Goal: Transaction & Acquisition: Purchase product/service

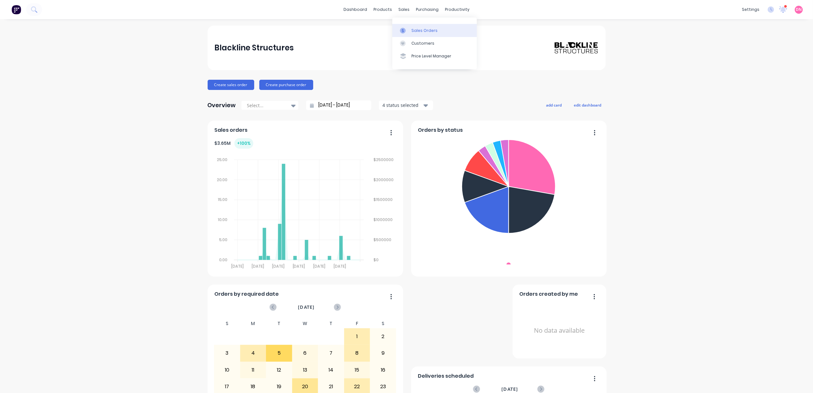
click at [405, 26] on link "Sales Orders" at bounding box center [434, 30] width 85 height 13
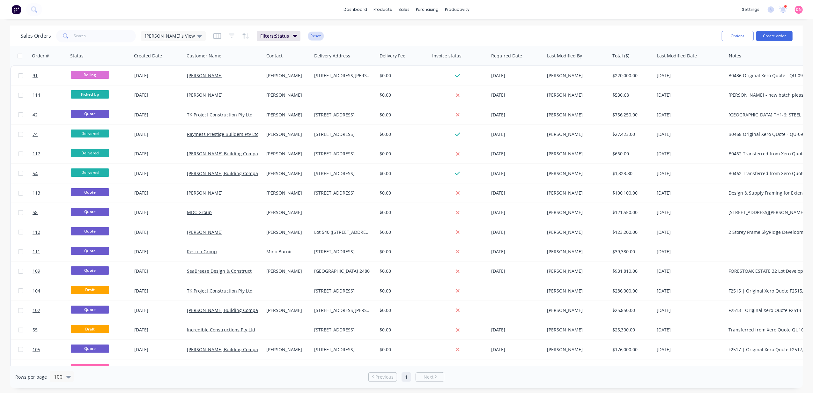
click at [308, 35] on button "Reset" at bounding box center [316, 36] width 16 height 9
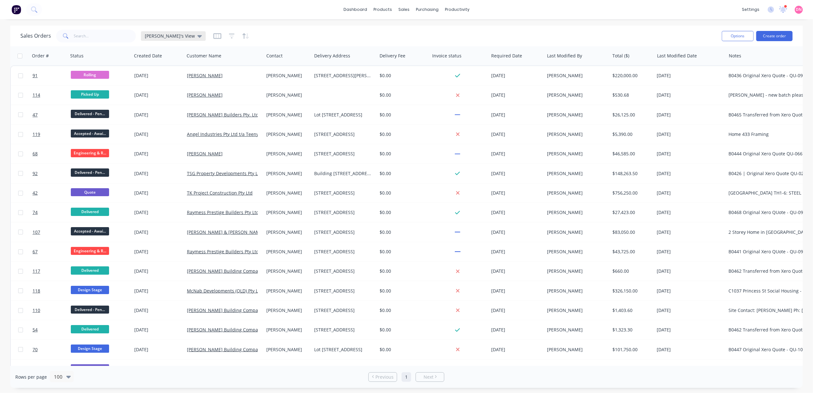
click at [177, 39] on div "Demi's View" at bounding box center [173, 36] width 65 height 10
click at [256, 40] on div "Sales Orders Demi's View" at bounding box center [368, 36] width 696 height 16
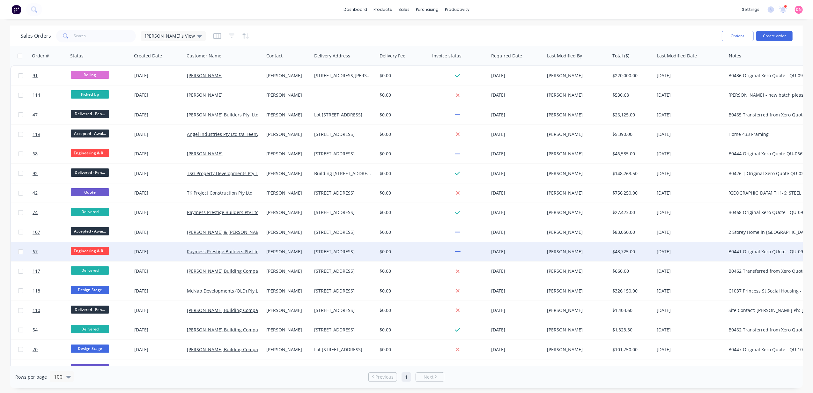
click at [96, 249] on span "Engineering & R..." at bounding box center [90, 251] width 38 height 8
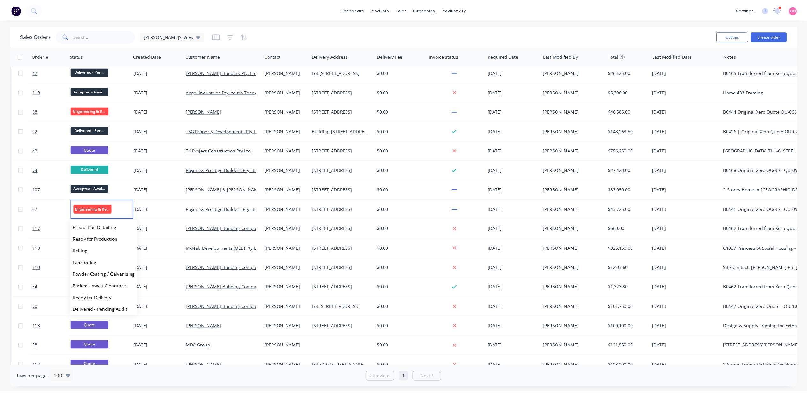
scroll to position [75, 0]
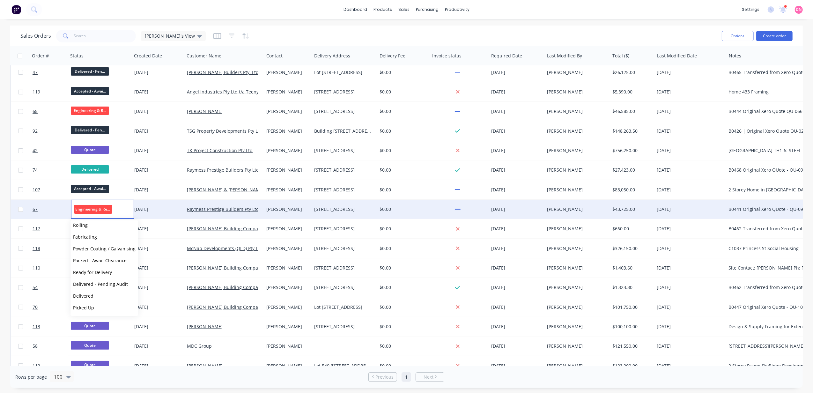
click at [154, 210] on div "04 Aug 2025" at bounding box center [158, 209] width 48 height 6
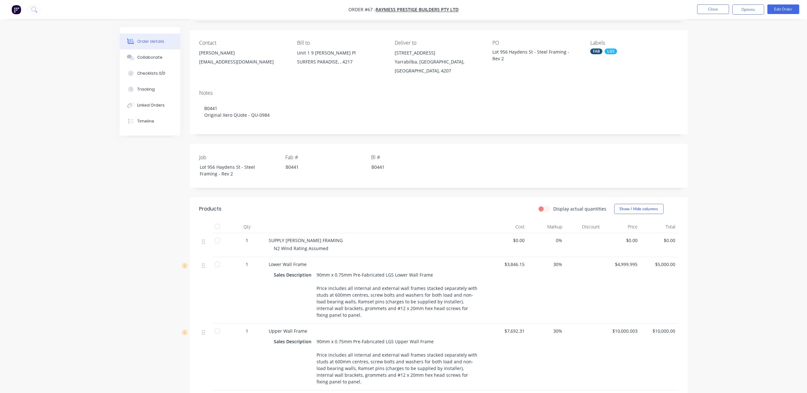
scroll to position [42, 0]
click at [152, 96] on button "Tracking" at bounding box center [150, 89] width 61 height 16
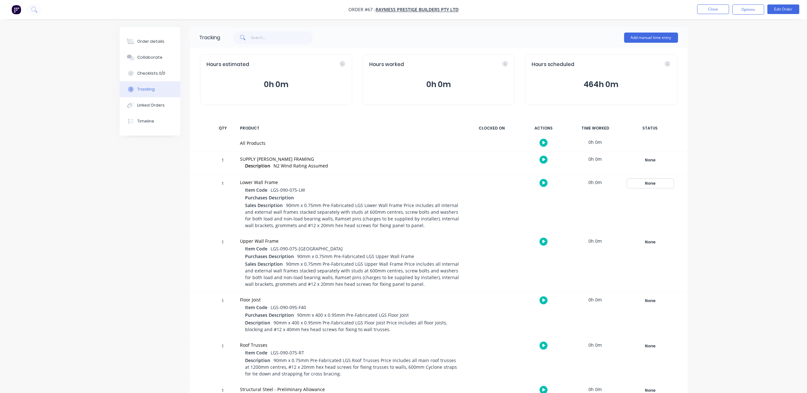
click at [649, 184] on div "None" at bounding box center [650, 183] width 46 height 8
click at [705, 240] on button "Engineering & Review" at bounding box center [707, 240] width 50 height 8
click at [655, 243] on div "None" at bounding box center [650, 242] width 46 height 8
click at [705, 215] on div "Order details Collaborate Checklists 0/0 Tracking Linked Orders Timeline Order …" at bounding box center [403, 232] width 807 height 465
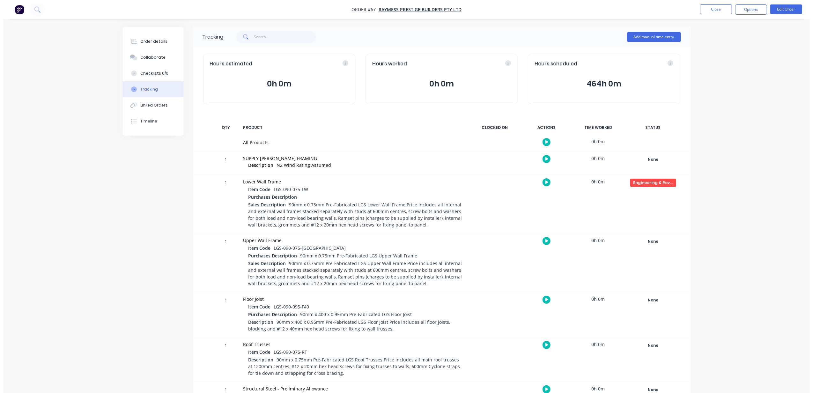
scroll to position [0, 0]
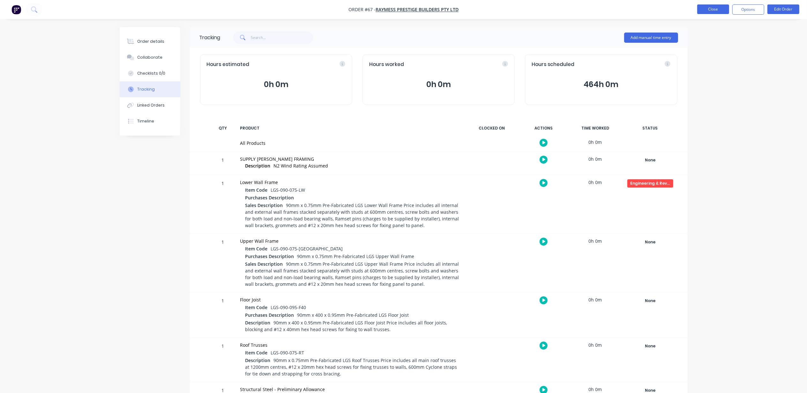
click at [703, 5] on button "Close" at bounding box center [713, 9] width 32 height 10
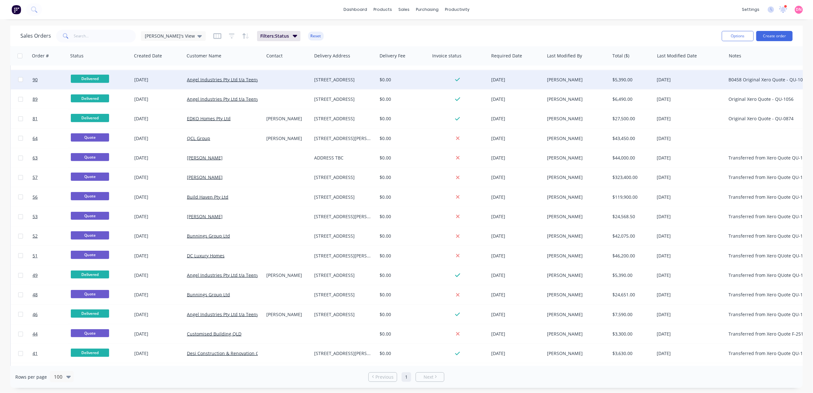
scroll to position [638, 0]
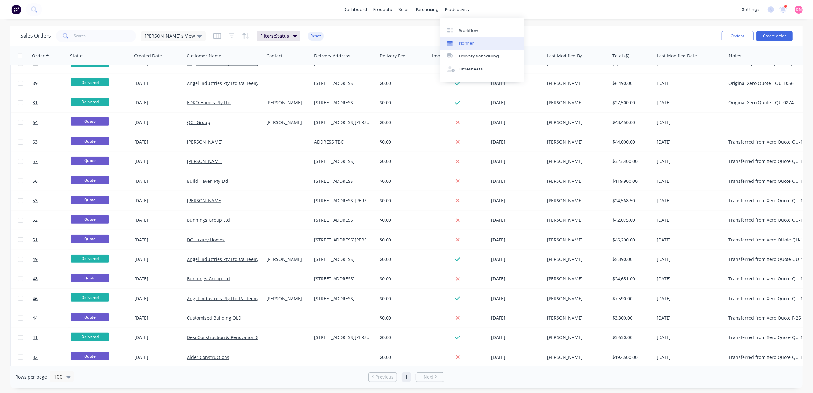
click at [468, 41] on div "Planner" at bounding box center [466, 44] width 15 height 6
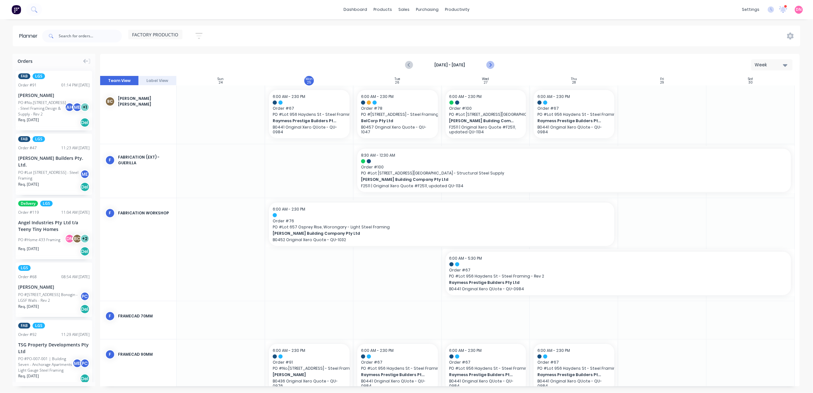
click at [488, 67] on icon "Next page" at bounding box center [490, 65] width 8 height 8
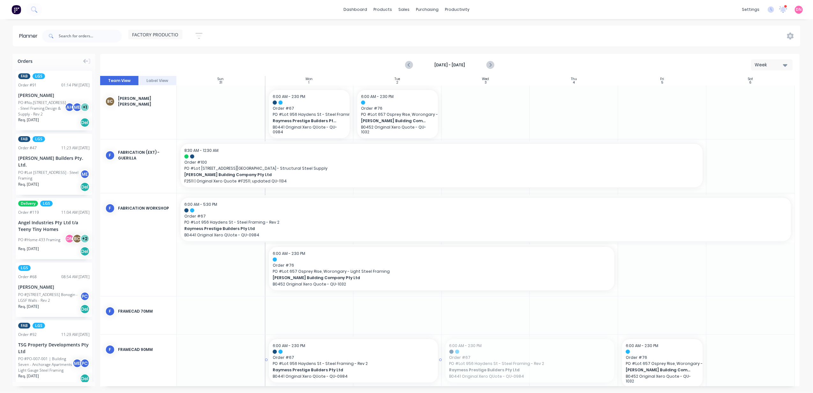
drag, startPoint x: 498, startPoint y: 358, endPoint x: 336, endPoint y: 363, distance: 161.7
click at [369, 360] on div "Delete timeslot" at bounding box center [353, 360] width 68 height 13
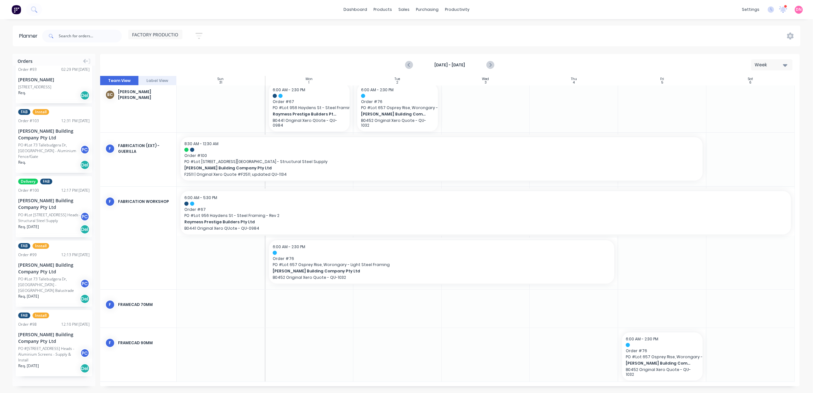
scroll to position [989, 0]
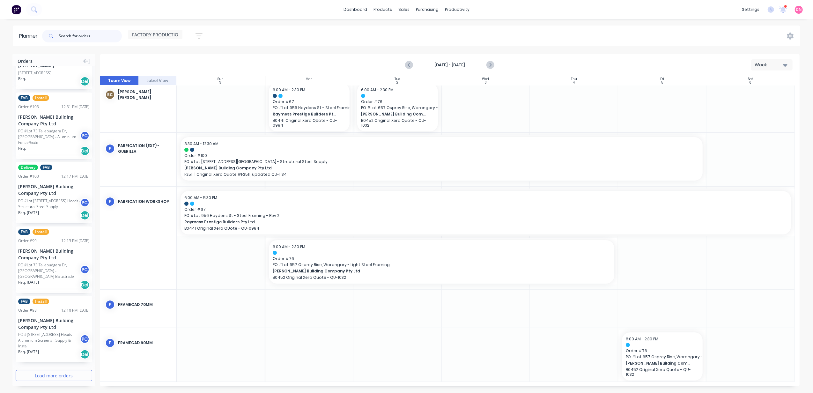
click at [94, 38] on input "text" at bounding box center [90, 36] width 63 height 13
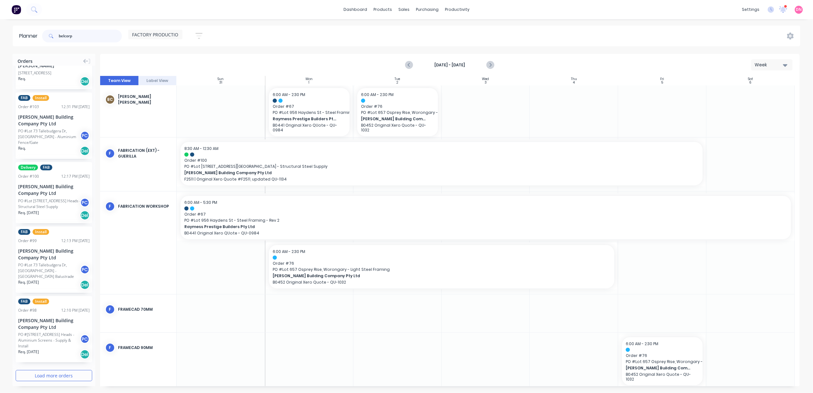
type input "belcorp"
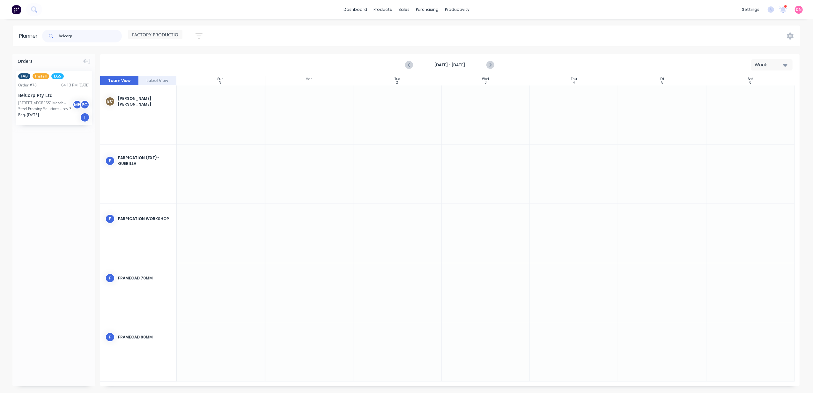
scroll to position [0, 0]
drag, startPoint x: 52, startPoint y: 110, endPoint x: 288, endPoint y: 342, distance: 330.8
click at [410, 64] on icon "Previous page" at bounding box center [410, 65] width 8 height 8
click at [96, 35] on input "belcorp" at bounding box center [90, 36] width 63 height 13
drag, startPoint x: 110, startPoint y: 32, endPoint x: 19, endPoint y: 41, distance: 91.3
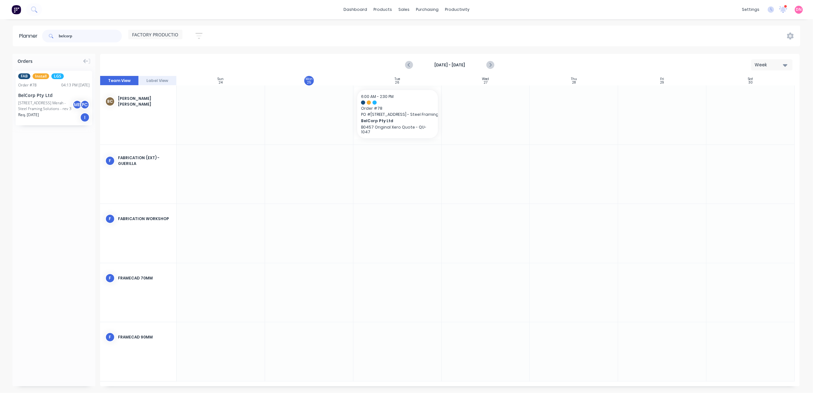
click at [19, 41] on header "Planner belcorp FACTORY PRODUCTION Save new view None edit FACTORY PRODUCTION (…" at bounding box center [406, 36] width 787 height 21
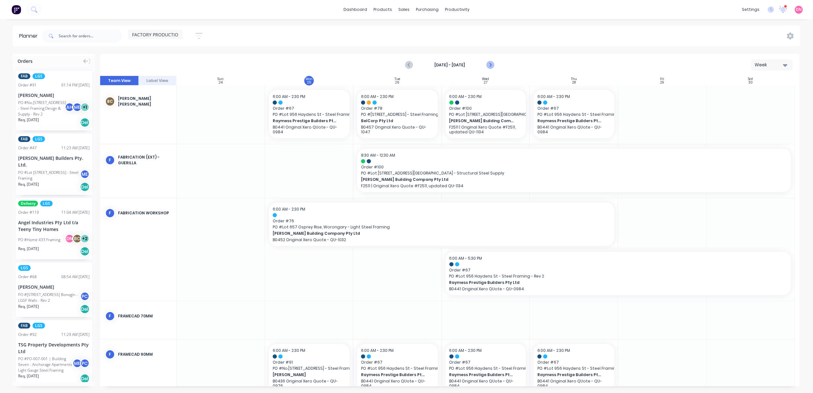
click at [490, 63] on icon "Next page" at bounding box center [490, 65] width 8 height 8
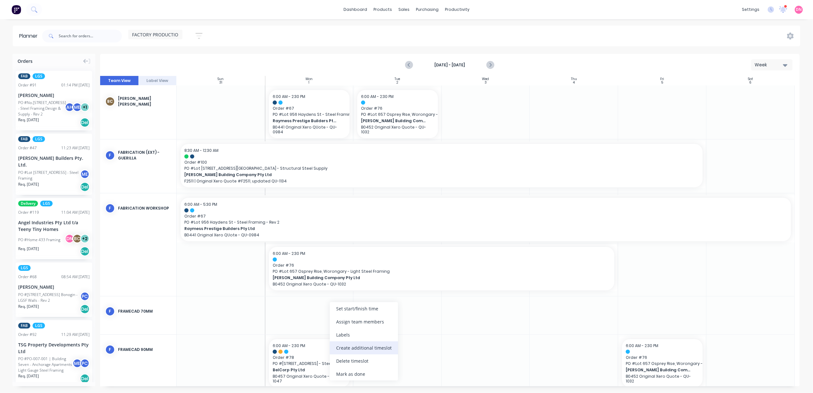
click at [351, 348] on div "Create additional timeslot" at bounding box center [364, 347] width 68 height 13
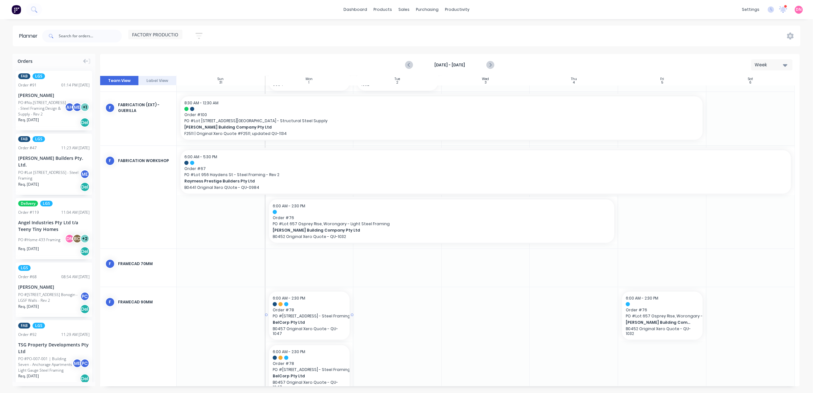
scroll to position [55, 0]
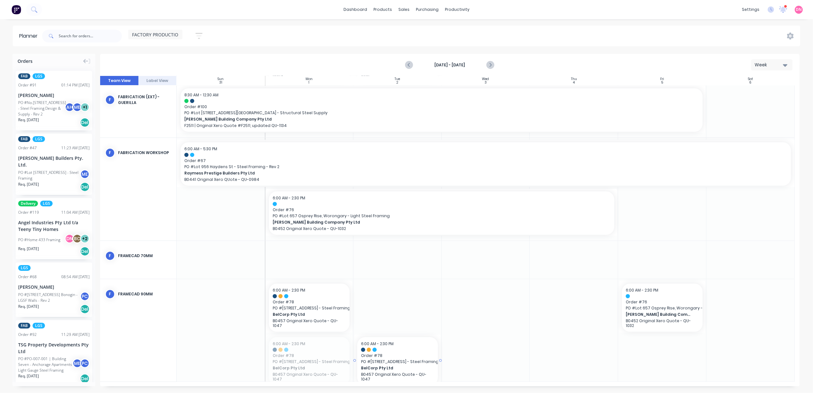
drag, startPoint x: 308, startPoint y: 352, endPoint x: 388, endPoint y: 296, distance: 98.0
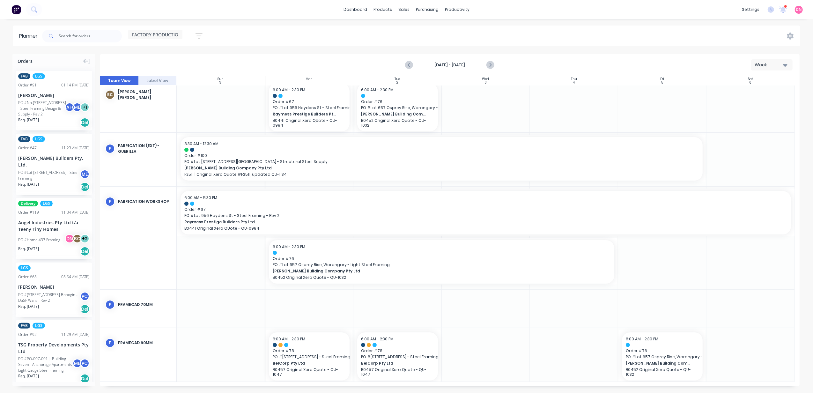
scroll to position [2, 0]
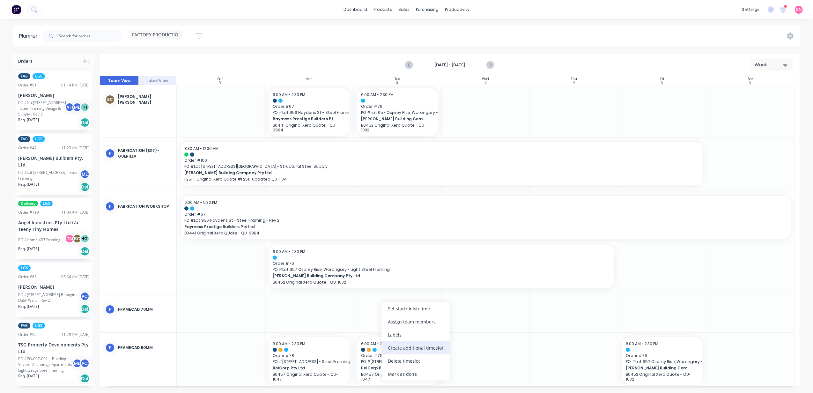
click at [431, 343] on div "Create additional timeslot" at bounding box center [415, 347] width 68 height 13
drag, startPoint x: 394, startPoint y: 364, endPoint x: 475, endPoint y: 350, distance: 82.2
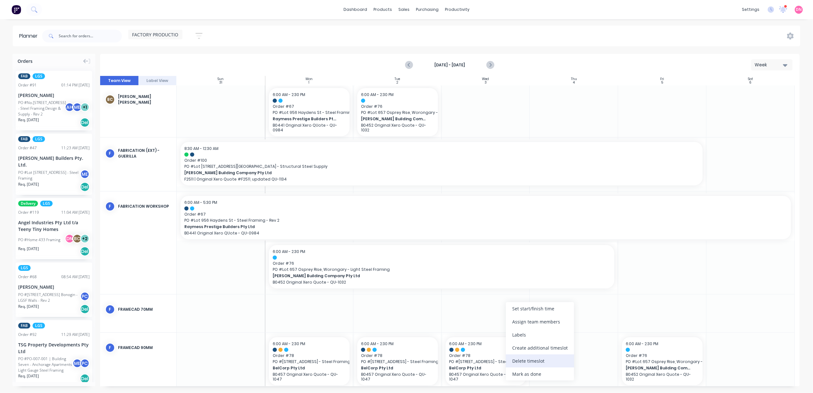
click at [538, 363] on div "Delete timeslot" at bounding box center [540, 360] width 68 height 13
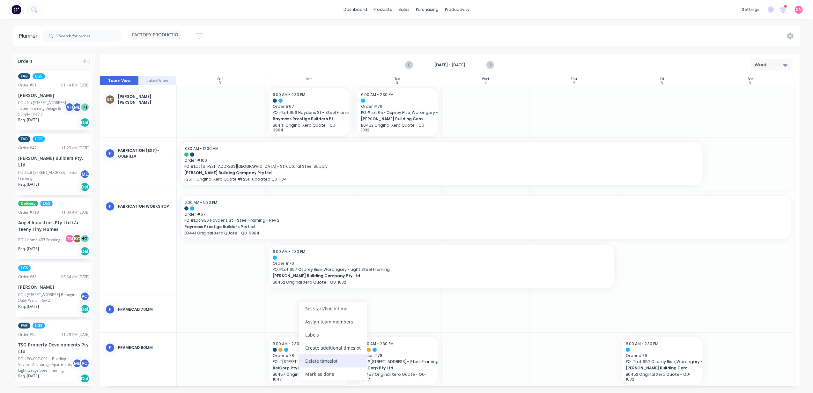
click at [339, 356] on div "Delete timeslot" at bounding box center [333, 360] width 68 height 13
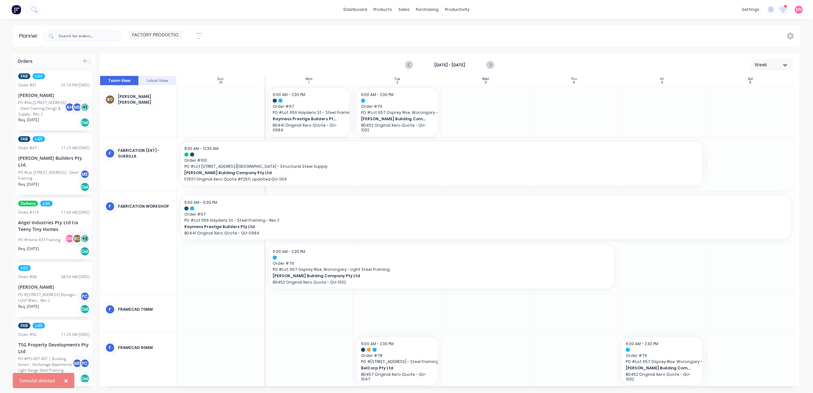
drag, startPoint x: 339, startPoint y: 356, endPoint x: 397, endPoint y: 373, distance: 60.3
click at [433, 360] on div "Delete timeslot" at bounding box center [431, 360] width 68 height 13
click at [574, 376] on div at bounding box center [574, 360] width 88 height 54
click at [95, 35] on input "text" at bounding box center [90, 36] width 63 height 13
type input "cowell"
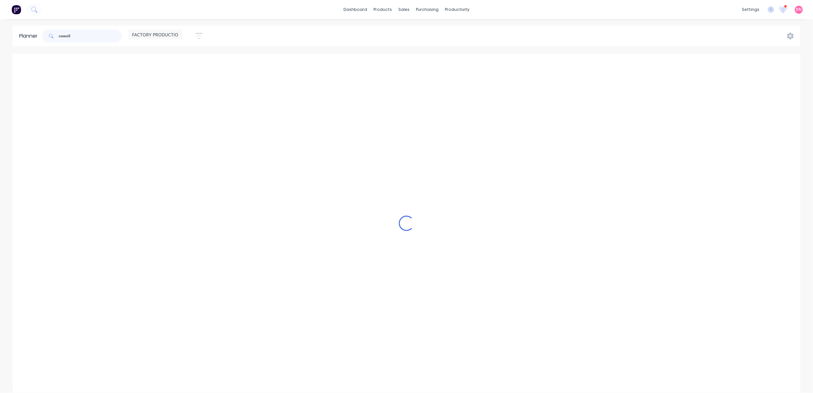
scroll to position [0, 0]
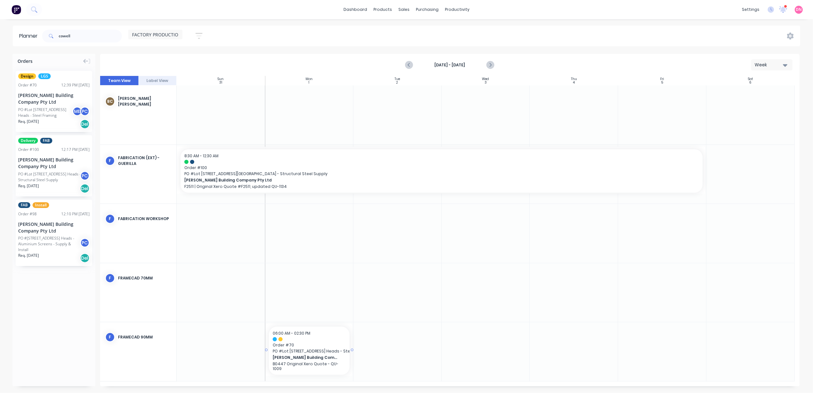
drag, startPoint x: 55, startPoint y: 103, endPoint x: 304, endPoint y: 359, distance: 357.5
drag, startPoint x: 97, startPoint y: 37, endPoint x: -2, endPoint y: 42, distance: 99.0
click at [0, 42] on html "dashboard products sales purchasing productivity dashboard products Product Cat…" at bounding box center [406, 196] width 813 height 393
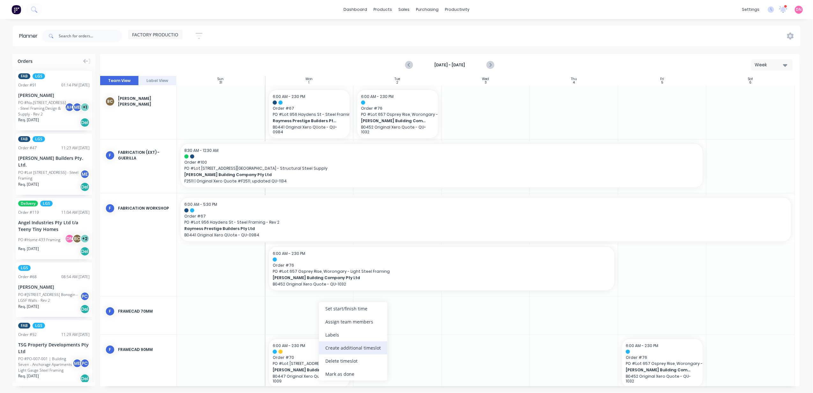
click at [370, 346] on div "Create additional timeslot" at bounding box center [353, 347] width 68 height 13
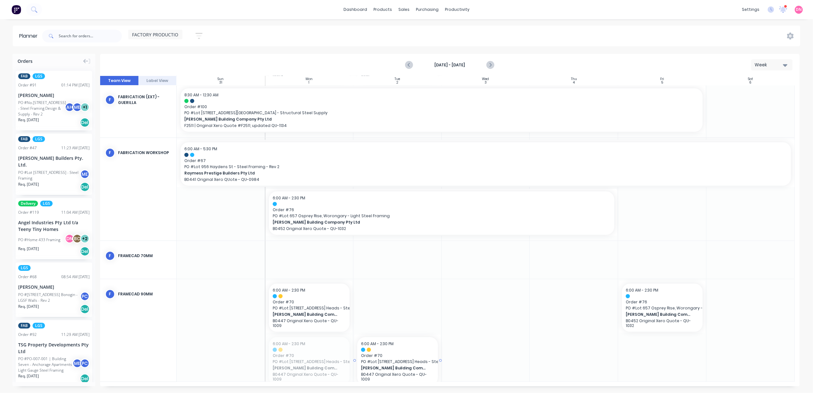
drag, startPoint x: 312, startPoint y: 360, endPoint x: 390, endPoint y: 304, distance: 96.5
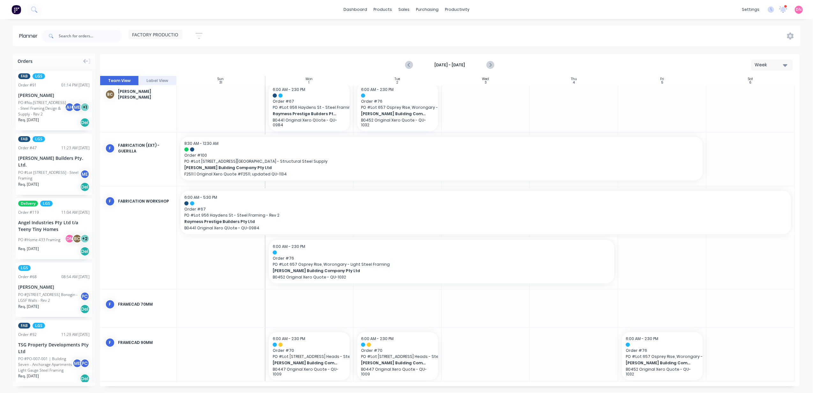
scroll to position [2, 0]
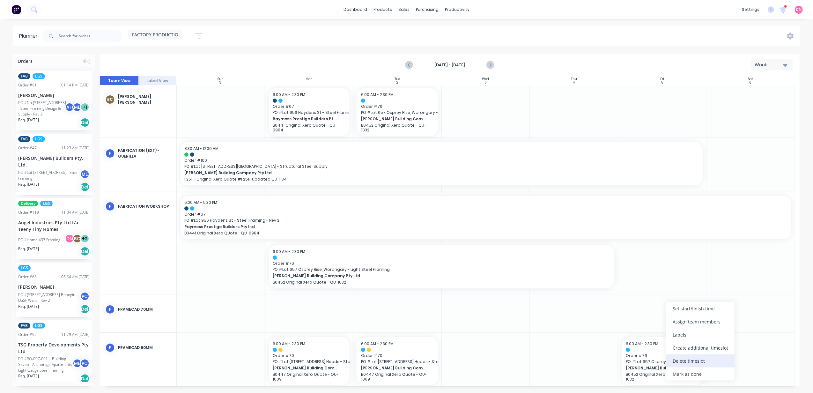
click at [682, 359] on div "Delete timeslot" at bounding box center [700, 360] width 68 height 13
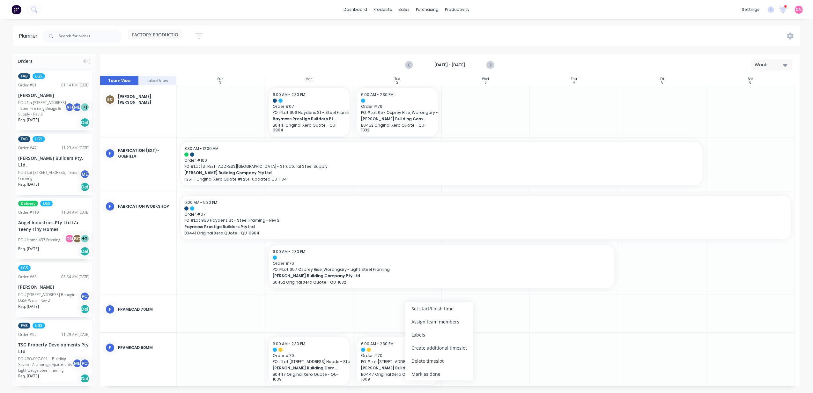
click at [444, 345] on div "Create additional timeslot" at bounding box center [439, 347] width 68 height 13
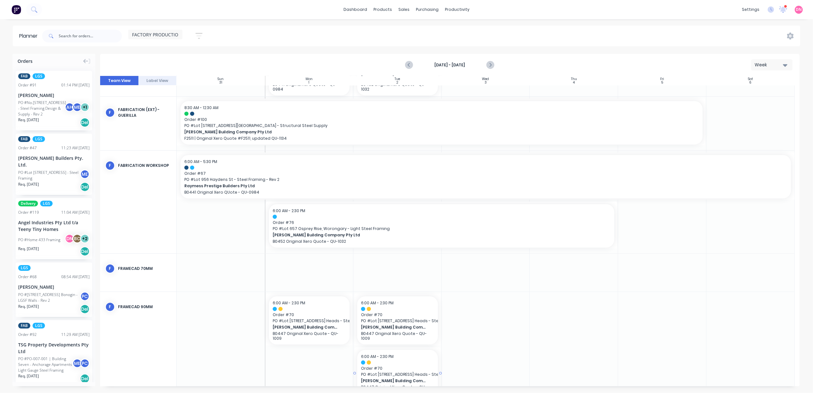
scroll to position [55, 0]
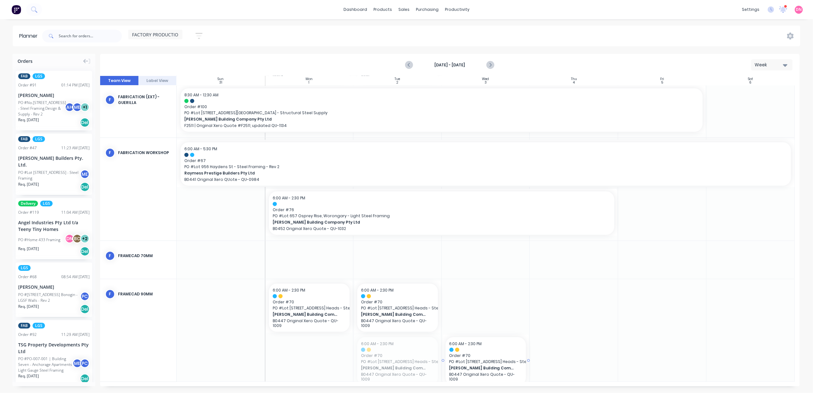
drag, startPoint x: 406, startPoint y: 364, endPoint x: 476, endPoint y: 304, distance: 92.8
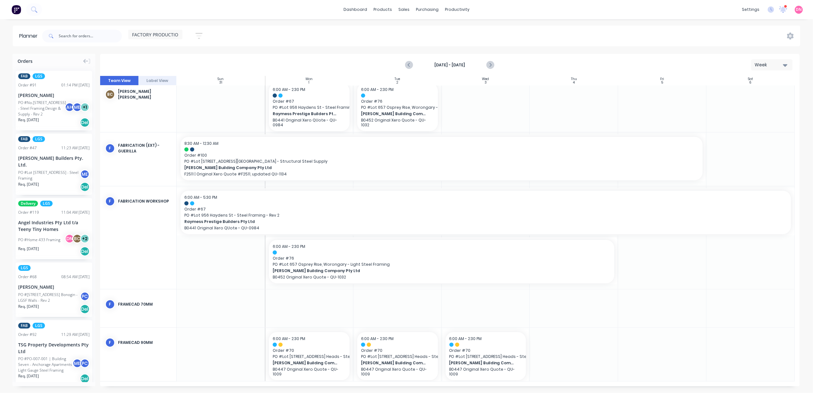
scroll to position [2, 0]
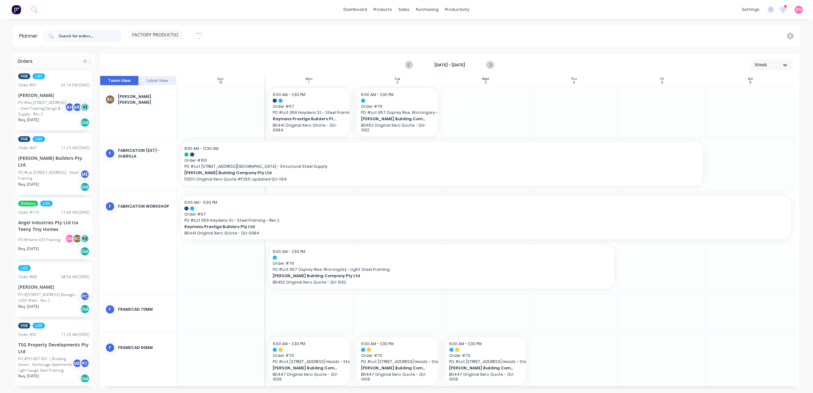
click at [88, 30] on input "text" at bounding box center [90, 36] width 63 height 13
type input "osprey"
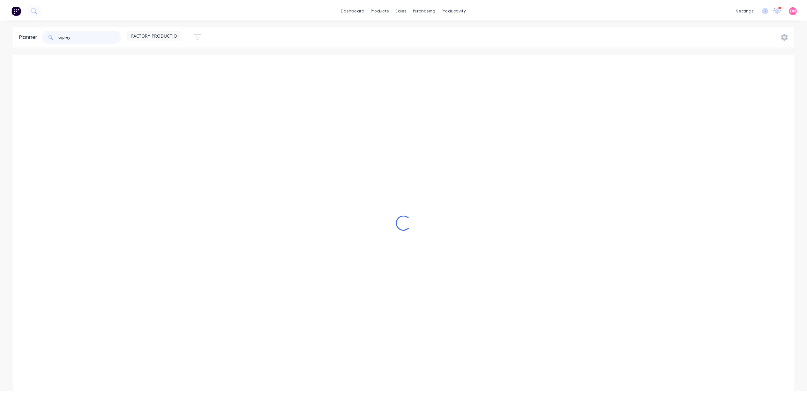
scroll to position [0, 0]
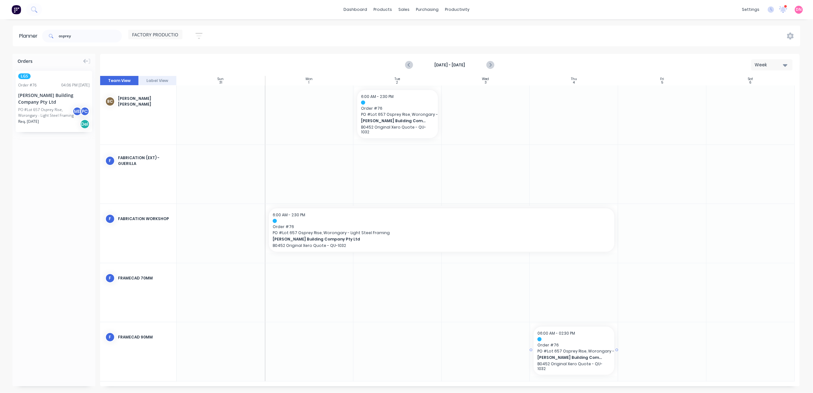
drag, startPoint x: 43, startPoint y: 103, endPoint x: 560, endPoint y: 349, distance: 573.2
drag, startPoint x: 97, startPoint y: 36, endPoint x: 20, endPoint y: 46, distance: 77.2
click at [31, 45] on header "Planner osprey FACTORY PRODUCTION Save new view None edit FACTORY PRODUCTION (D…" at bounding box center [406, 36] width 787 height 21
type input "="
click at [555, 159] on div at bounding box center [574, 174] width 88 height 59
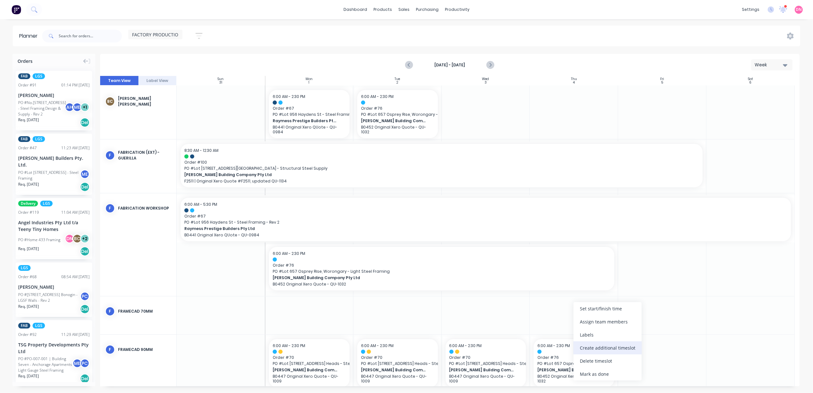
click at [615, 344] on div "Create additional timeslot" at bounding box center [607, 347] width 68 height 13
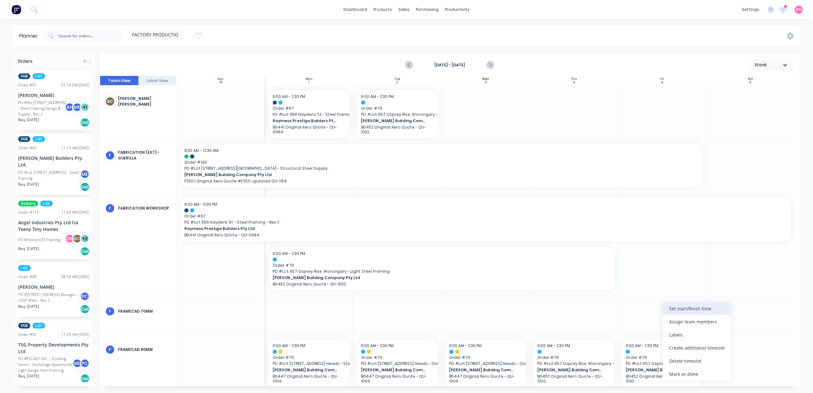
click at [699, 311] on div "Set start/finish time" at bounding box center [697, 308] width 68 height 13
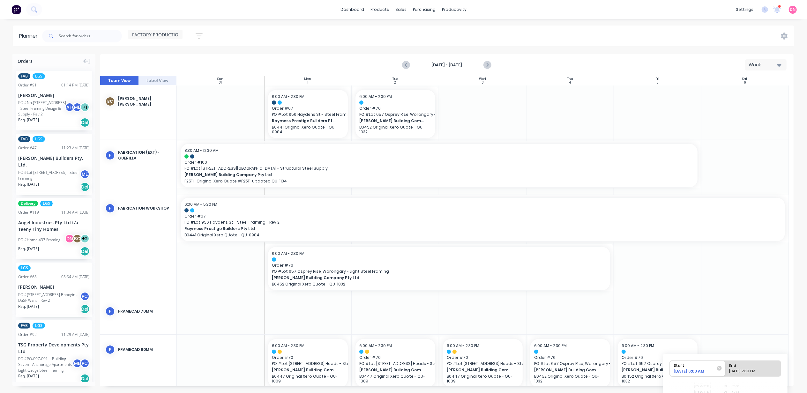
click at [738, 369] on div "09/05/2025 2:30 PM" at bounding box center [750, 372] width 46 height 8
click at [725, 369] on input "End 09/05/2025 2:30 PM" at bounding box center [725, 369] width 0 height 16
radio input "true"
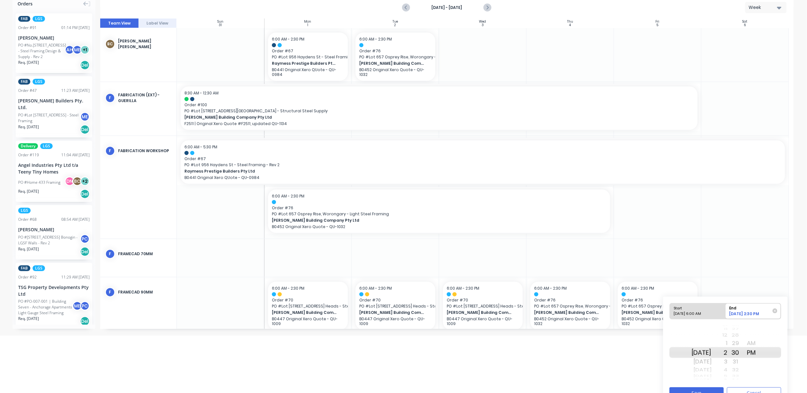
scroll to position [70, 0]
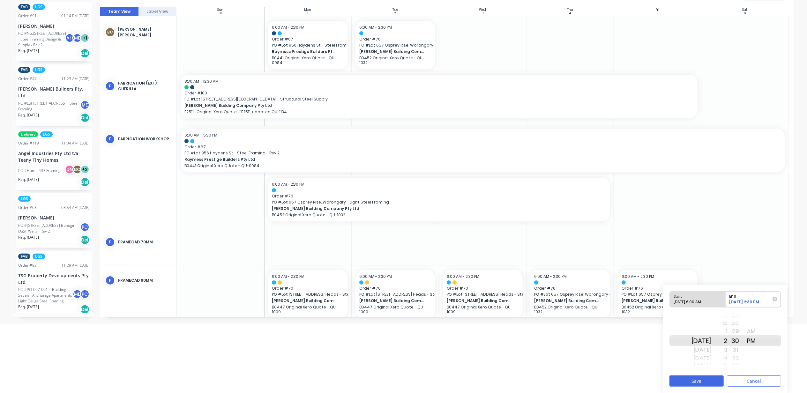
click at [727, 333] on div "1" at bounding box center [719, 331] width 16 height 10
click at [727, 332] on div "12" at bounding box center [719, 331] width 16 height 10
drag, startPoint x: 744, startPoint y: 335, endPoint x: 751, endPoint y: 385, distance: 50.9
click at [752, 324] on html "dashboard products sales purchasing productivity dashboard products Product Cat…" at bounding box center [403, 127] width 807 height 393
click at [712, 376] on button "Save" at bounding box center [696, 380] width 54 height 11
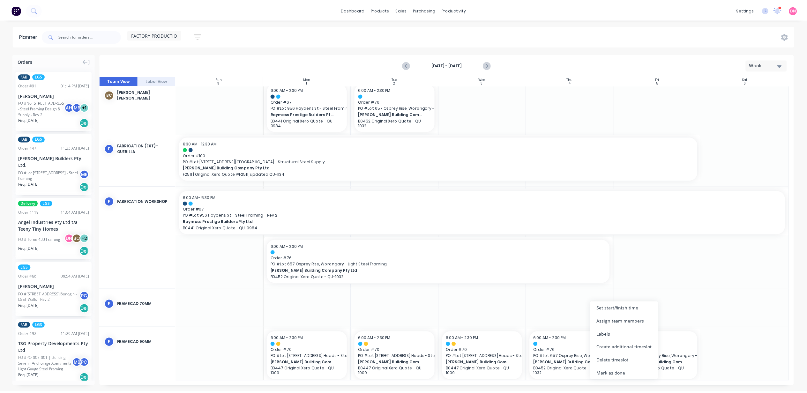
scroll to position [2, 0]
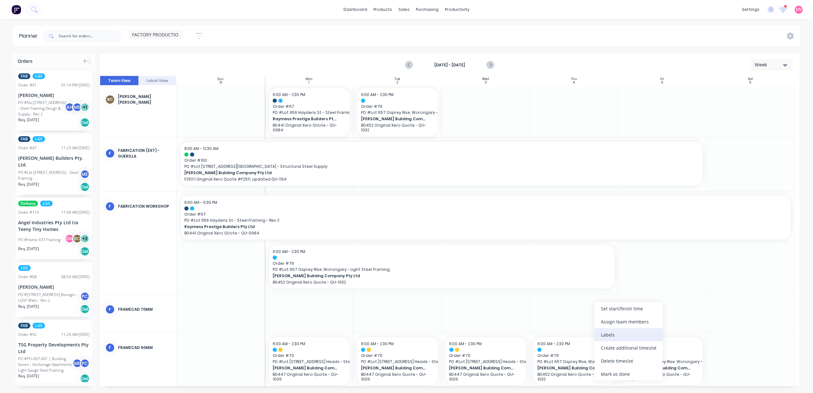
click at [612, 338] on div "Labels" at bounding box center [628, 334] width 68 height 13
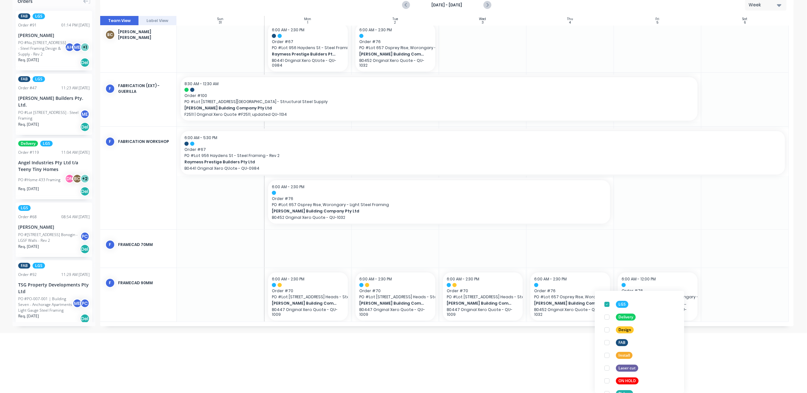
scroll to position [34, 0]
click at [719, 284] on div "6:00 AM - 2:30 PM Order # 67 PO # Lot 956 Haydens St - Steel Framing - Rev 2 Ra…" at bounding box center [483, 170] width 612 height 303
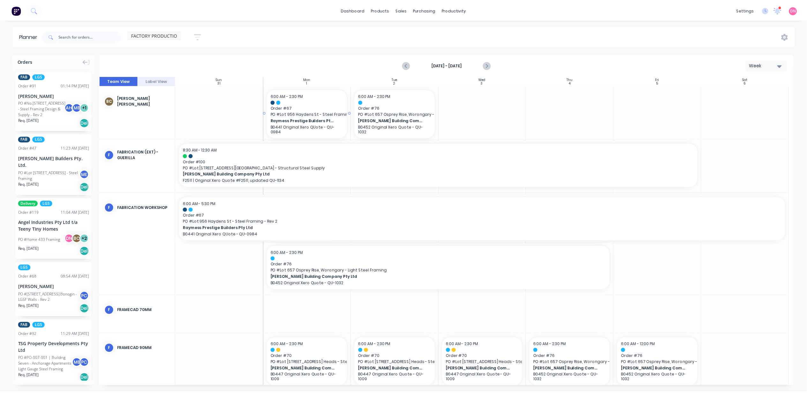
scroll to position [0, 0]
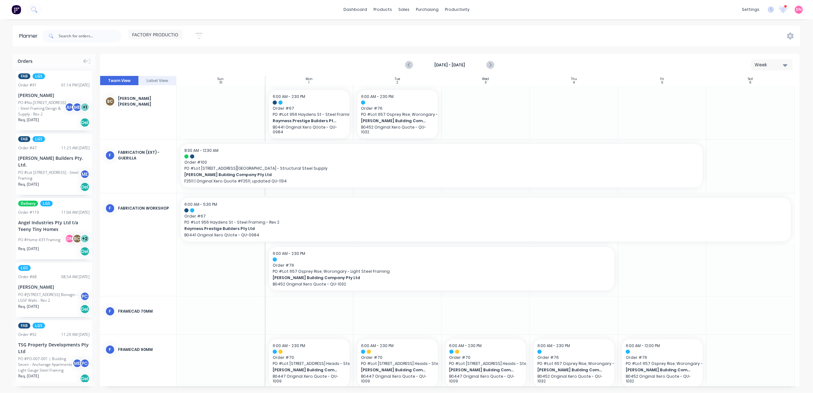
click at [198, 33] on icon "button" at bounding box center [199, 36] width 7 height 6
click at [183, 135] on div "Filter by labels" at bounding box center [165, 136] width 44 height 7
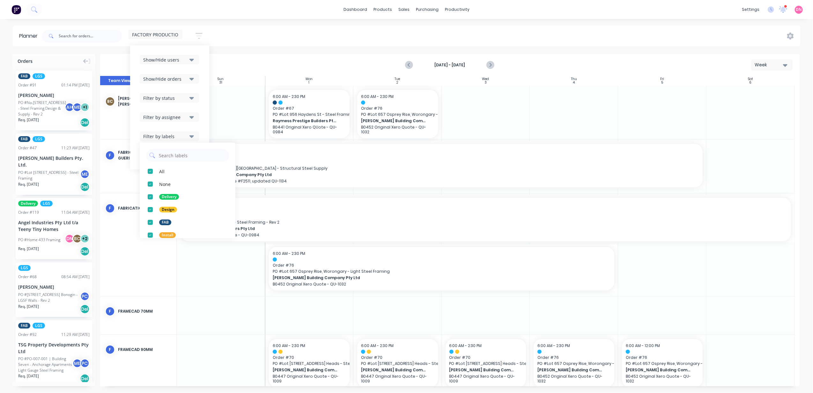
click at [183, 135] on div "Filter by labels" at bounding box center [165, 136] width 44 height 7
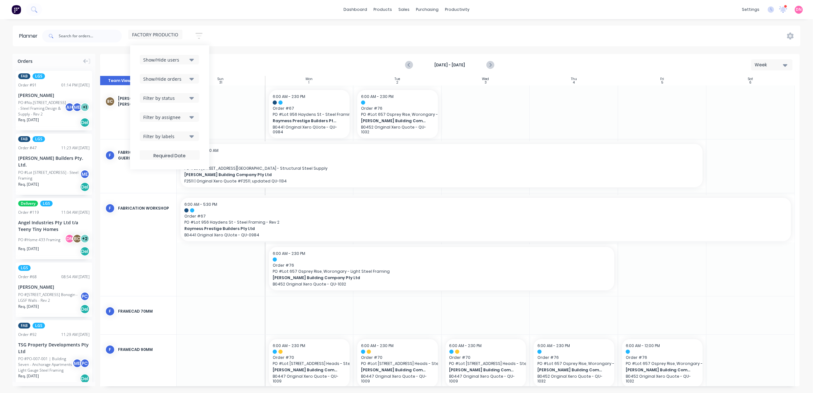
click at [177, 79] on div "Show/Hide orders" at bounding box center [165, 79] width 44 height 7
click at [151, 107] on div "button" at bounding box center [150, 107] width 13 height 13
click at [173, 62] on div "Show/Hide users" at bounding box center [165, 59] width 44 height 7
click at [242, 49] on div "Planner FACTORY PRODUCTION Save new view None edit FACTORY PRODUCTION (Default)…" at bounding box center [406, 209] width 813 height 367
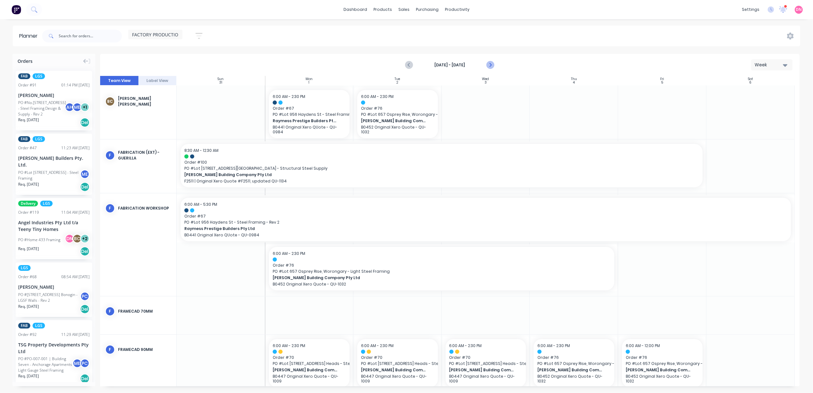
click at [492, 63] on icon "Next page" at bounding box center [490, 65] width 8 height 8
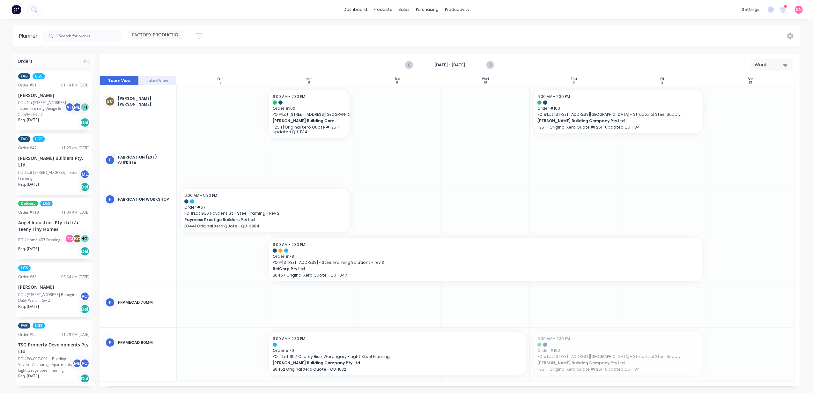
drag, startPoint x: 573, startPoint y: 366, endPoint x: 580, endPoint y: 119, distance: 247.6
click at [500, 309] on div "Set start/finish time" at bounding box center [490, 308] width 68 height 13
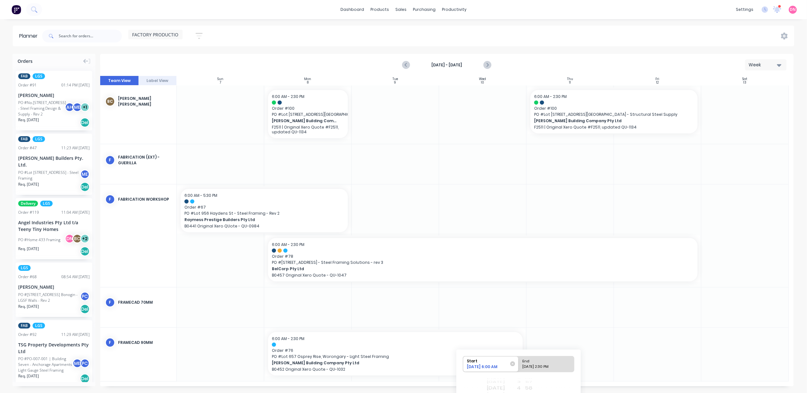
click at [528, 365] on div "09/10/2025 2:30 PM" at bounding box center [543, 368] width 46 height 8
click at [519, 365] on input "End 09/10/2025 2:30 PM" at bounding box center [518, 364] width 0 height 16
radio input "true"
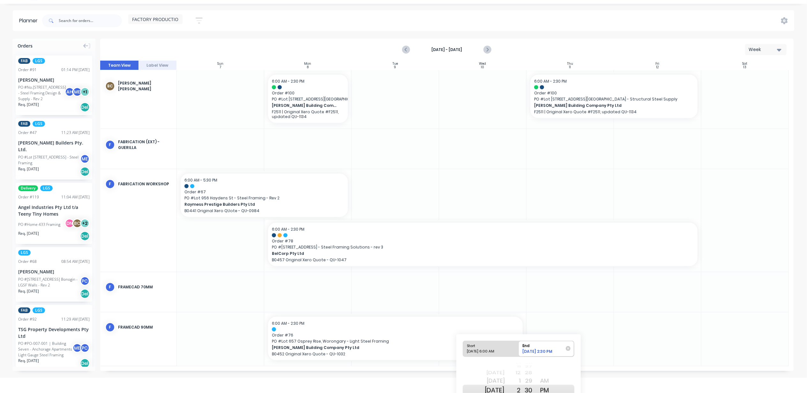
scroll to position [65, 0]
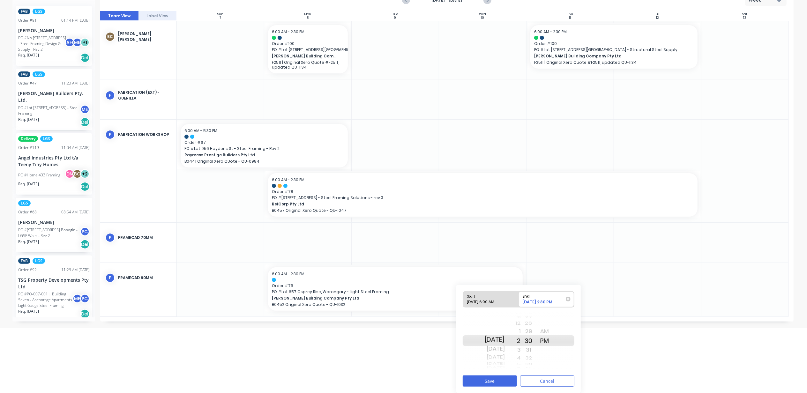
drag, startPoint x: 502, startPoint y: 336, endPoint x: 503, endPoint y: 356, distance: 20.4
click at [503, 356] on div "Mon Sep 8 Tue Sep 9 Wed Sep 10 Thu Sep 11 Fri Sep 12 Sat Sep 13 Sun Sep 14 Mon …" at bounding box center [494, 340] width 20 height 61
click at [502, 383] on button "Save" at bounding box center [489, 380] width 54 height 11
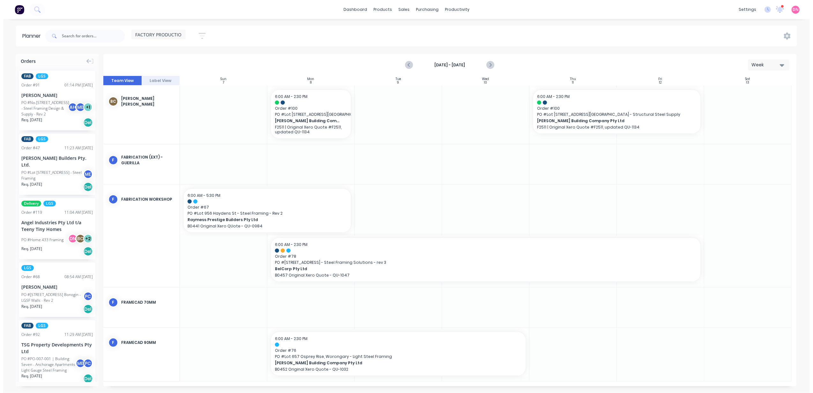
scroll to position [0, 0]
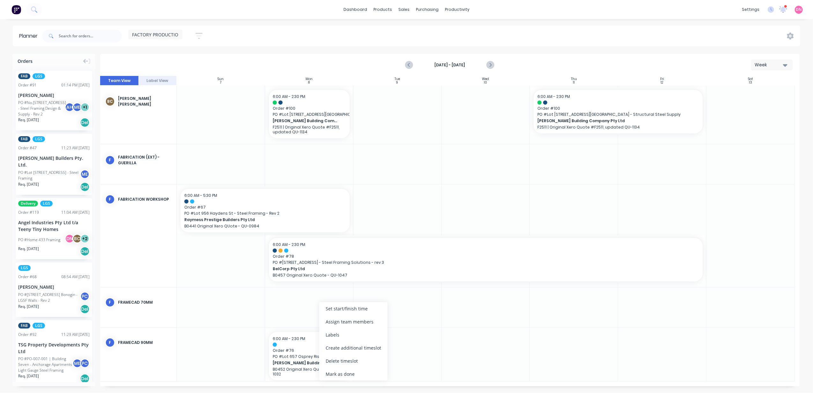
click at [367, 350] on div "Create additional timeslot" at bounding box center [353, 347] width 68 height 13
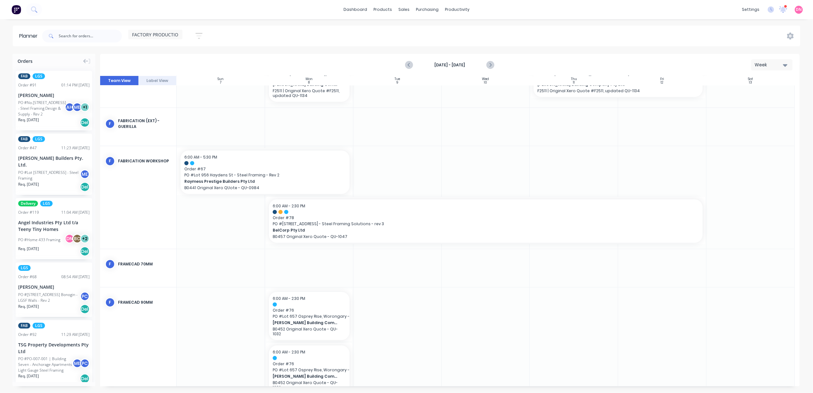
scroll to position [45, 0]
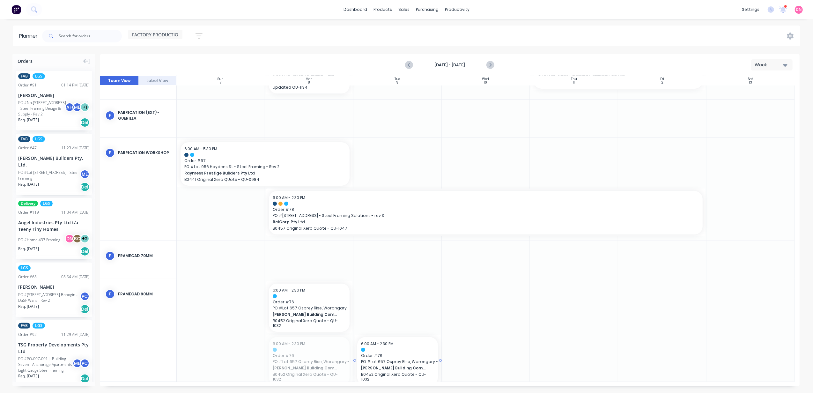
drag, startPoint x: 312, startPoint y: 363, endPoint x: 378, endPoint y: 315, distance: 81.2
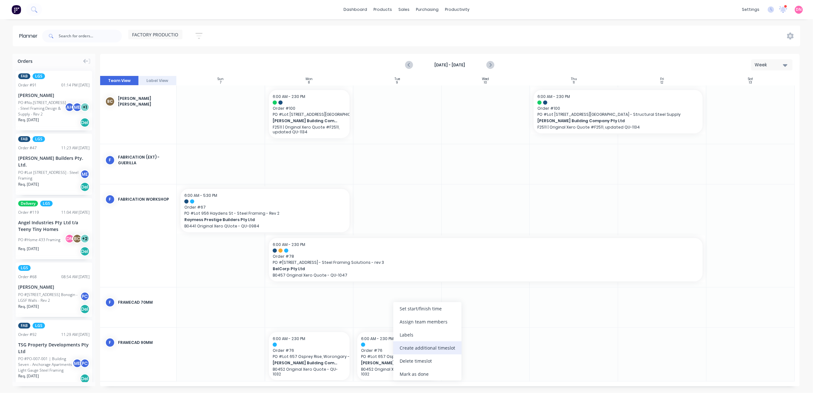
click at [437, 349] on div "Create additional timeslot" at bounding box center [427, 347] width 68 height 13
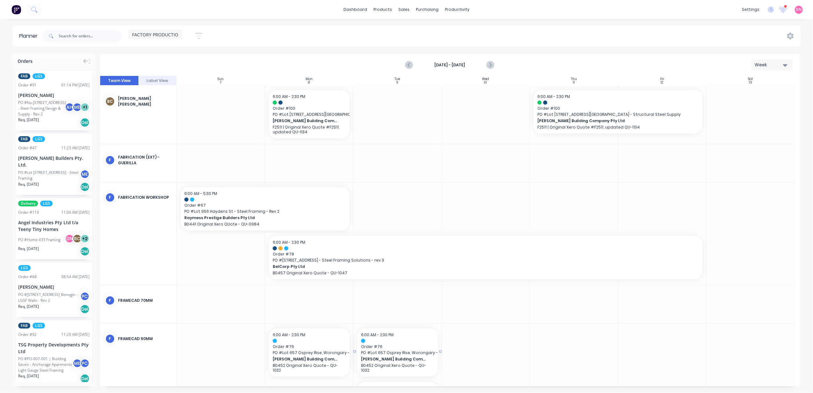
scroll to position [45, 0]
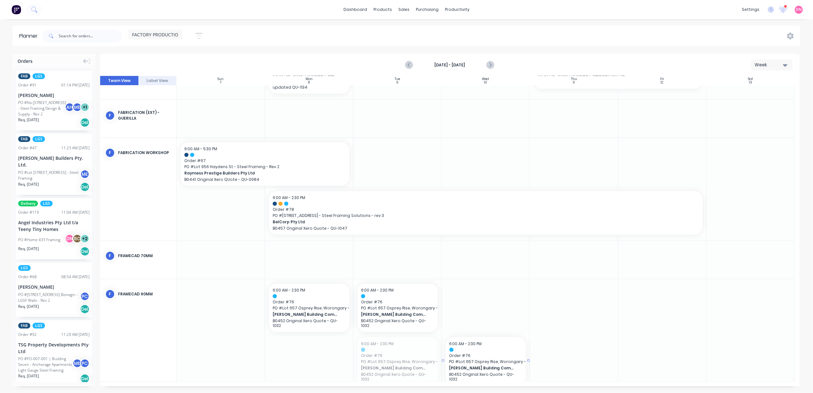
drag, startPoint x: 397, startPoint y: 359, endPoint x: 515, endPoint y: 303, distance: 130.8
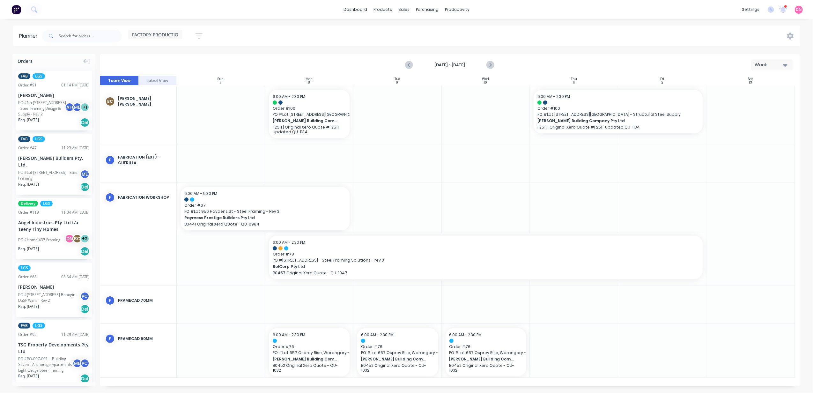
scroll to position [0, 0]
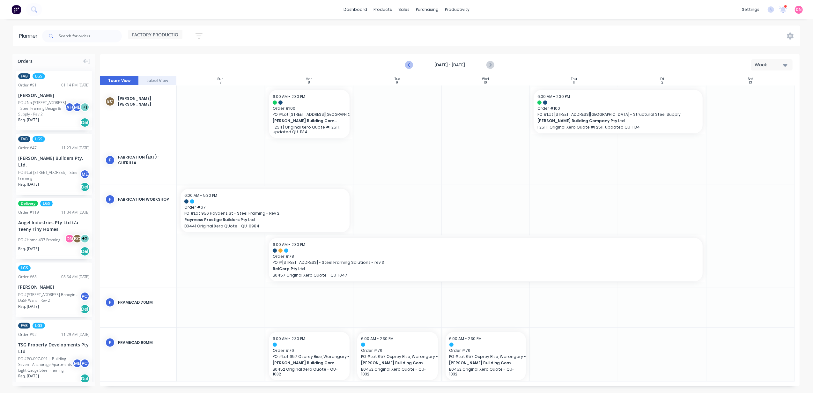
click at [411, 63] on icon "Previous page" at bounding box center [409, 65] width 3 height 5
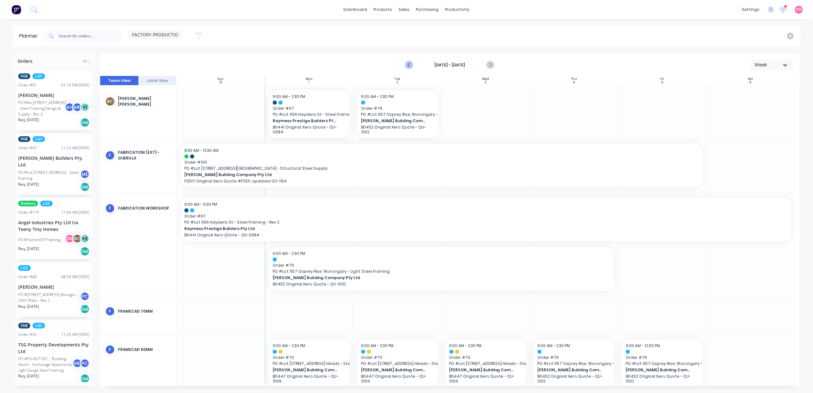
click at [411, 63] on icon "Previous page" at bounding box center [409, 65] width 3 height 5
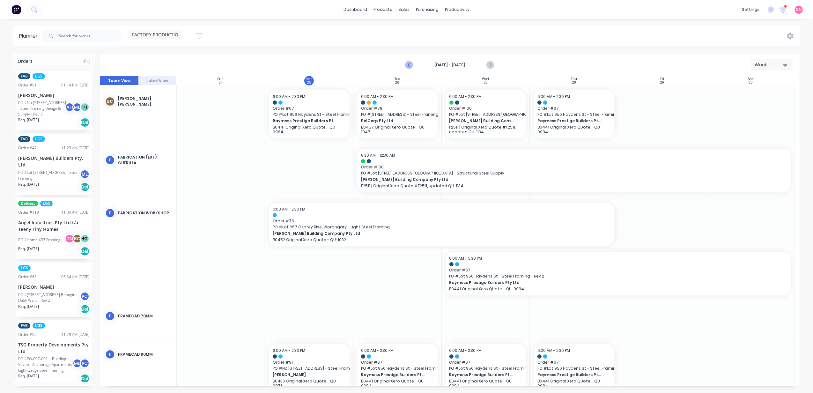
click at [411, 63] on icon "Previous page" at bounding box center [409, 65] width 3 height 5
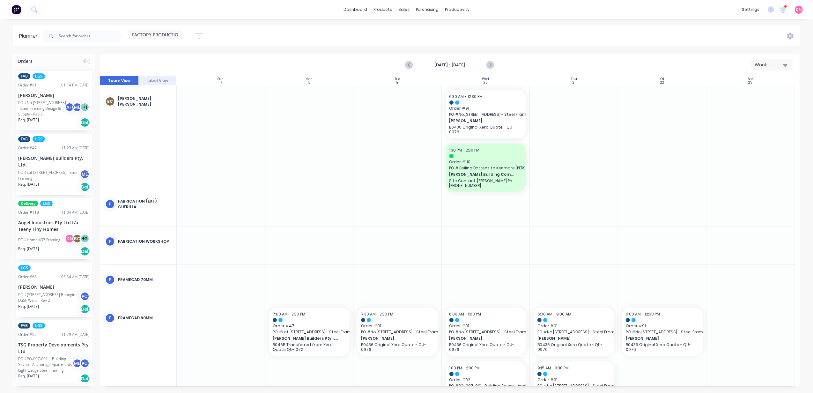
click at [624, 177] on div at bounding box center [662, 136] width 88 height 102
click at [492, 64] on icon "Next page" at bounding box center [490, 65] width 8 height 8
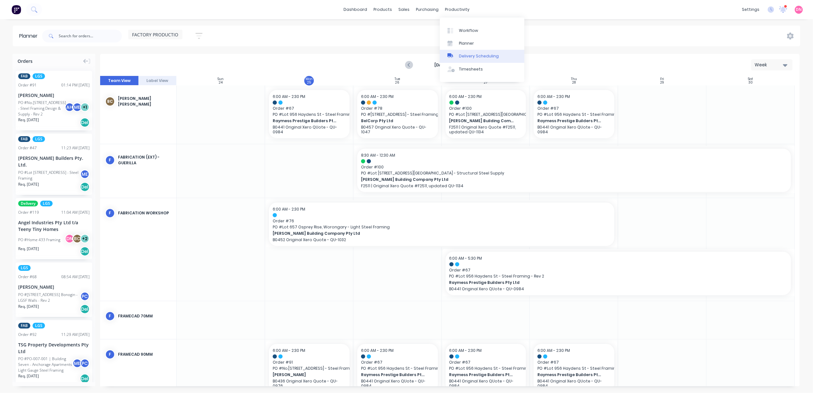
click at [471, 51] on link "Delivery Scheduling" at bounding box center [482, 56] width 85 height 13
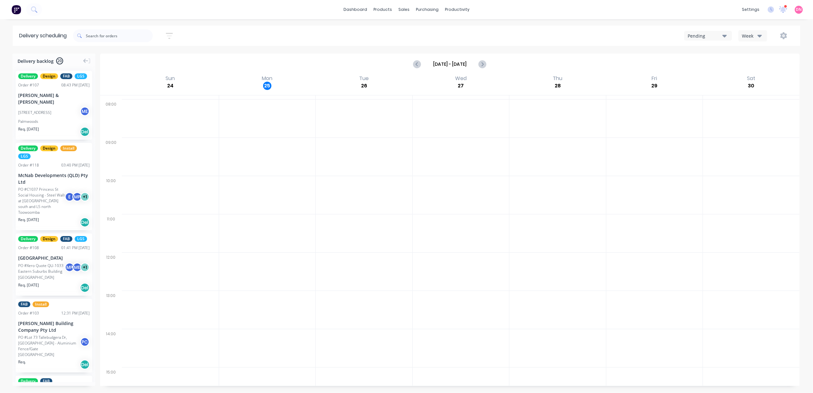
scroll to position [116, 0]
click at [726, 37] on icon "button" at bounding box center [724, 35] width 4 height 7
click at [746, 36] on div "Week" at bounding box center [751, 36] width 18 height 7
click at [752, 60] on div "Vehicle" at bounding box center [770, 65] width 63 height 13
click at [494, 62] on button "Next page" at bounding box center [490, 64] width 13 height 13
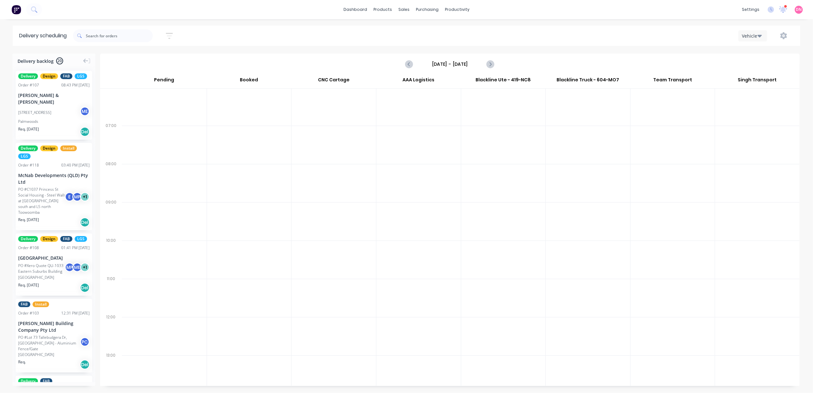
scroll to position [0, 0]
click at [493, 66] on icon "Next page" at bounding box center [490, 64] width 8 height 8
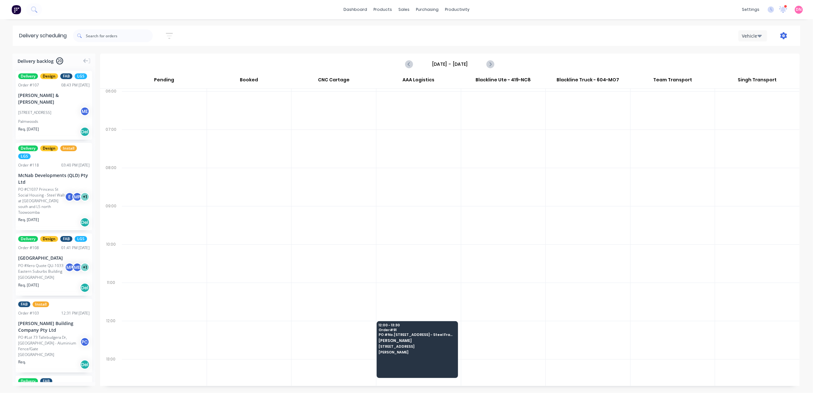
click at [782, 36] on icon "button" at bounding box center [783, 35] width 7 height 7
click at [767, 68] on div "Settings" at bounding box center [763, 65] width 49 height 9
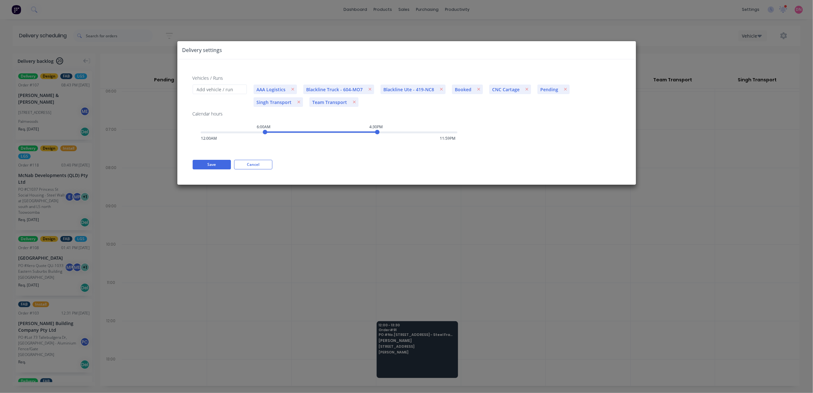
click at [275, 91] on span "AAA Logistics" at bounding box center [271, 89] width 35 height 7
click at [264, 89] on span "AAA Logistics" at bounding box center [271, 89] width 35 height 7
click at [263, 87] on span "AAA Logistics" at bounding box center [271, 89] width 35 height 7
click at [264, 87] on span "AAA Logistics" at bounding box center [271, 89] width 35 height 7
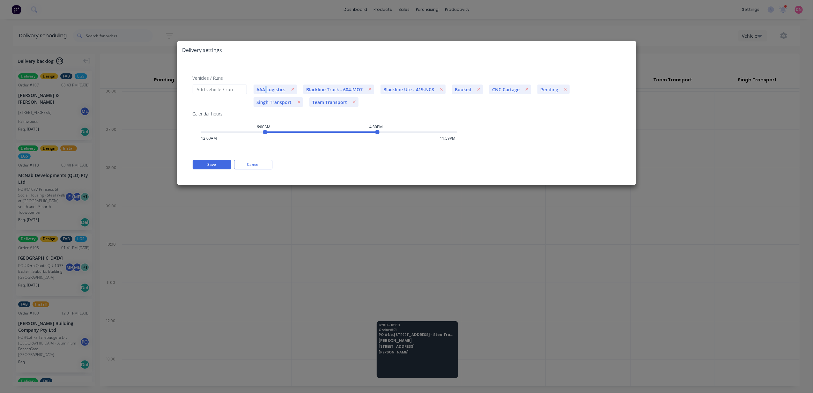
click at [264, 87] on span "AAA Logistics" at bounding box center [271, 89] width 35 height 7
drag, startPoint x: 264, startPoint y: 87, endPoint x: 257, endPoint y: 89, distance: 8.0
click at [257, 89] on span "AAA Logistics" at bounding box center [271, 89] width 35 height 7
click at [258, 88] on span "AAA Logistics" at bounding box center [271, 89] width 35 height 7
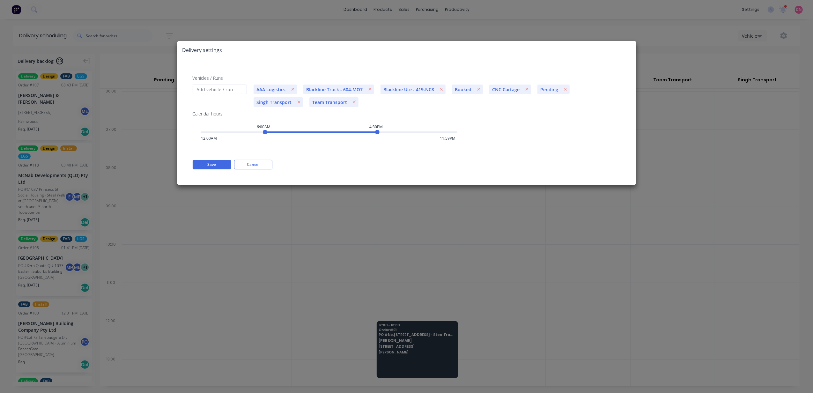
click at [275, 88] on span "AAA Logistics" at bounding box center [271, 89] width 35 height 7
drag, startPoint x: 275, startPoint y: 88, endPoint x: 253, endPoint y: 94, distance: 22.6
click at [253, 94] on div "AAA Logistics Blackline Truck - 604-MO7 Blackline Ute - 419-NC8 Booked CNC Cart…" at bounding box center [437, 97] width 374 height 26
click at [237, 89] on input "Vehicles / Runs" at bounding box center [220, 90] width 54 height 10
click at [269, 87] on span "AAA Logistics" at bounding box center [271, 89] width 35 height 7
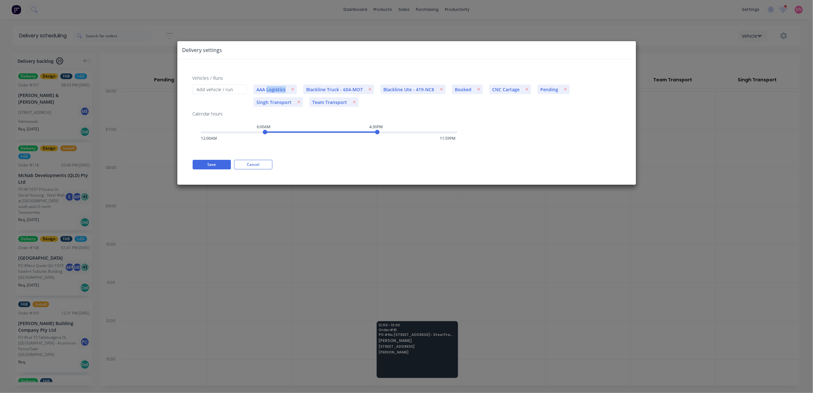
click at [269, 87] on span "AAA Logistics" at bounding box center [271, 89] width 35 height 7
drag, startPoint x: 212, startPoint y: 164, endPoint x: 218, endPoint y: 163, distance: 6.4
click at [212, 164] on button "Save" at bounding box center [212, 165] width 38 height 10
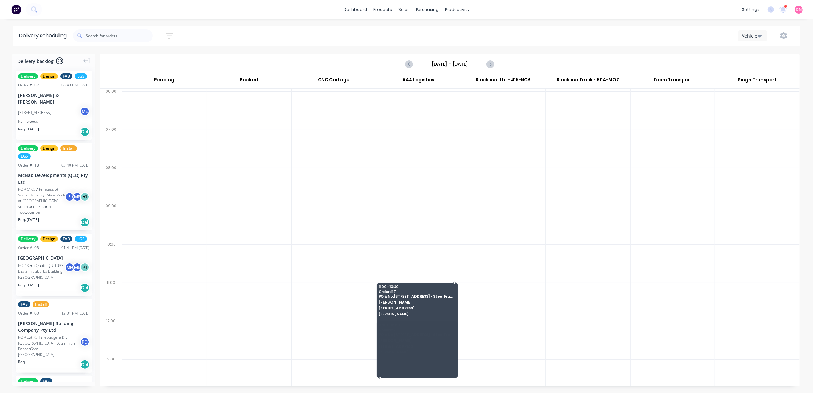
drag, startPoint x: 451, startPoint y: 322, endPoint x: 445, endPoint y: 291, distance: 31.4
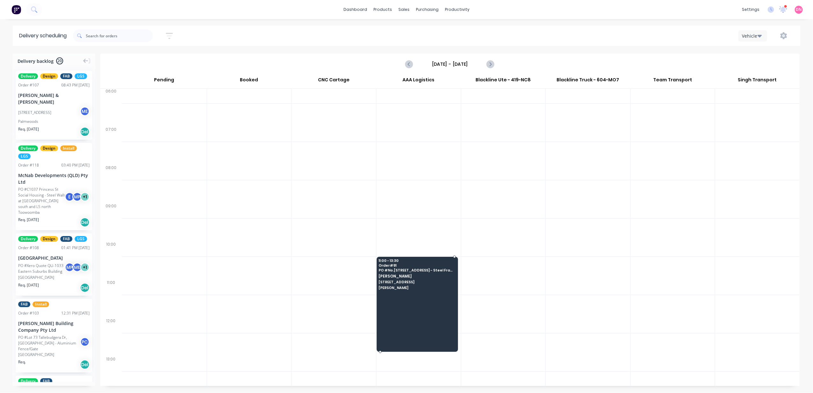
scroll to position [42, 0]
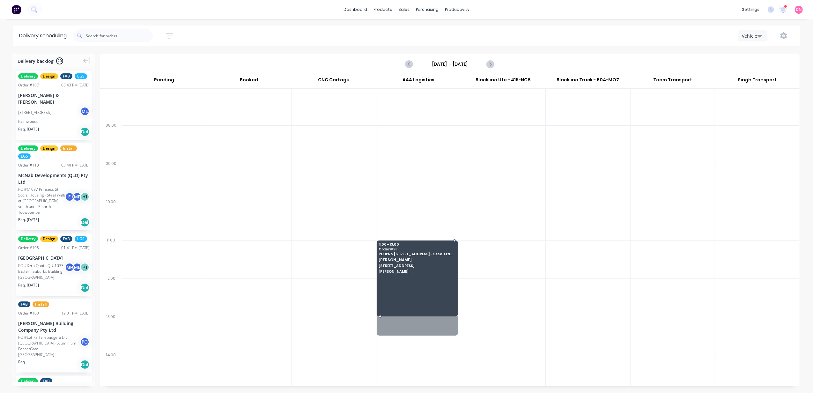
drag, startPoint x: 402, startPoint y: 336, endPoint x: 402, endPoint y: 314, distance: 21.4
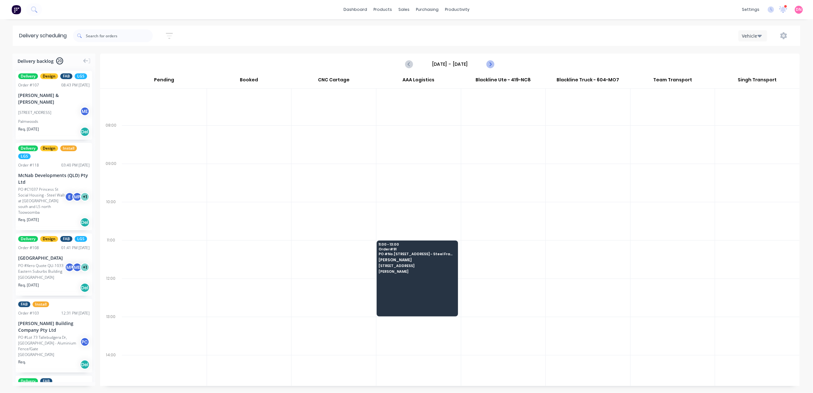
click at [494, 64] on button "Next page" at bounding box center [490, 64] width 13 height 13
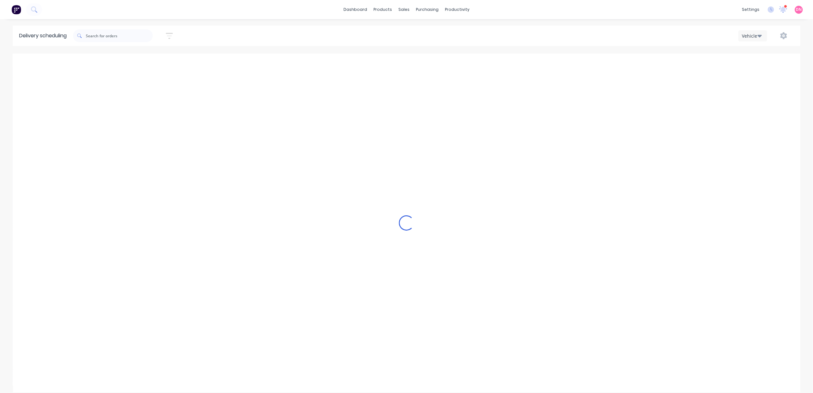
scroll to position [0, 0]
click at [494, 64] on button "Next page" at bounding box center [490, 64] width 13 height 13
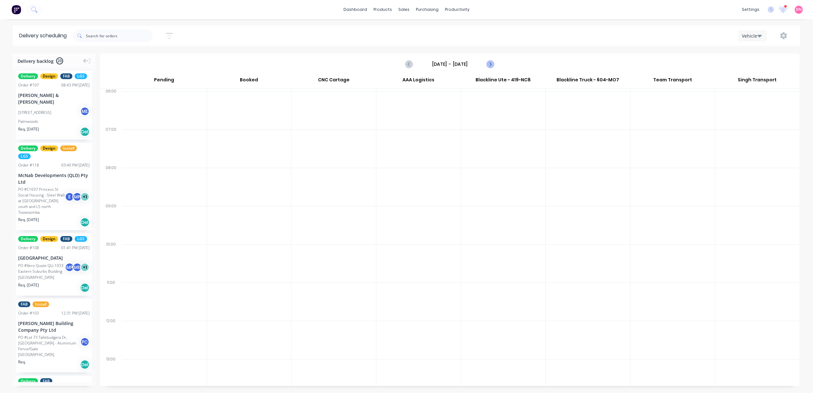
click at [494, 64] on button "Next page" at bounding box center [490, 64] width 13 height 13
drag, startPoint x: 164, startPoint y: 112, endPoint x: 167, endPoint y: 106, distance: 7.0
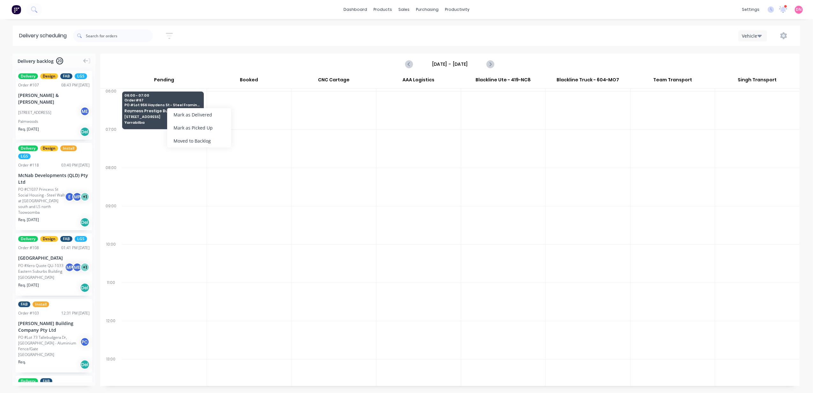
click at [288, 123] on div at bounding box center [249, 110] width 85 height 38
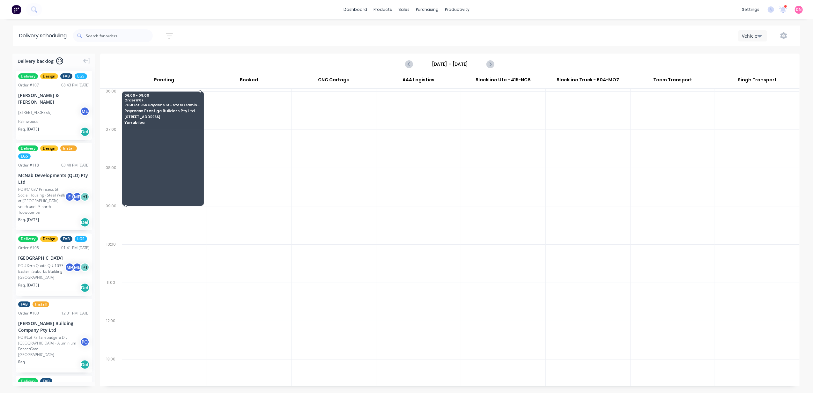
drag, startPoint x: 202, startPoint y: 129, endPoint x: 200, endPoint y: 204, distance: 75.3
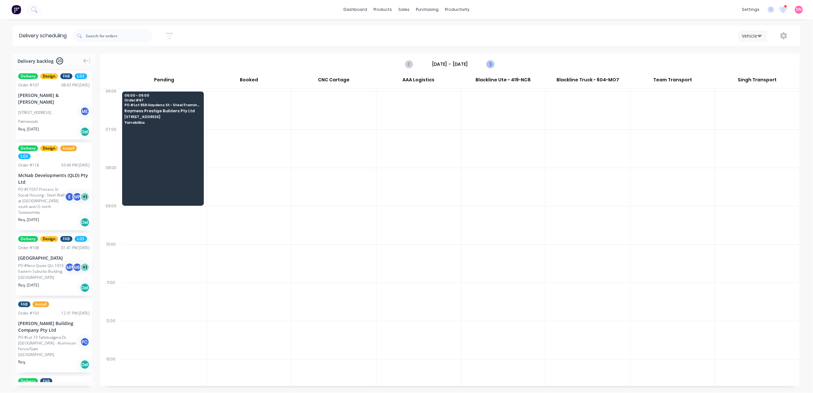
click at [494, 66] on icon "Next page" at bounding box center [490, 64] width 8 height 8
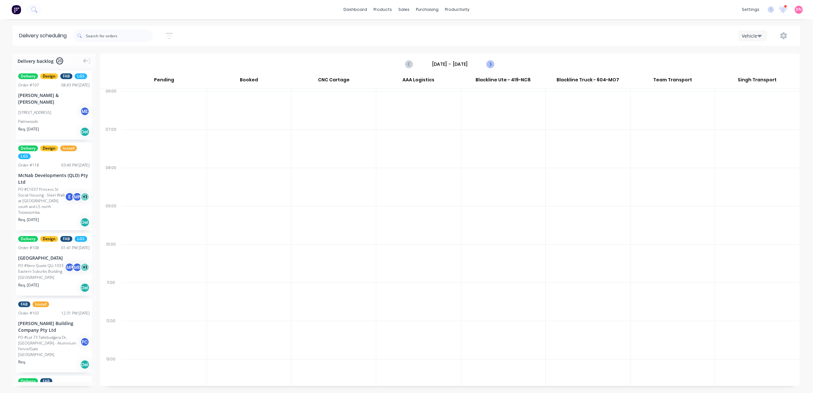
click at [494, 66] on icon "Next page" at bounding box center [490, 64] width 8 height 8
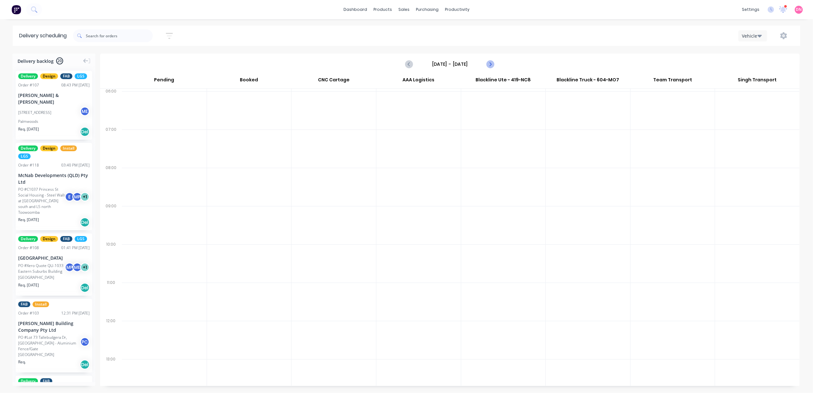
click at [494, 66] on icon "Next page" at bounding box center [490, 64] width 8 height 8
type input "Friday - 05/09/25"
click at [124, 33] on input "text" at bounding box center [119, 35] width 67 height 13
type input "hayden"
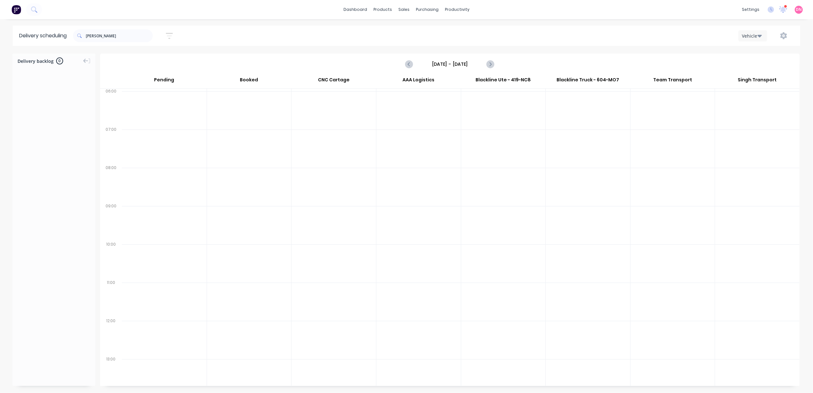
click at [172, 39] on icon "button" at bounding box center [169, 36] width 7 height 8
click at [165, 96] on icon "button" at bounding box center [162, 98] width 4 height 7
click at [164, 76] on div "Sort by Most recent" at bounding box center [140, 80] width 52 height 8
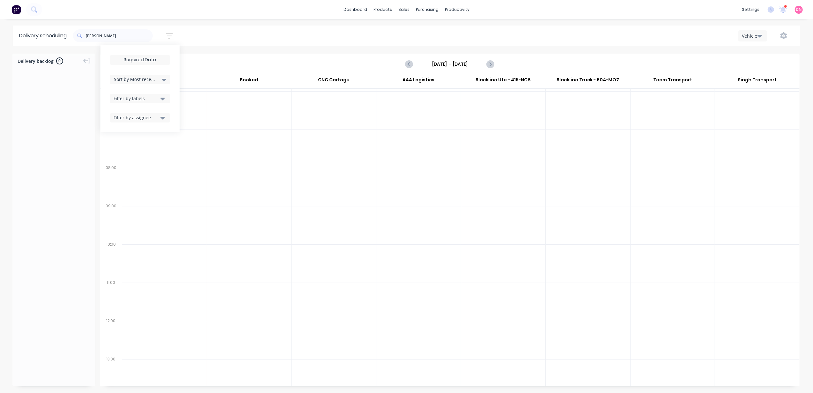
click at [415, 68] on div "Friday - 05/09/25" at bounding box center [450, 64] width 88 height 10
click at [413, 66] on icon "Previous page" at bounding box center [410, 64] width 8 height 8
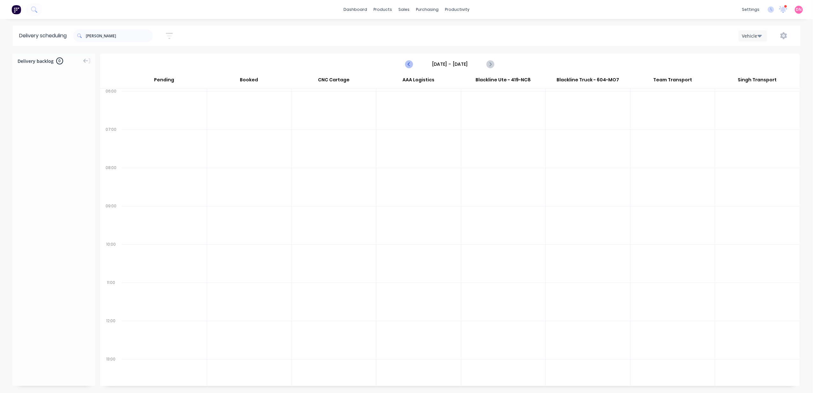
click at [413, 66] on icon "Previous page" at bounding box center [410, 64] width 8 height 8
click at [491, 62] on icon "Next page" at bounding box center [490, 64] width 8 height 8
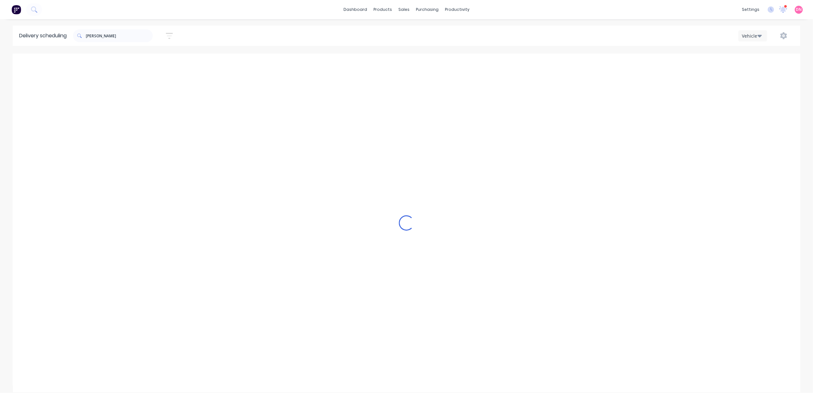
type input "Thursday - 04/09/25"
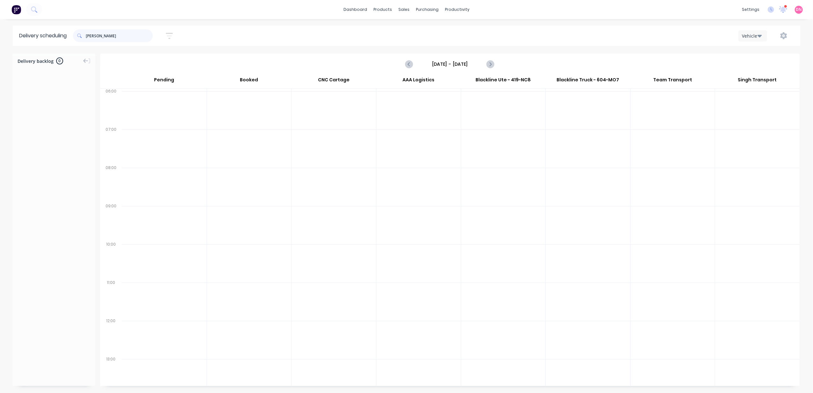
drag, startPoint x: 105, startPoint y: 40, endPoint x: 55, endPoint y: 30, distance: 51.0
click at [55, 30] on header "Delivery scheduling hayden Sort by Most recent Created date Required date Order…" at bounding box center [406, 36] width 787 height 20
type input "cowell"
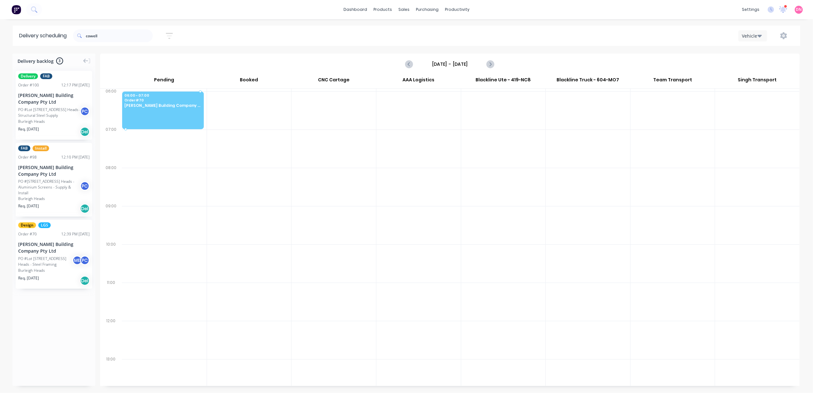
drag, startPoint x: 59, startPoint y: 240, endPoint x: 133, endPoint y: 97, distance: 160.9
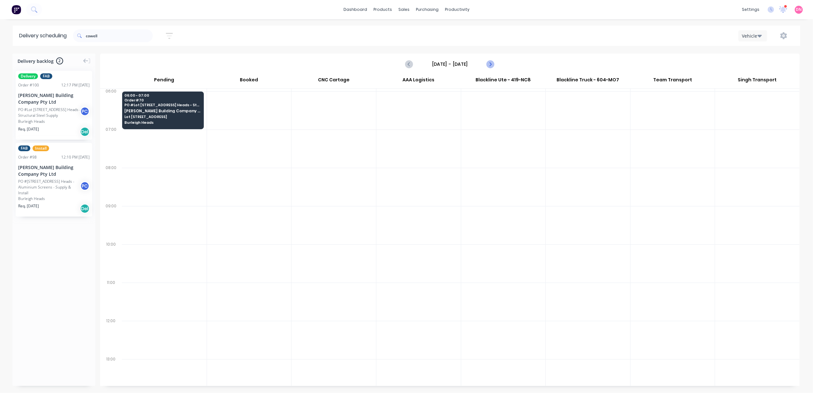
click at [486, 67] on icon "Next page" at bounding box center [490, 64] width 8 height 8
click at [485, 67] on button "Next page" at bounding box center [490, 64] width 13 height 13
type input "Monday - 08/09/25"
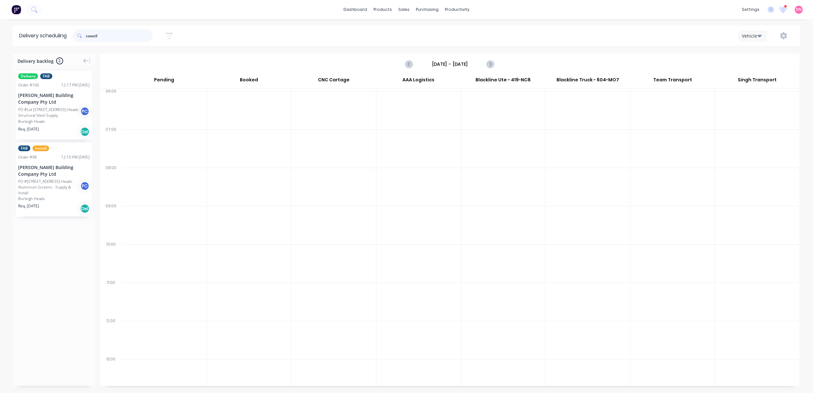
drag, startPoint x: 104, startPoint y: 40, endPoint x: 21, endPoint y: 39, distance: 82.9
click at [21, 39] on header "Delivery scheduling cowell Sort by Most recent Created date Required date Order…" at bounding box center [406, 36] width 787 height 20
type input "osprey"
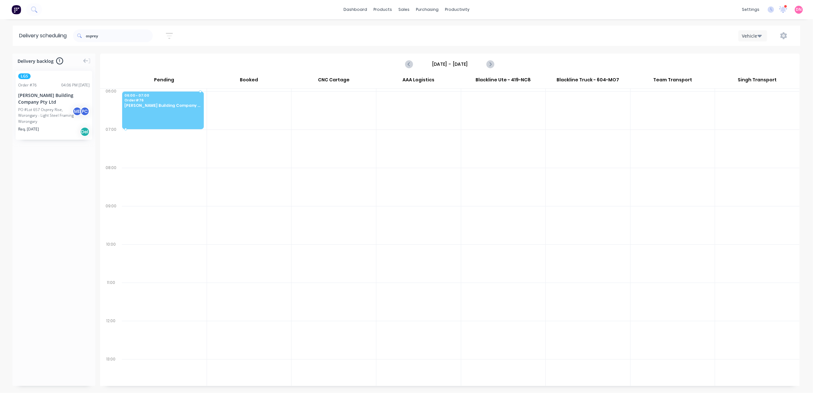
drag, startPoint x: 55, startPoint y: 107, endPoint x: 151, endPoint y: 105, distance: 95.4
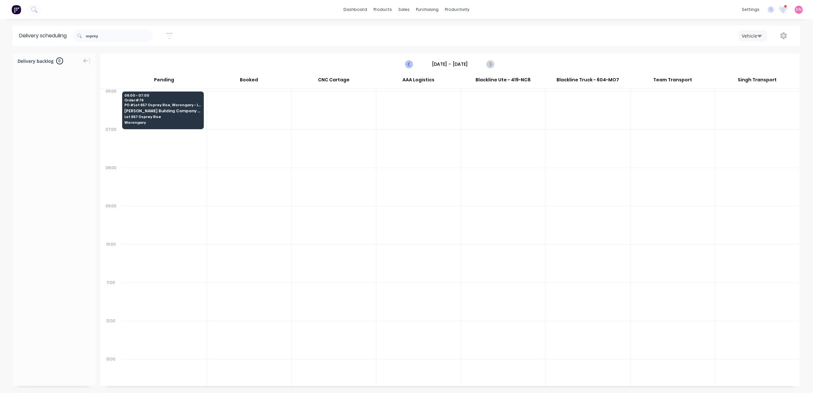
click at [409, 65] on icon "Previous page" at bounding box center [410, 64] width 8 height 8
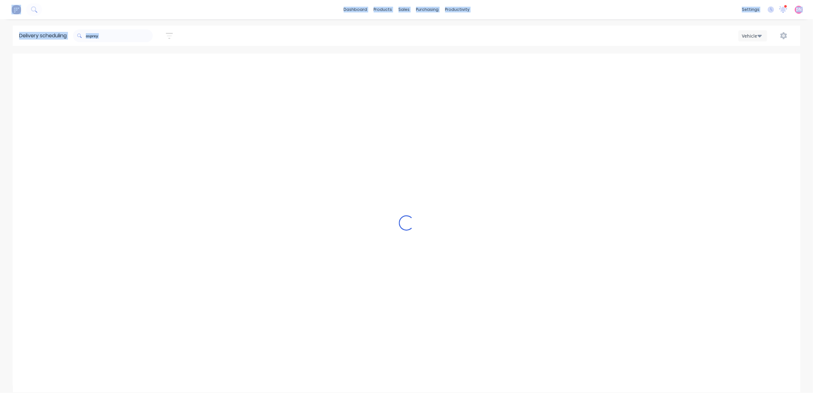
click at [409, 65] on div "Loading..." at bounding box center [406, 223] width 787 height 339
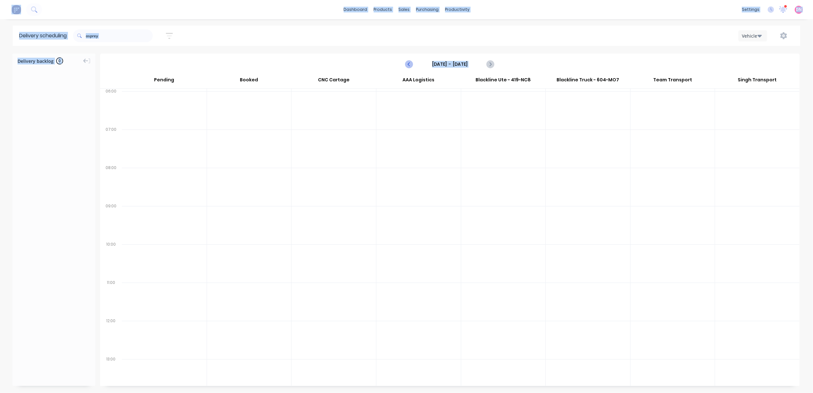
click at [409, 65] on icon "Previous page" at bounding box center [410, 64] width 8 height 8
type input "Wednesday - 03/09/25"
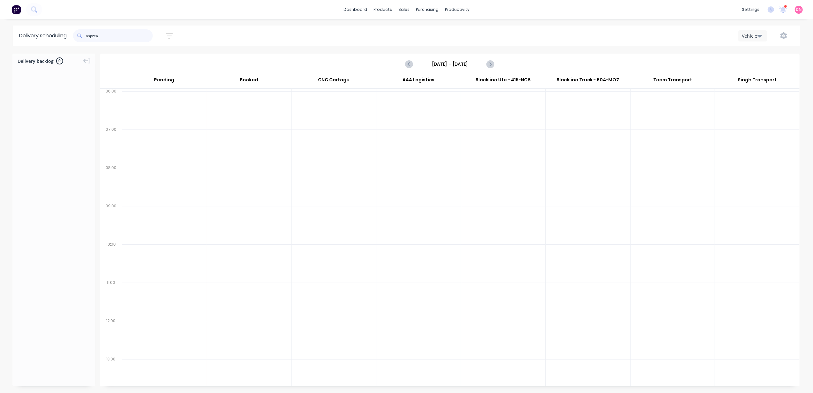
drag, startPoint x: 113, startPoint y: 37, endPoint x: -2, endPoint y: 39, distance: 114.5
click at [0, 39] on html "dashboard products sales purchasing productivity dashboard products Product Cat…" at bounding box center [406, 196] width 813 height 393
drag, startPoint x: 109, startPoint y: 37, endPoint x: 13, endPoint y: 40, distance: 95.7
click at [13, 40] on header "Delivery scheduling belcorp Sort by Most recent Created date Required date Orde…" at bounding box center [406, 36] width 787 height 20
type input "belcorp"
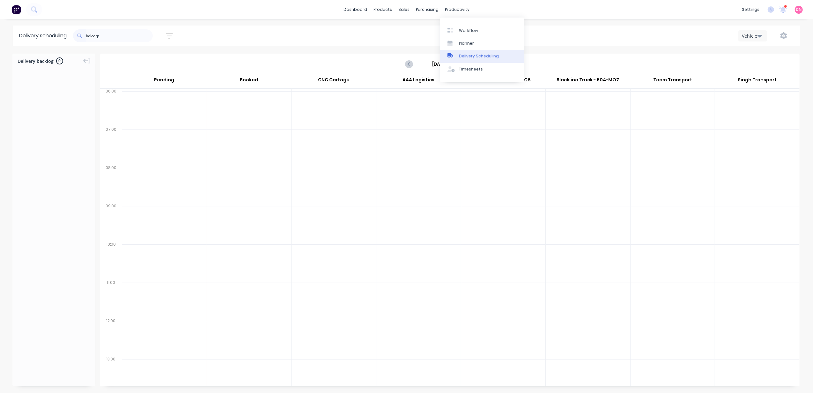
click at [494, 59] on div "Delivery Scheduling" at bounding box center [479, 56] width 40 height 6
drag, startPoint x: 495, startPoint y: 59, endPoint x: 503, endPoint y: 54, distance: 9.2
click at [495, 59] on div "Delivery Scheduling" at bounding box center [479, 56] width 40 height 6
click at [763, 33] on button "Vehicle" at bounding box center [752, 35] width 29 height 11
click at [770, 62] on div "Vehicle" at bounding box center [770, 65] width 63 height 13
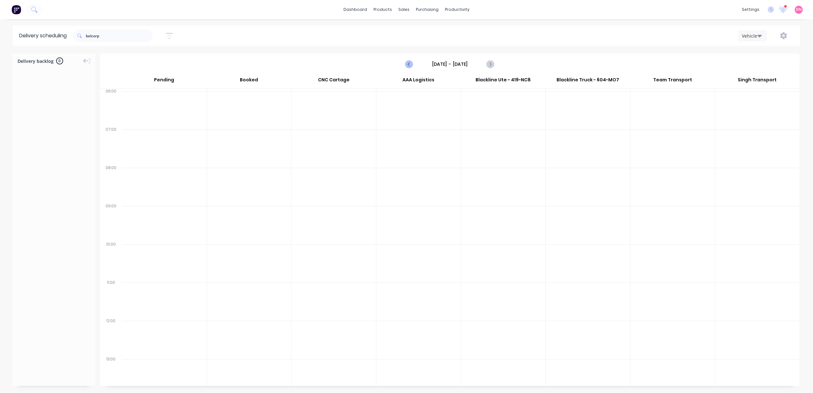
click at [411, 63] on icon "Previous page" at bounding box center [410, 64] width 8 height 8
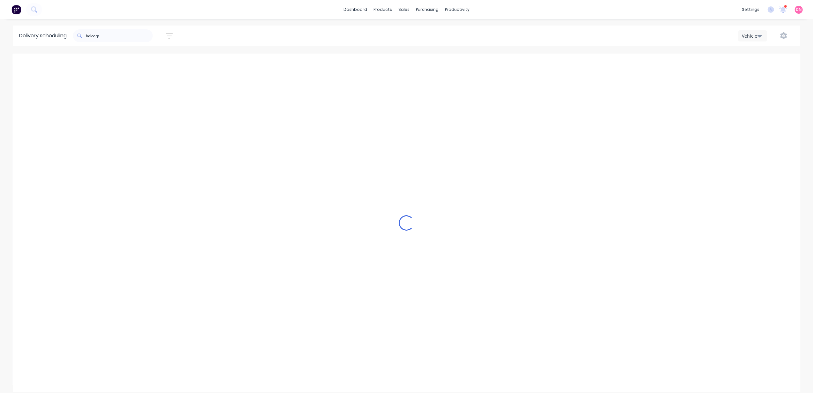
click at [411, 63] on icon "Previous page" at bounding box center [410, 64] width 8 height 8
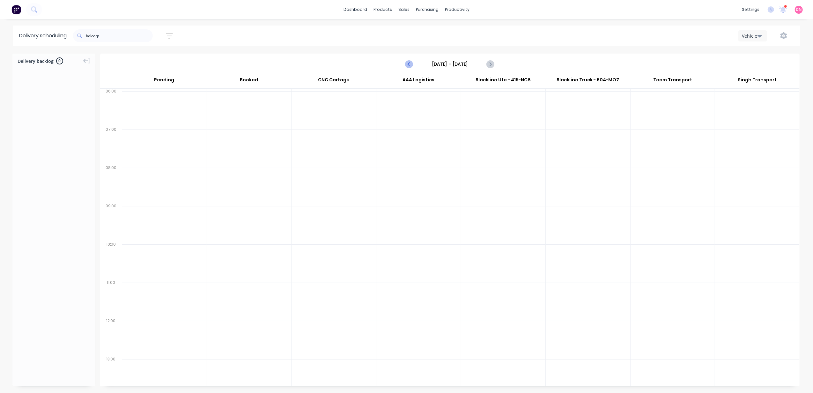
click at [411, 63] on icon "Previous page" at bounding box center [410, 64] width 8 height 8
type input "Monday - 25/08/25"
drag, startPoint x: 125, startPoint y: 36, endPoint x: 35, endPoint y: 43, distance: 90.5
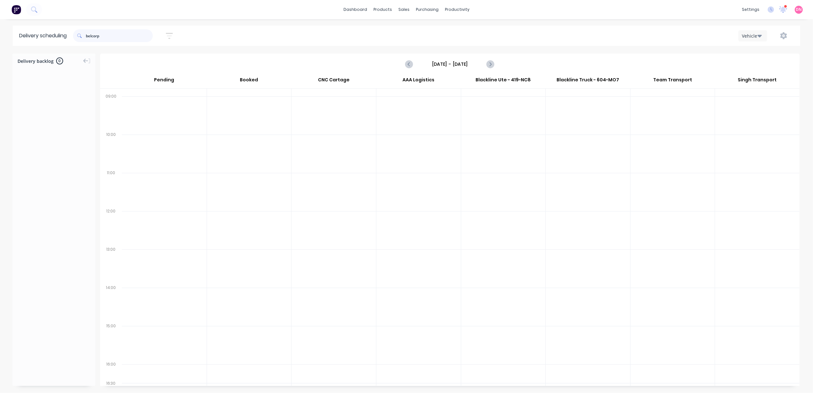
click at [35, 43] on header "Delivery scheduling belcorp Sort by Most recent Created date Required date Orde…" at bounding box center [406, 36] width 787 height 20
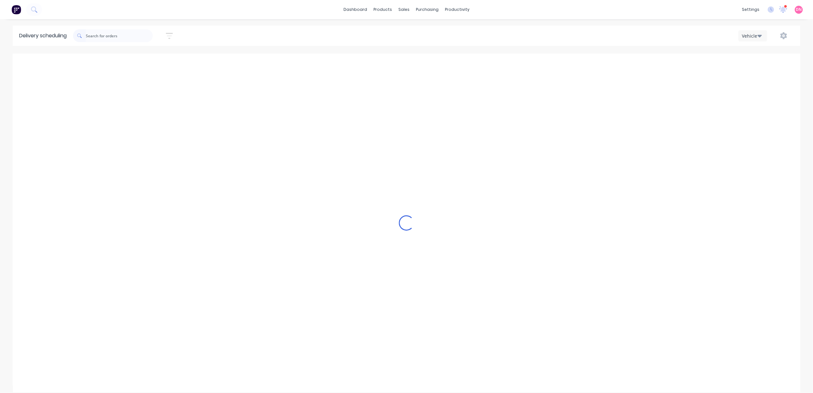
click at [263, 45] on div "Sort by Most recent Created date Required date Order number Customer name Most …" at bounding box center [436, 36] width 727 height 20
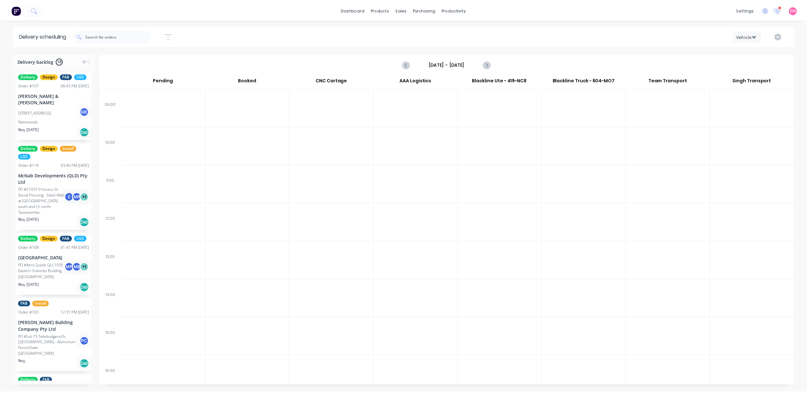
scroll to position [0, 0]
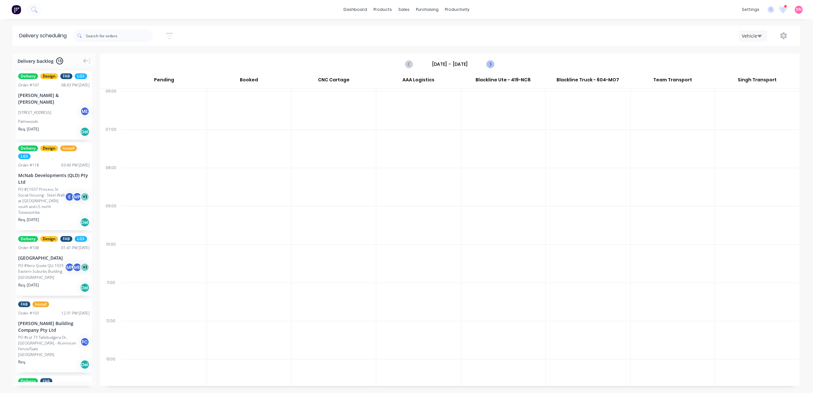
click at [490, 65] on icon "Next page" at bounding box center [490, 64] width 3 height 5
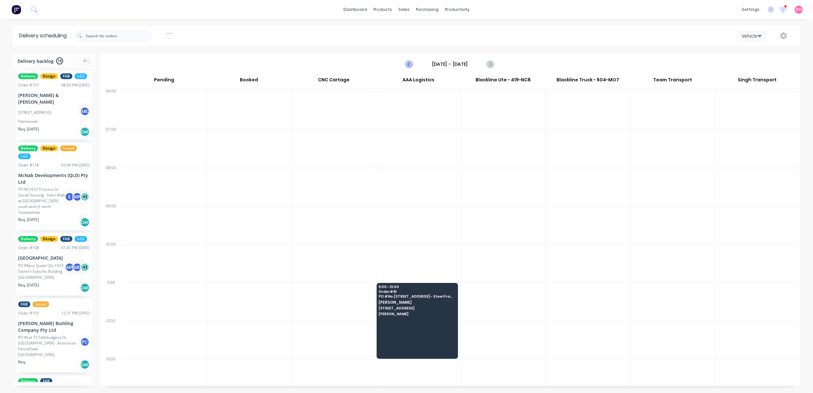
click at [413, 67] on icon "Previous page" at bounding box center [410, 64] width 8 height 8
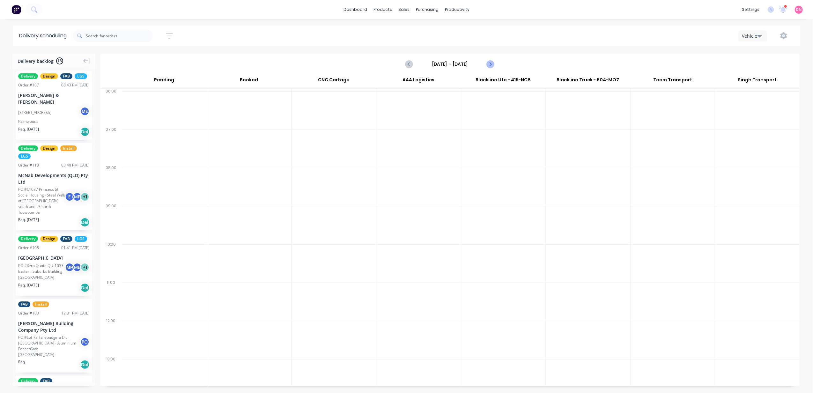
click at [490, 70] on button "Next page" at bounding box center [490, 64] width 13 height 13
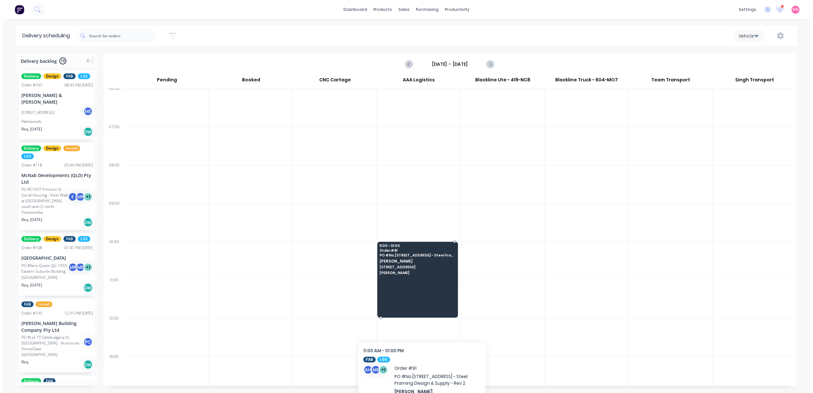
scroll to position [42, 0]
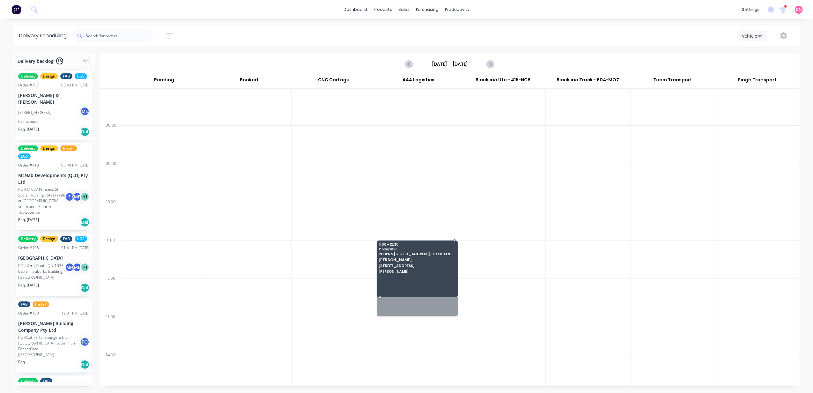
drag, startPoint x: 434, startPoint y: 316, endPoint x: 432, endPoint y: 304, distance: 11.7
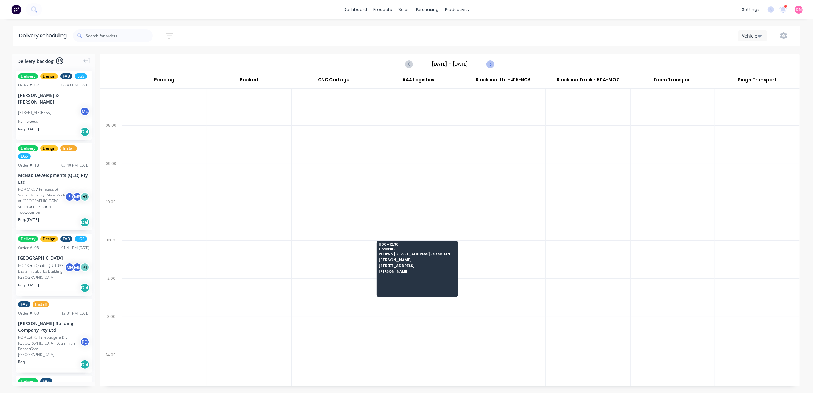
click at [493, 63] on icon "Next page" at bounding box center [490, 64] width 8 height 8
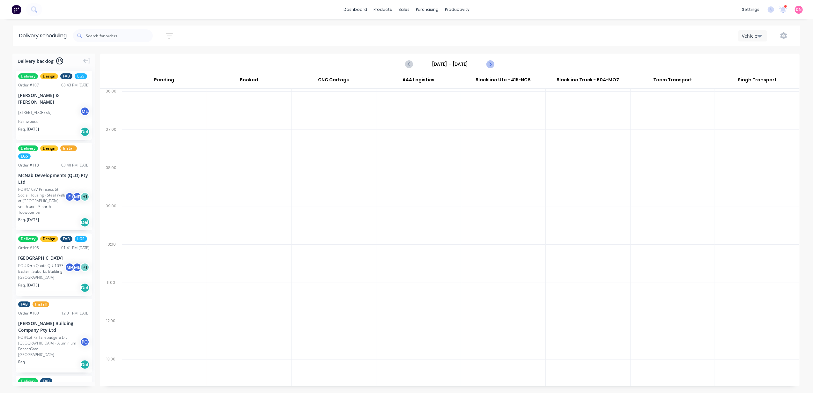
click at [493, 60] on icon "Next page" at bounding box center [490, 64] width 8 height 8
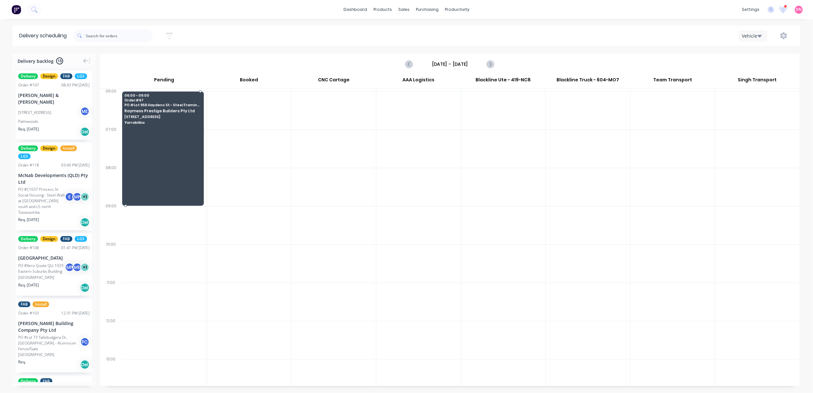
drag, startPoint x: 174, startPoint y: 125, endPoint x: 191, endPoint y: 129, distance: 17.5
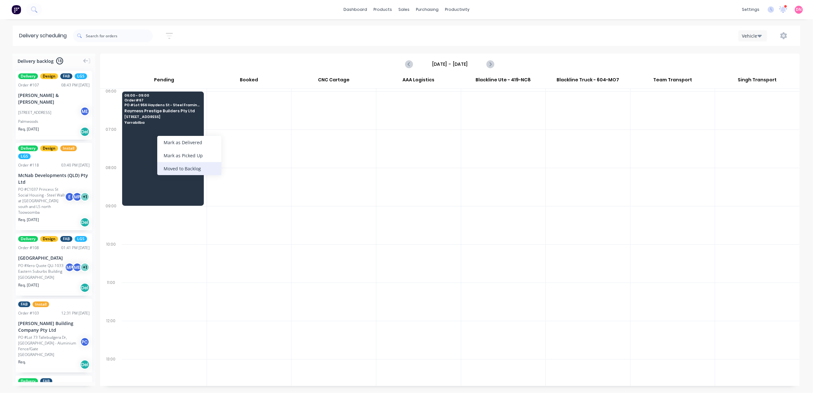
click at [190, 170] on div "Moved to Backlog" at bounding box center [189, 168] width 64 height 13
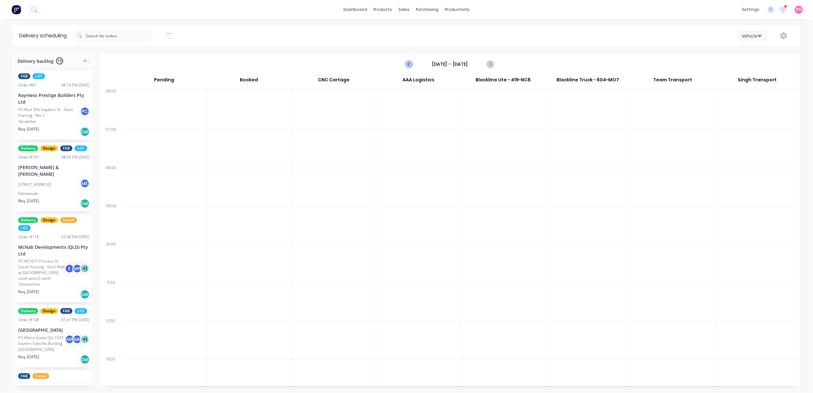
click at [409, 68] on button "Previous page" at bounding box center [409, 64] width 13 height 13
type input "Thursday - 28/08/25"
drag, startPoint x: 38, startPoint y: 120, endPoint x: 143, endPoint y: 106, distance: 106.5
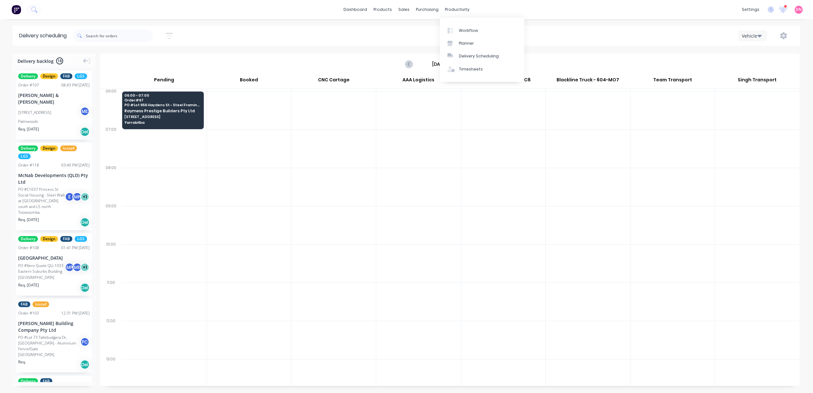
drag, startPoint x: 476, startPoint y: 41, endPoint x: 608, endPoint y: 22, distance: 132.9
click at [608, 22] on div "dashboard products sales purchasing productivity dashboard products Product Cat…" at bounding box center [406, 196] width 813 height 393
click at [427, 31] on div at bounding box center [425, 31] width 10 height 6
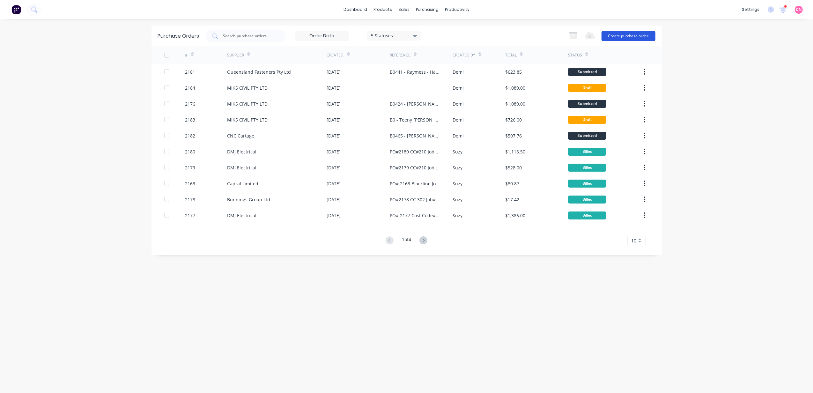
click at [644, 35] on button "Create purchase order" at bounding box center [628, 36] width 54 height 10
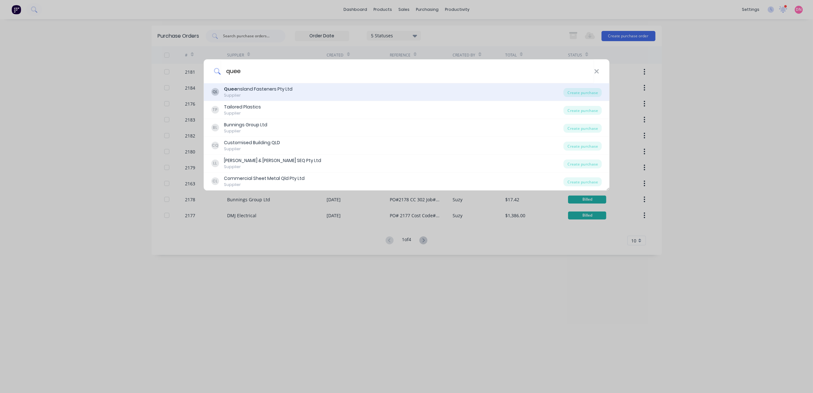
type input "quee"
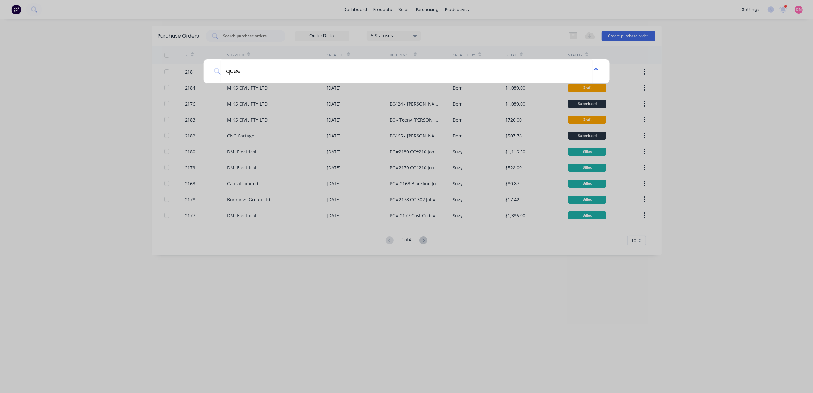
click at [380, 89] on div "quee" at bounding box center [406, 196] width 813 height 393
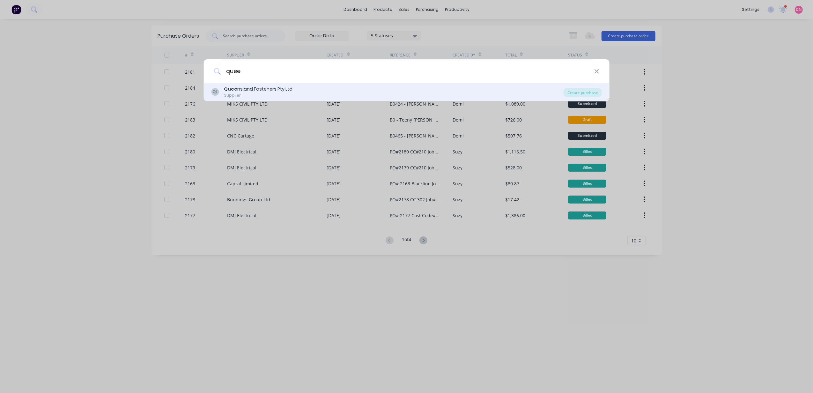
click at [493, 91] on div "QL Quee nsland Fasteners Pty Ltd Supplier" at bounding box center [387, 92] width 352 height 12
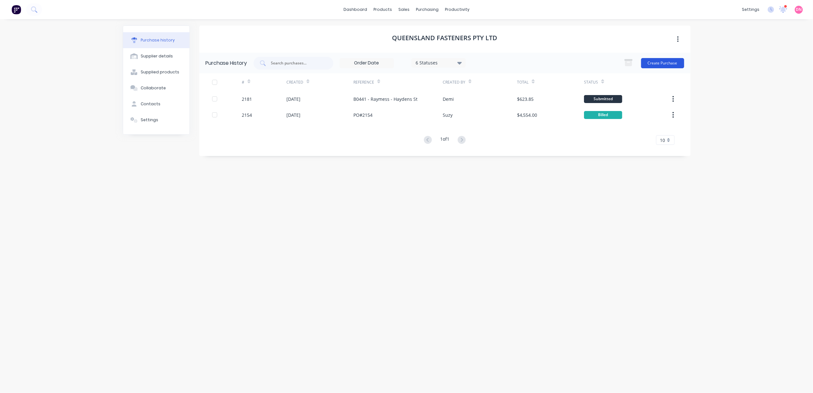
click at [678, 64] on button "Create Purchase" at bounding box center [662, 63] width 43 height 10
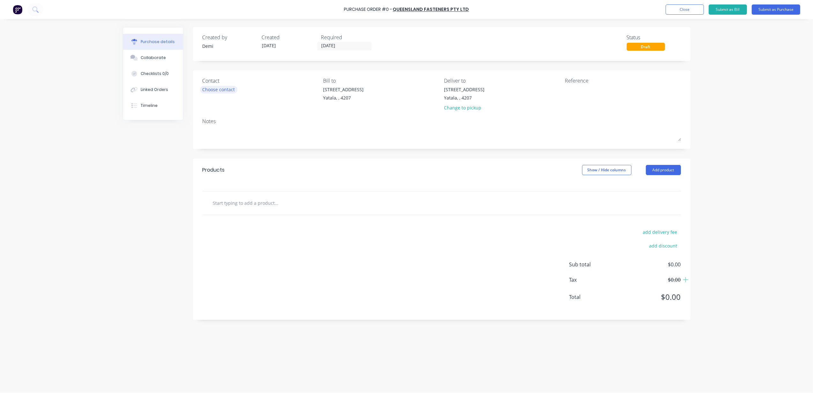
click at [230, 91] on div "Choose contact" at bounding box center [219, 89] width 33 height 7
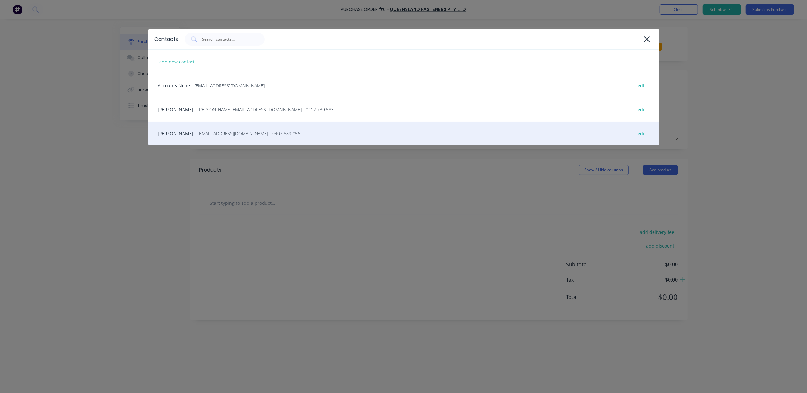
click at [232, 125] on div "Jack Prendergast - sales@queenslandfasteners.com - 0407 589 056 edit" at bounding box center [403, 134] width 510 height 24
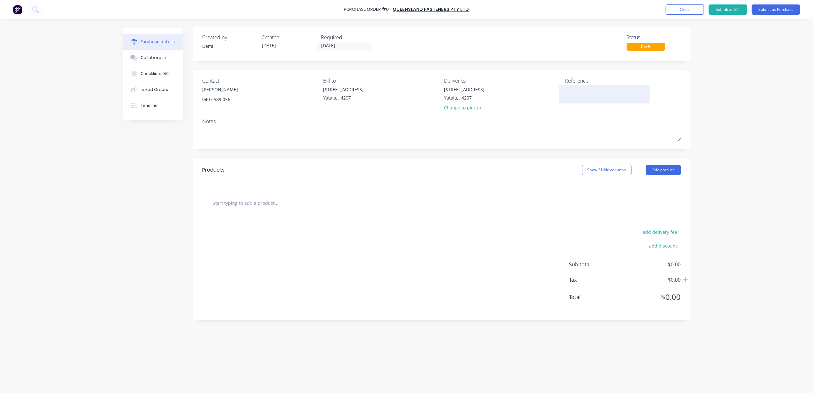
click at [577, 86] on textarea at bounding box center [605, 93] width 80 height 14
type textarea "Stoc"
type textarea "x"
type textarea "Stock"
type textarea "x"
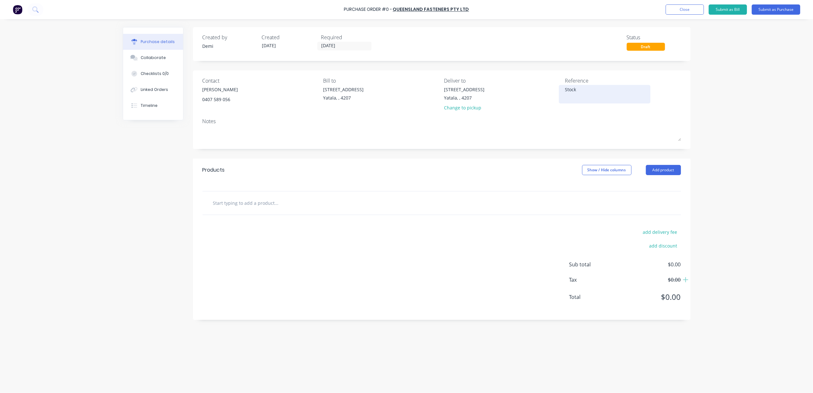
type textarea "Stock"
type textarea "x"
type textarea "Stock"
click at [646, 170] on button "Add product" at bounding box center [663, 170] width 35 height 10
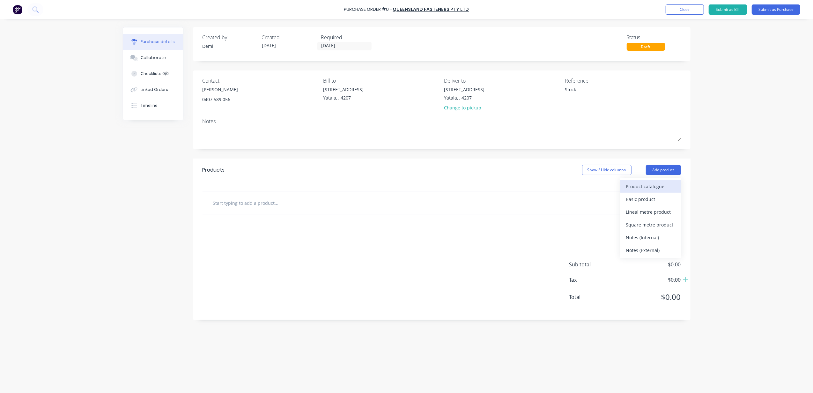
click at [651, 189] on div "Product catalogue" at bounding box center [650, 186] width 49 height 9
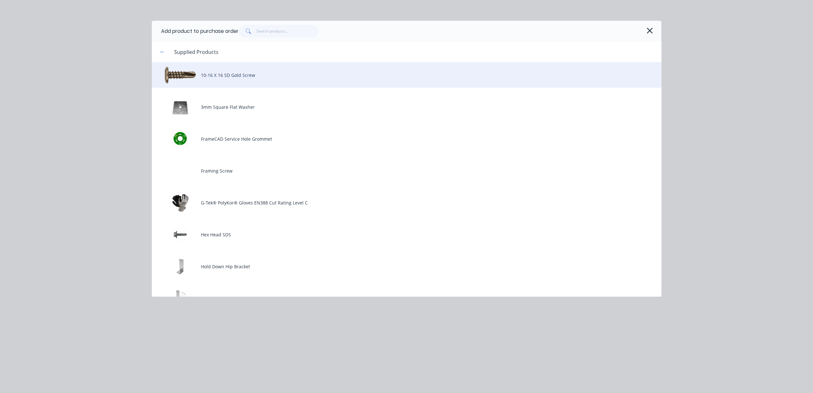
click at [350, 86] on div "10-16 X 16 SD Gold Screw" at bounding box center [407, 75] width 510 height 26
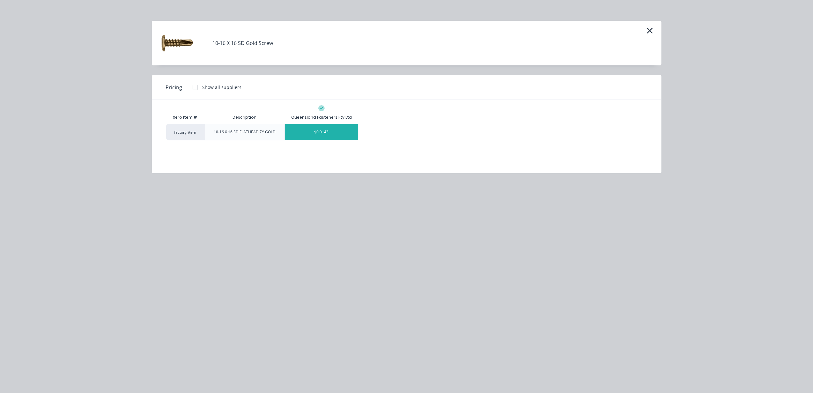
click at [328, 136] on div "$0.0143" at bounding box center [321, 132] width 73 height 16
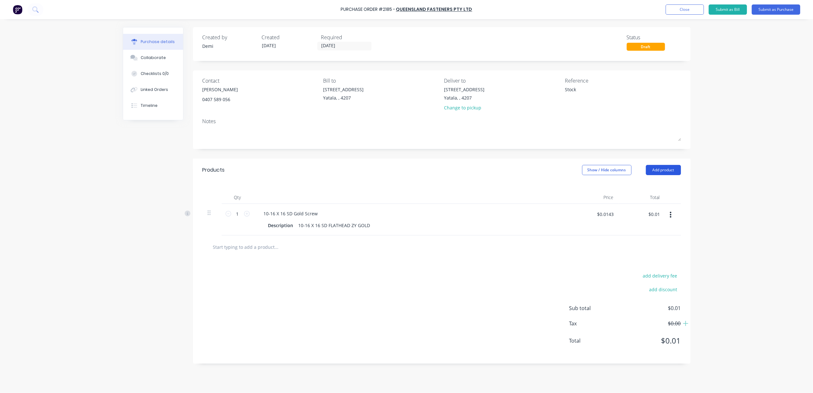
click at [648, 175] on button "Add product" at bounding box center [663, 170] width 35 height 10
click at [649, 183] on div "Product catalogue" at bounding box center [650, 186] width 49 height 9
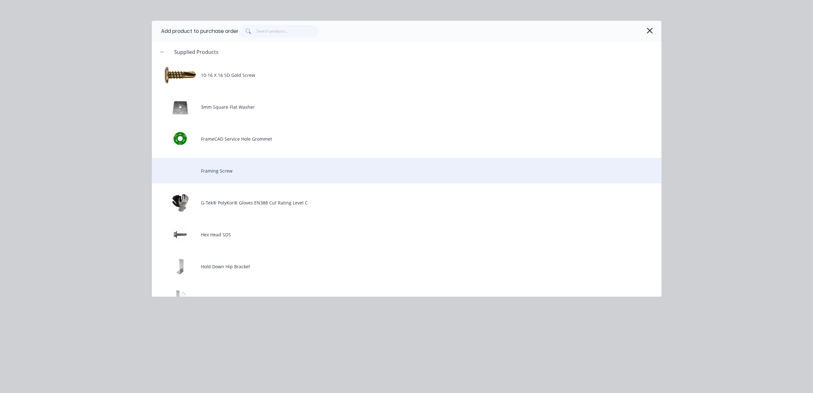
scroll to position [42, 0]
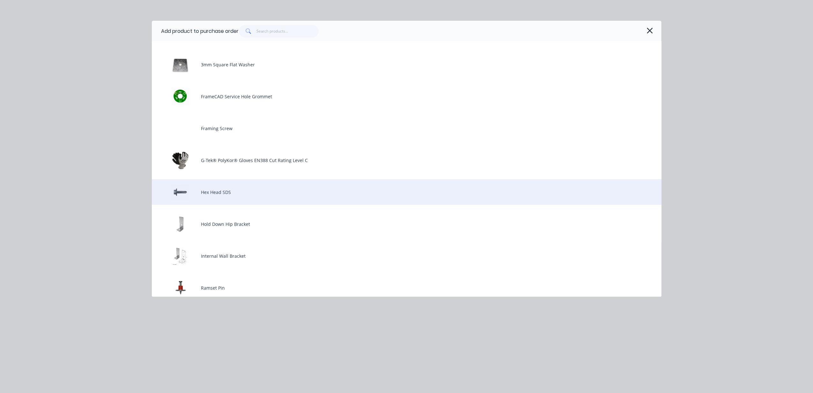
click at [357, 183] on div "Hex Head SDS" at bounding box center [407, 192] width 510 height 26
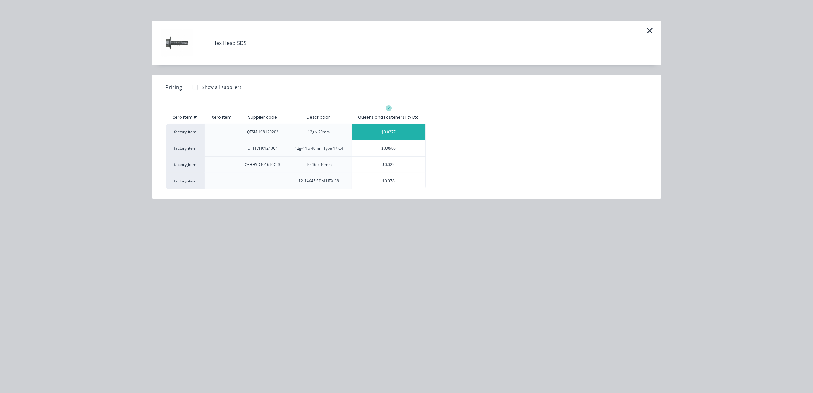
click at [378, 139] on div "$0.0377" at bounding box center [388, 132] width 73 height 16
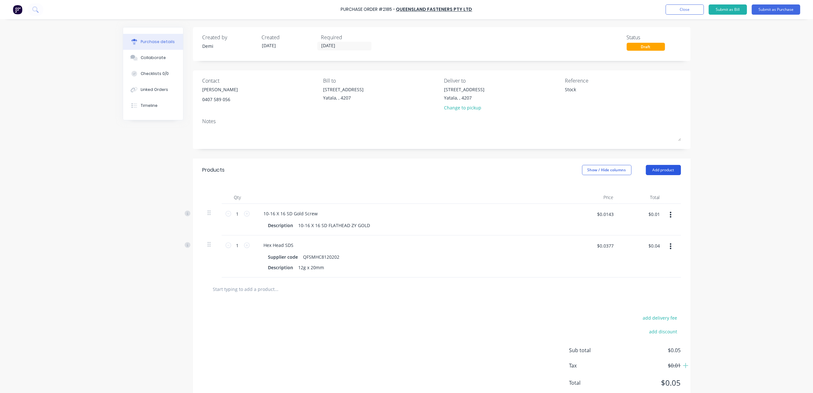
click at [647, 171] on button "Add product" at bounding box center [663, 170] width 35 height 10
click at [637, 184] on div "Product catalogue" at bounding box center [650, 186] width 49 height 9
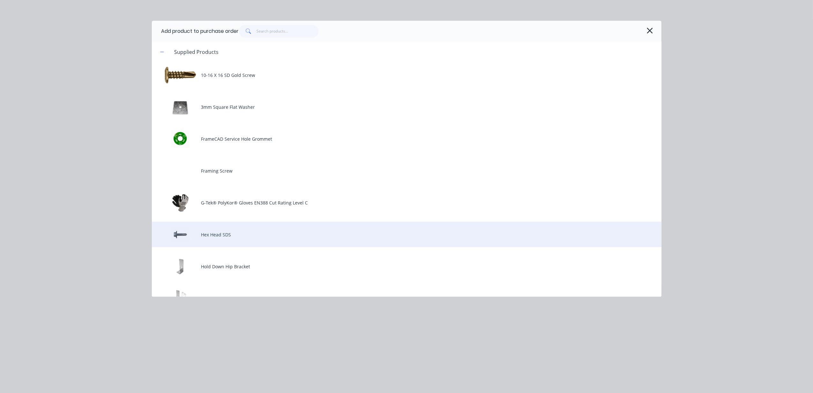
click at [351, 226] on div "Hex Head SDS" at bounding box center [407, 235] width 510 height 26
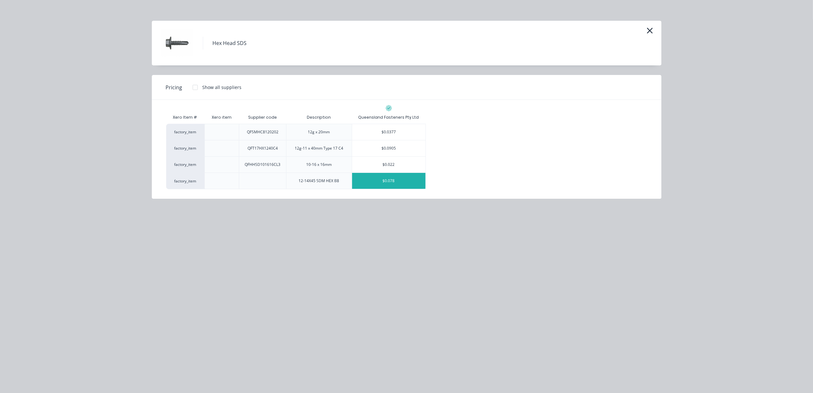
click at [384, 182] on div "$0.078" at bounding box center [388, 181] width 73 height 16
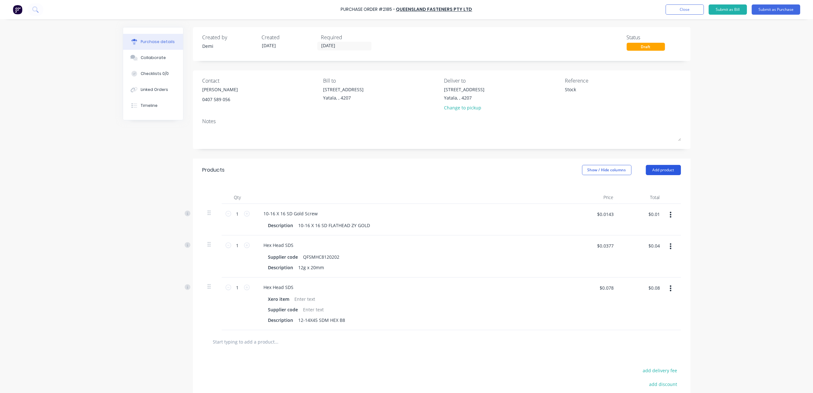
click at [666, 173] on button "Add product" at bounding box center [663, 170] width 35 height 10
click at [663, 184] on div "Product catalogue" at bounding box center [650, 186] width 49 height 9
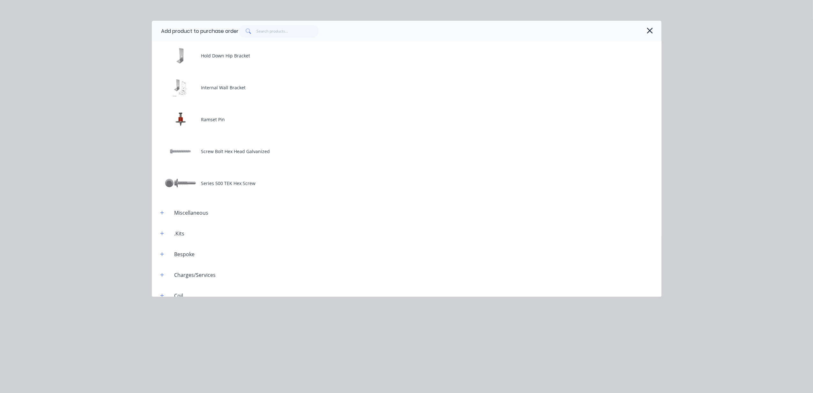
scroll to position [212, 0]
click at [647, 32] on icon "button" at bounding box center [649, 30] width 7 height 9
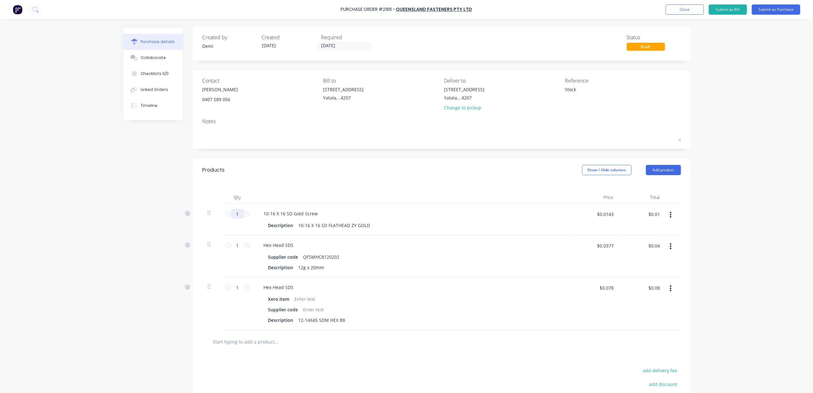
drag, startPoint x: 239, startPoint y: 214, endPoint x: 226, endPoint y: 210, distance: 12.8
click at [227, 210] on div "1 1" at bounding box center [238, 214] width 22 height 10
type textarea "x"
type input "8"
type textarea "x"
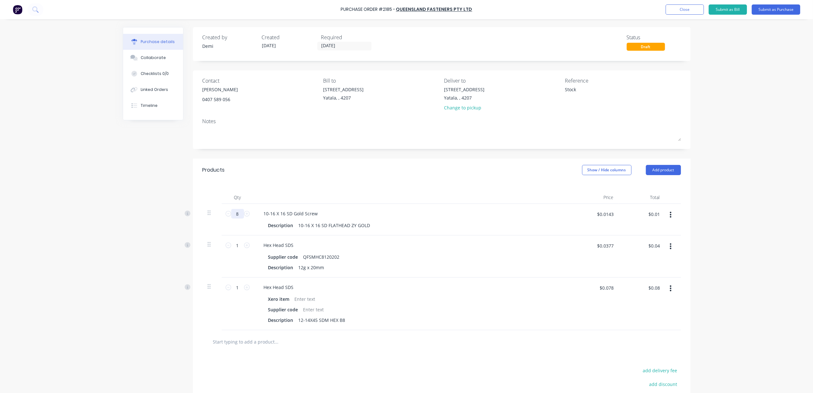
type input "$0.11"
type textarea "x"
type input "80"
type textarea "x"
type input "$1.14"
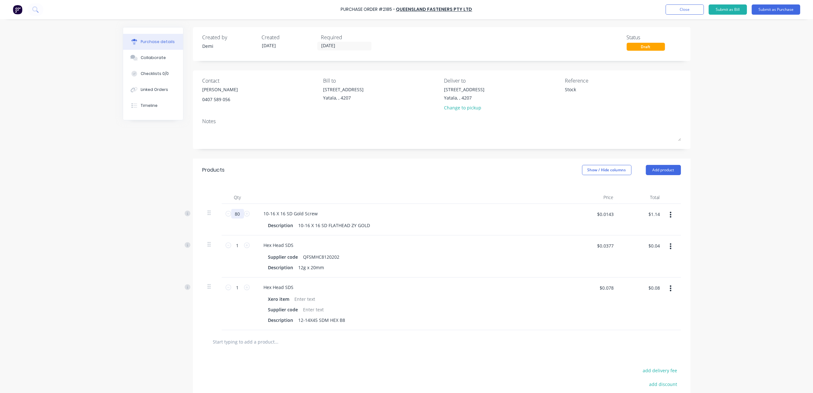
type textarea "x"
type input "800"
type textarea "x"
type input "$11.44"
type textarea "x"
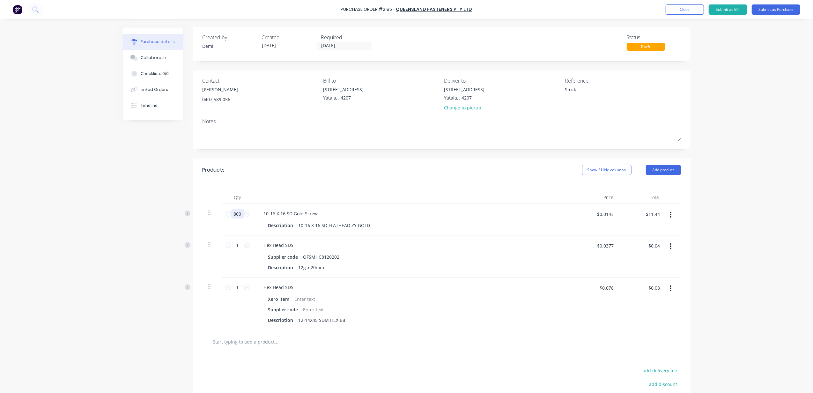
type input "8000"
type textarea "x"
type input "$114.40"
type input "8000"
click at [238, 244] on input "1" at bounding box center [237, 245] width 13 height 10
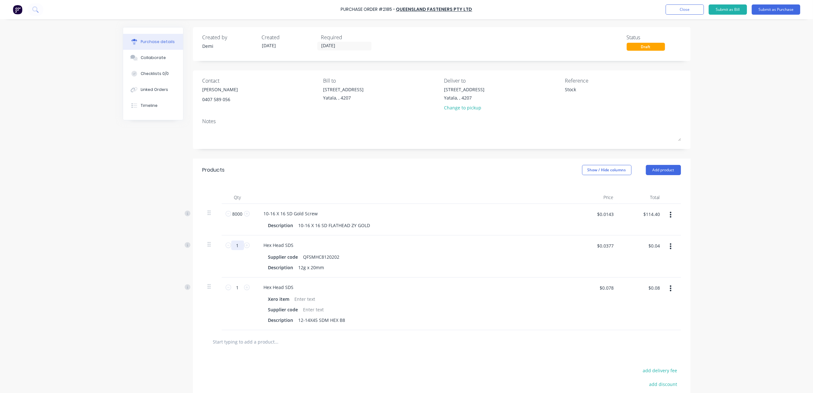
type textarea "x"
type input "5"
type textarea "x"
type input "$0.19"
type textarea "x"
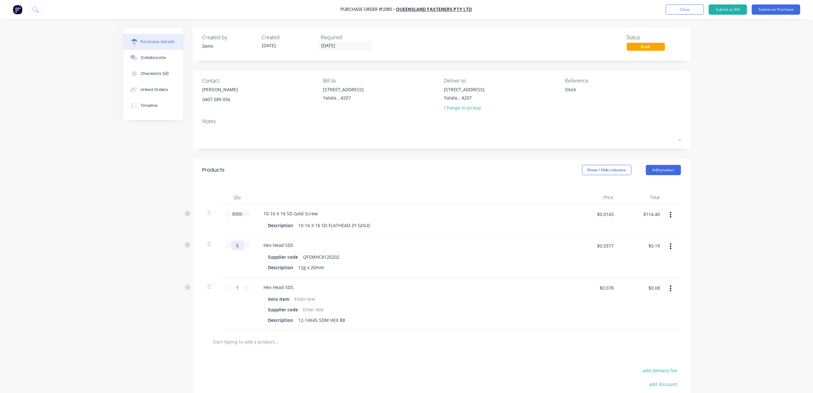
type input "50"
type textarea "x"
type input "$1.89"
type textarea "x"
type input "500"
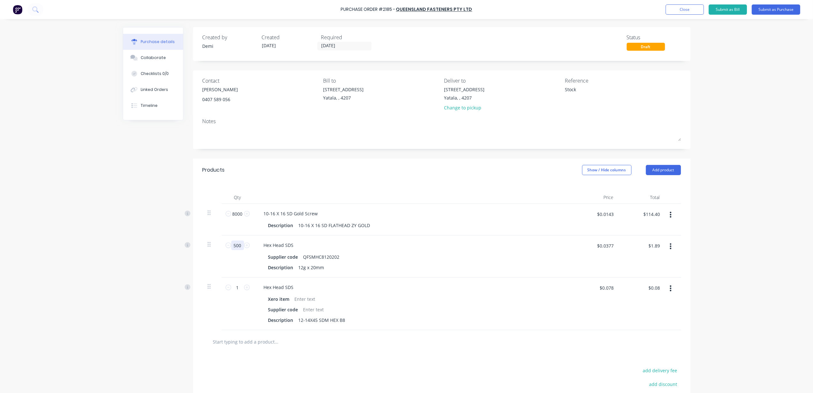
type textarea "x"
type input "$18.85"
type textarea "x"
type input "5000"
type textarea "x"
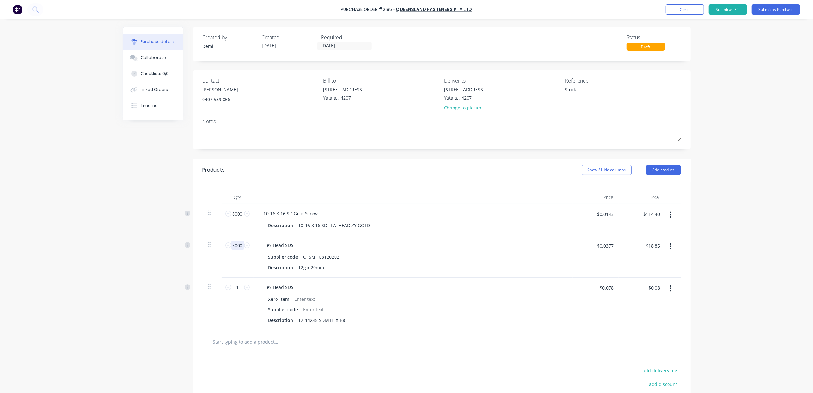
type input "$188.50"
type input "5000"
click at [236, 288] on input "1" at bounding box center [237, 288] width 13 height 10
type textarea "x"
type input "10"
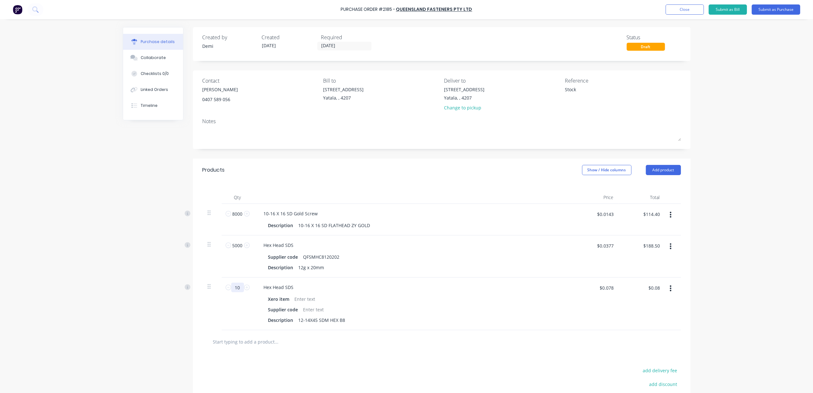
type textarea "x"
type input "$0.78"
type textarea "x"
type input "100"
type textarea "x"
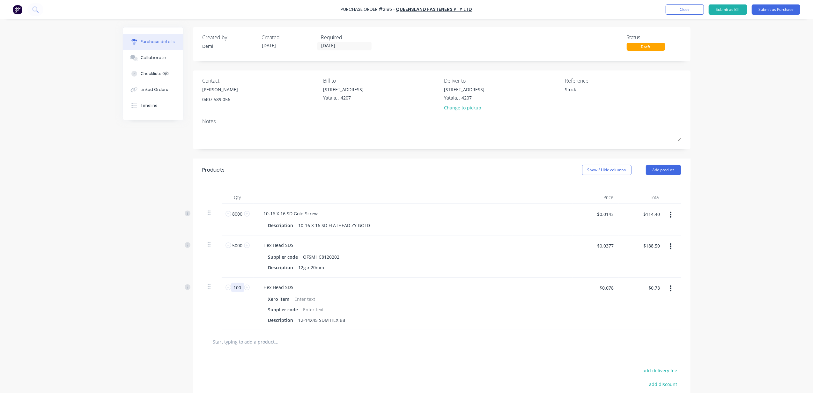
type input "$7.80"
type textarea "x"
type input "1000"
type textarea "x"
type input "$78.00"
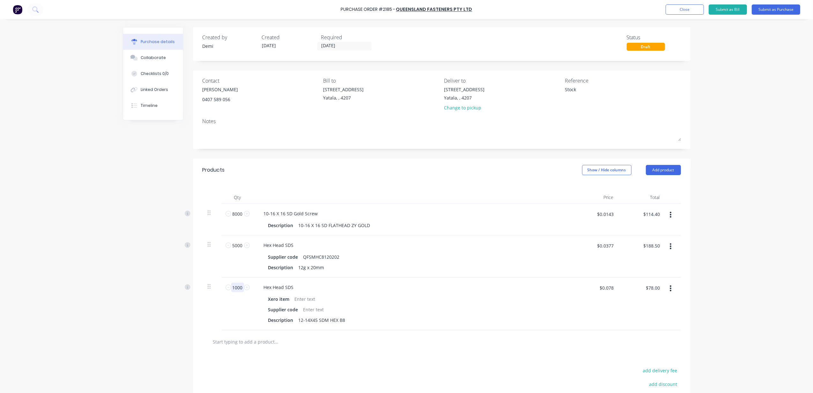
type input "1000"
click at [420, 227] on div "Description 10-16 X 16 SD FLATHEAD ZY GOLD" at bounding box center [412, 225] width 292 height 9
click at [360, 45] on input "25/08/25" at bounding box center [345, 46] width 54 height 8
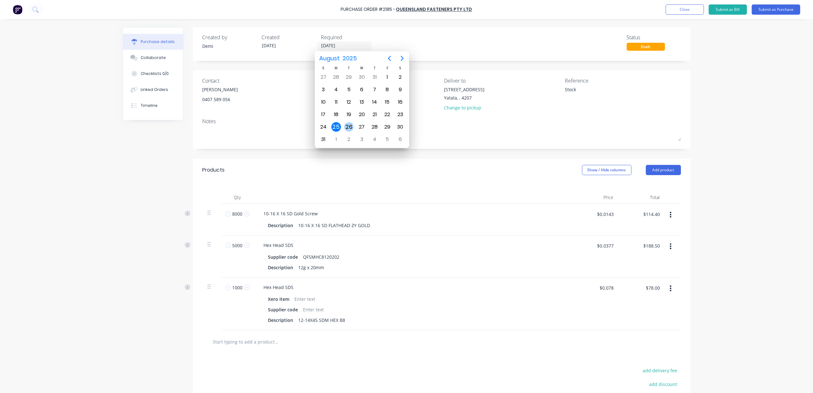
click at [353, 129] on div "26" at bounding box center [349, 127] width 13 height 12
type textarea "x"
type input "26/08/25"
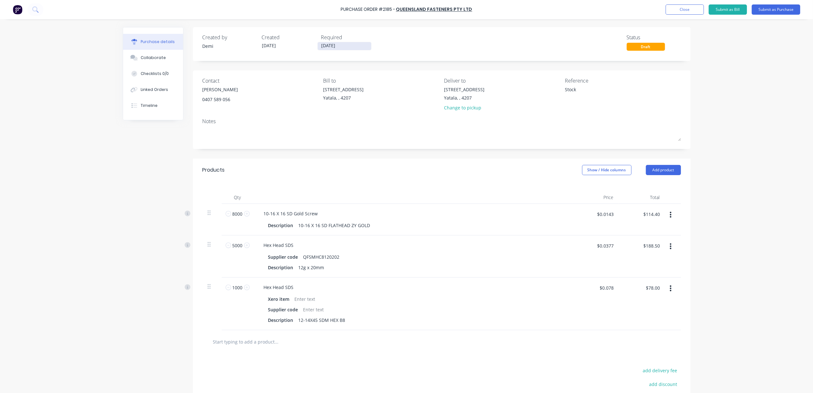
click at [361, 45] on input "26/08/25" at bounding box center [345, 46] width 54 height 8
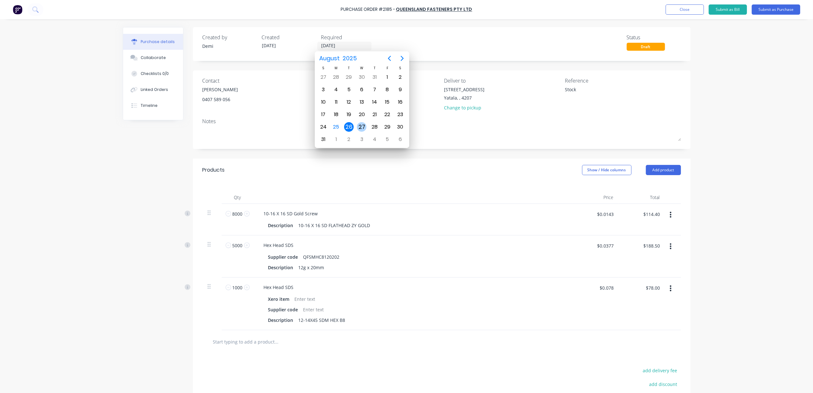
click at [364, 126] on div "27" at bounding box center [362, 127] width 10 height 10
type textarea "x"
type input "27/08/25"
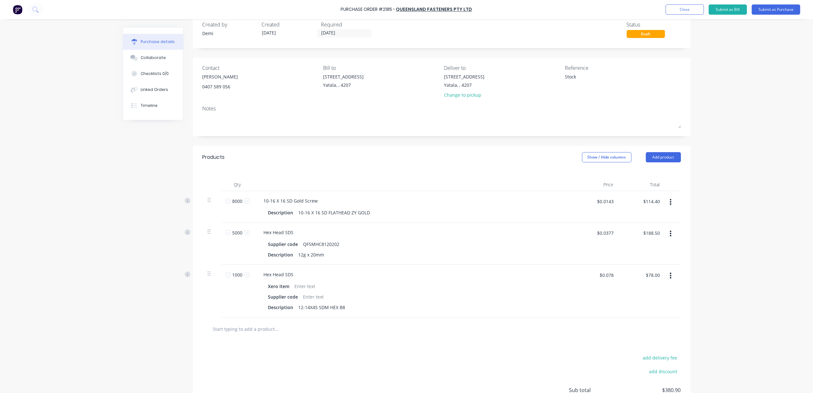
scroll to position [0, 0]
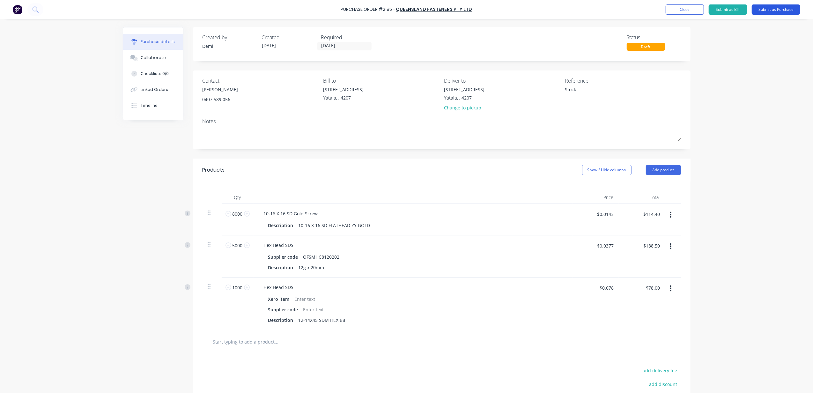
click at [781, 4] on button "Submit as Purchase" at bounding box center [776, 9] width 48 height 10
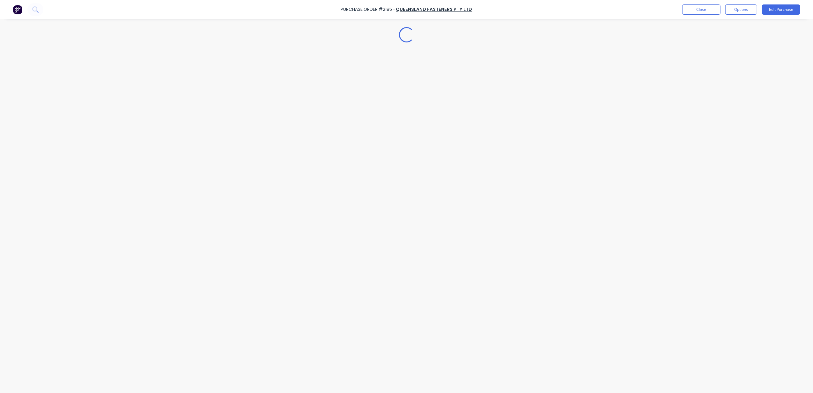
type textarea "x"
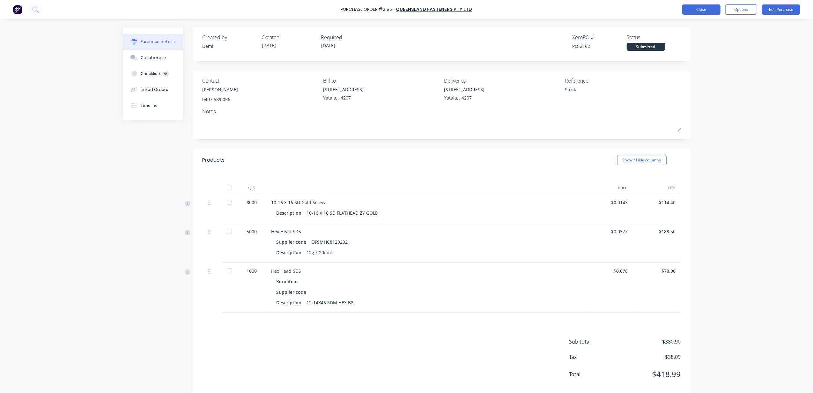
click at [703, 5] on button "Close" at bounding box center [701, 9] width 38 height 10
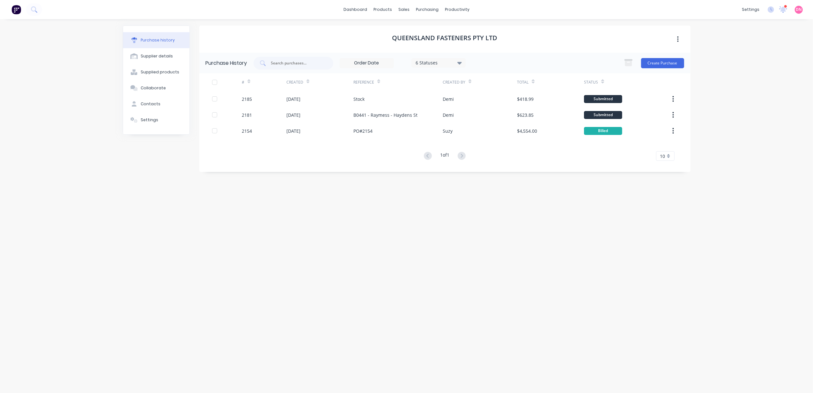
drag, startPoint x: 658, startPoint y: 91, endPoint x: 648, endPoint y: 81, distance: 13.8
drag, startPoint x: 648, startPoint y: 81, endPoint x: 665, endPoint y: 55, distance: 30.8
click at [665, 55] on div "Purchase History 6 Statuses 6 Statuses Create Purchase" at bounding box center [444, 63] width 491 height 21
click at [665, 62] on button "Create Purchase" at bounding box center [662, 63] width 43 height 10
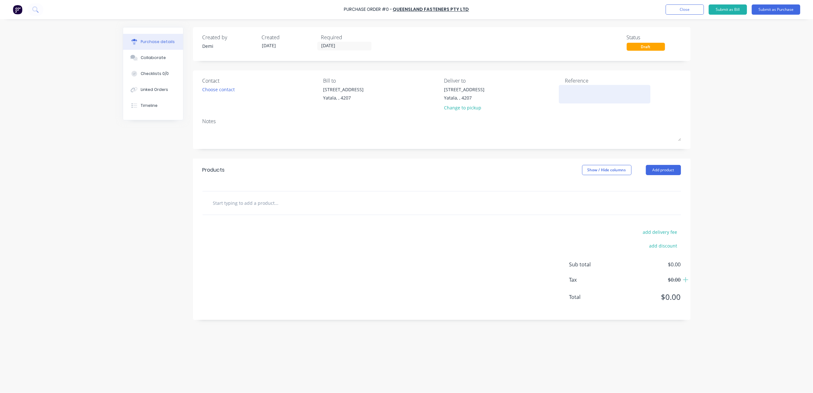
click at [623, 94] on textarea at bounding box center [605, 93] width 80 height 14
type textarea "B0452 - Blackwood - Ospreyu"
type textarea "x"
type textarea "B0452 - [PERSON_NAME] - Osprey"
type textarea "x"
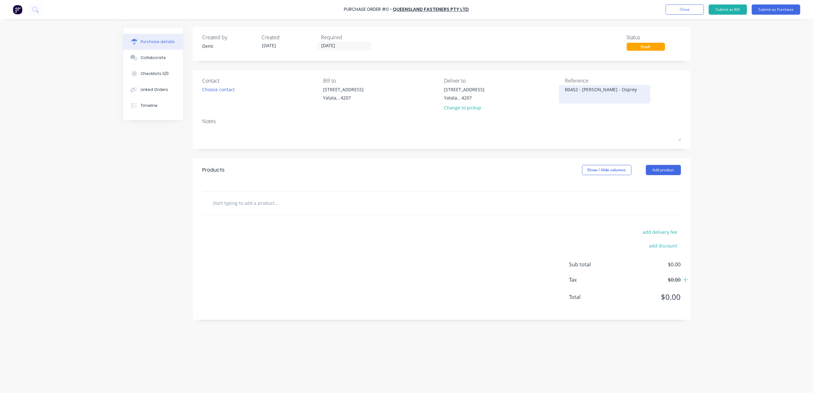
type textarea "B0452 - Blackwood - Ospre"
type textarea "x"
type textarea "B0452 - [PERSON_NAME] - Osprey"
type textarea "x"
type textarea "B0452 - [PERSON_NAME] - Osprey"
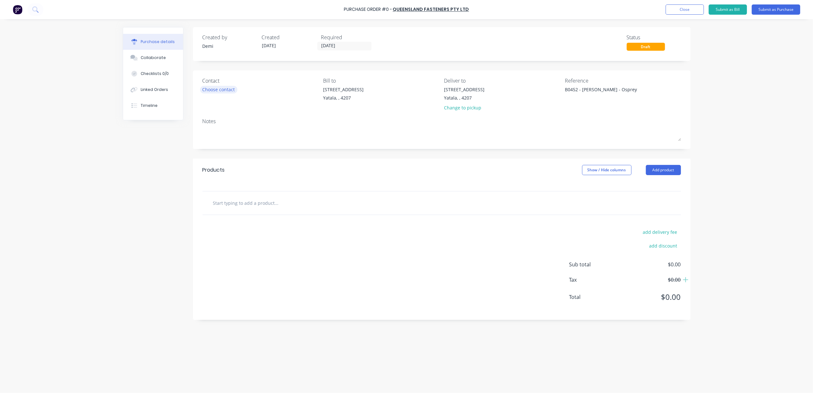
click at [221, 89] on div "Choose contact" at bounding box center [219, 89] width 33 height 7
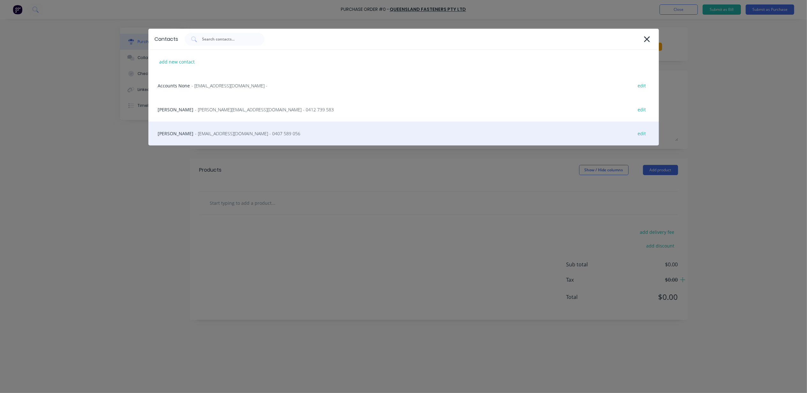
click at [269, 135] on span "- sales@queenslandfasteners.com - 0407 589 056" at bounding box center [247, 133] width 105 height 7
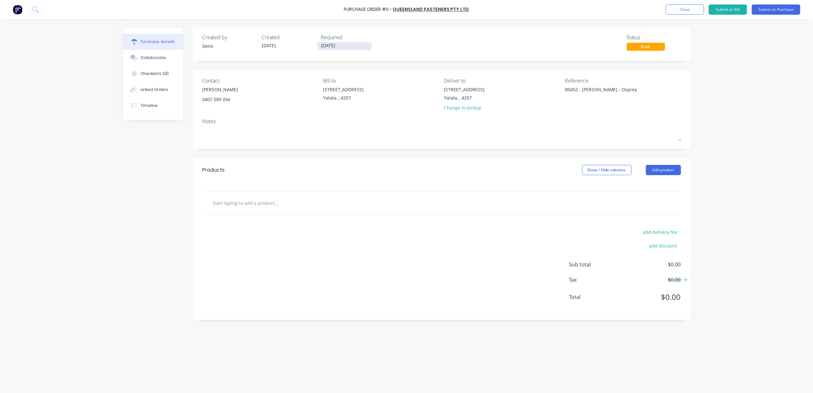
click at [360, 45] on input "25/08/25" at bounding box center [345, 46] width 54 height 8
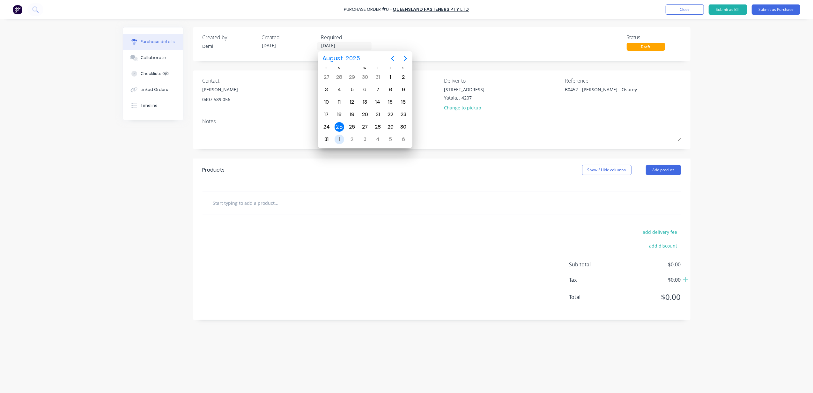
click at [341, 138] on div "1" at bounding box center [340, 140] width 10 height 10
type textarea "x"
type input "01/09/25"
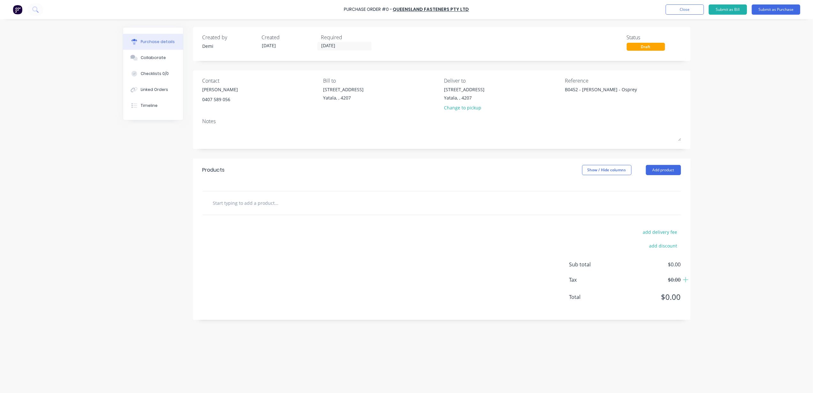
click at [253, 204] on input "text" at bounding box center [277, 202] width 128 height 13
click at [649, 168] on button "Add product" at bounding box center [663, 170] width 35 height 10
click at [258, 176] on div "Products Show / Hide columns Add product Product catalogue Basic product Lineal…" at bounding box center [442, 170] width 498 height 23
click at [642, 189] on div "Product catalogue" at bounding box center [650, 186] width 49 height 9
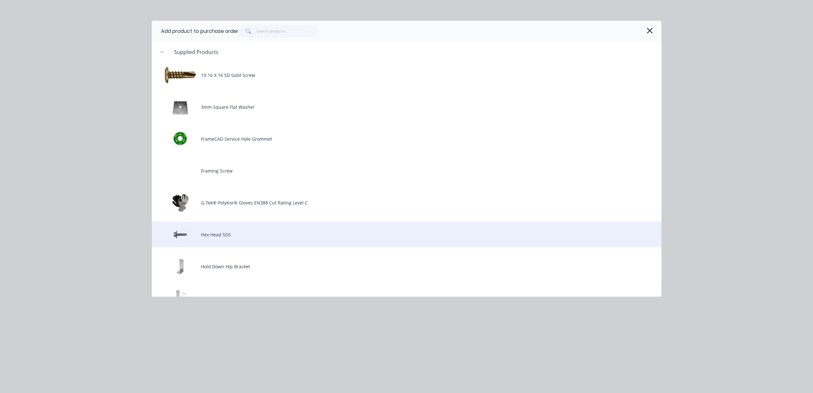
click at [235, 232] on div "Hex Head SDS" at bounding box center [407, 235] width 510 height 26
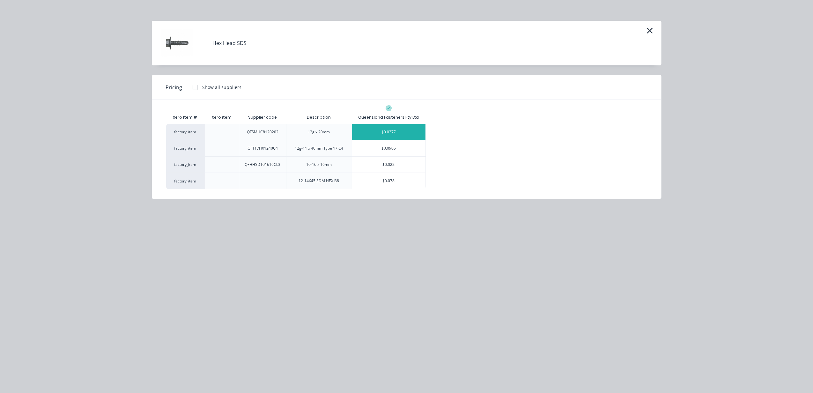
click at [395, 135] on div "$0.0377" at bounding box center [388, 132] width 73 height 16
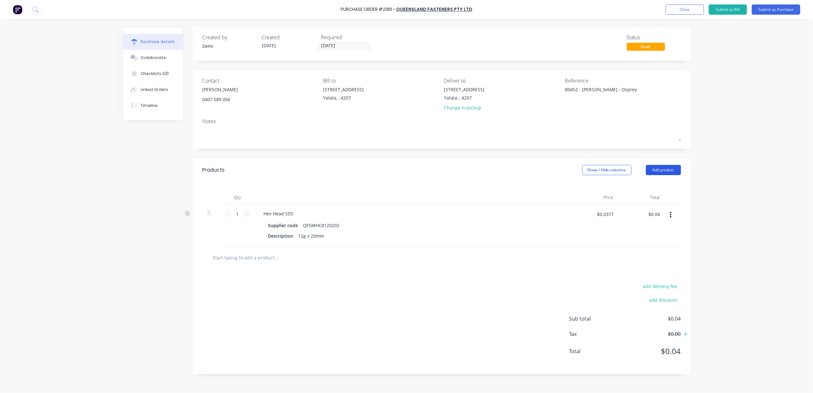
click at [651, 167] on button "Add product" at bounding box center [663, 170] width 35 height 10
click at [651, 184] on div "Product catalogue" at bounding box center [650, 186] width 49 height 9
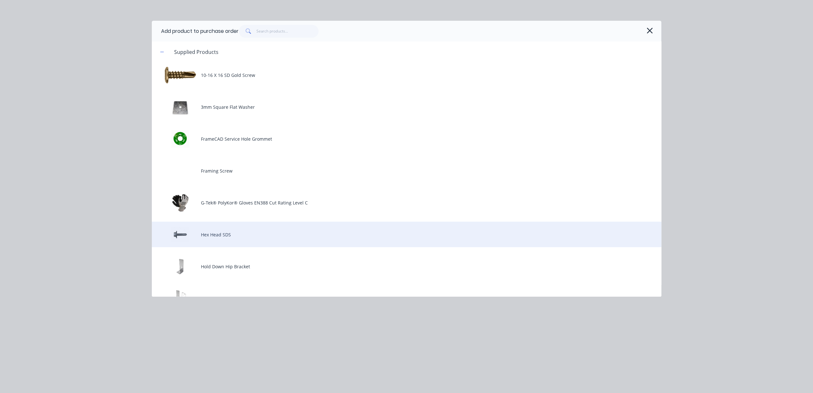
click at [469, 225] on div "Hex Head SDS" at bounding box center [407, 235] width 510 height 26
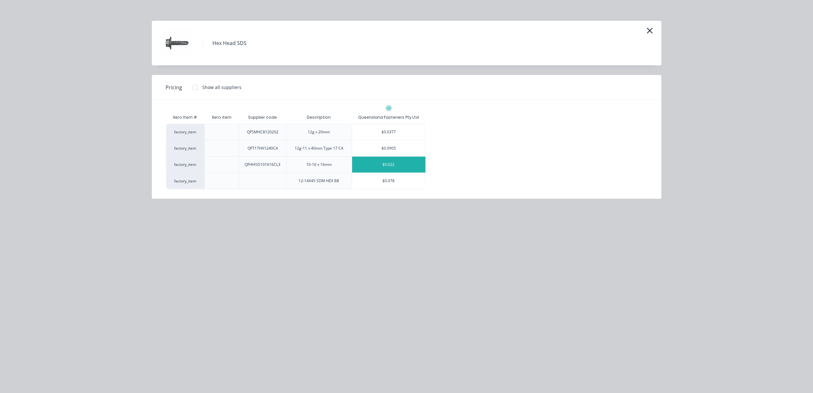
click at [397, 164] on div "$0.022" at bounding box center [388, 165] width 73 height 16
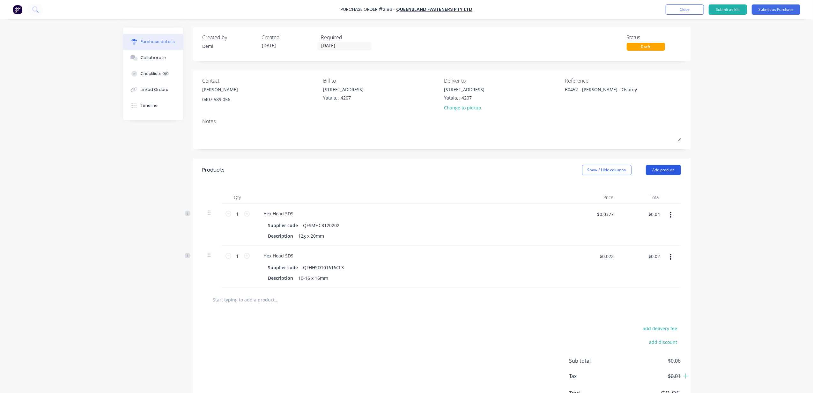
click at [653, 171] on button "Add product" at bounding box center [663, 170] width 35 height 10
click at [651, 184] on div "Product catalogue" at bounding box center [650, 186] width 49 height 9
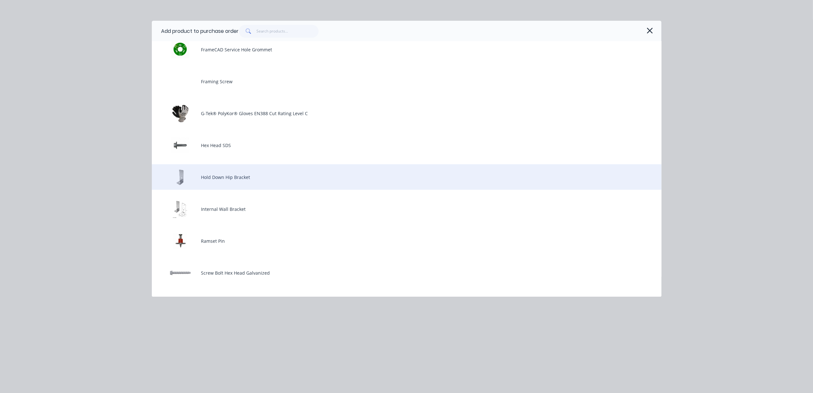
scroll to position [128, 0]
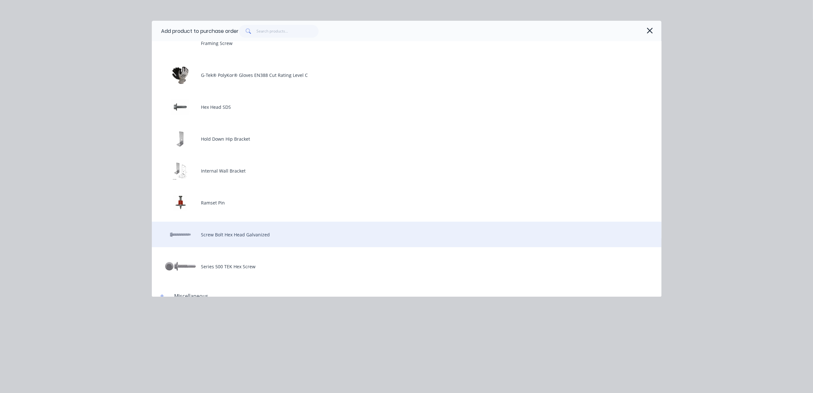
click at [265, 235] on div "Screw Bolt Hex Head Galvanized" at bounding box center [407, 235] width 510 height 26
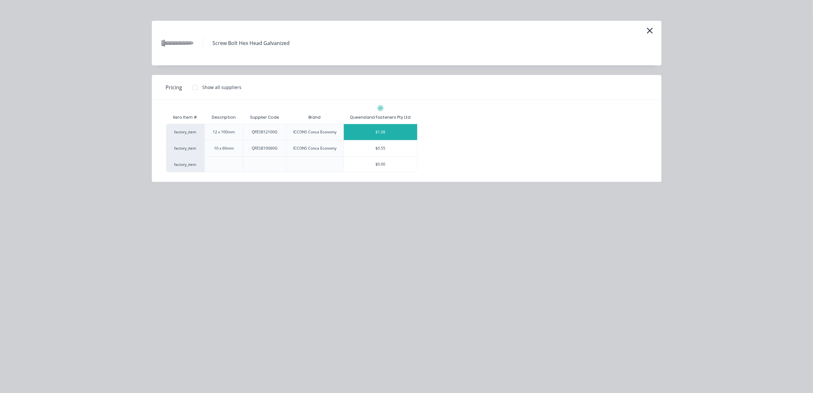
click at [370, 132] on div "$1.08" at bounding box center [380, 132] width 73 height 16
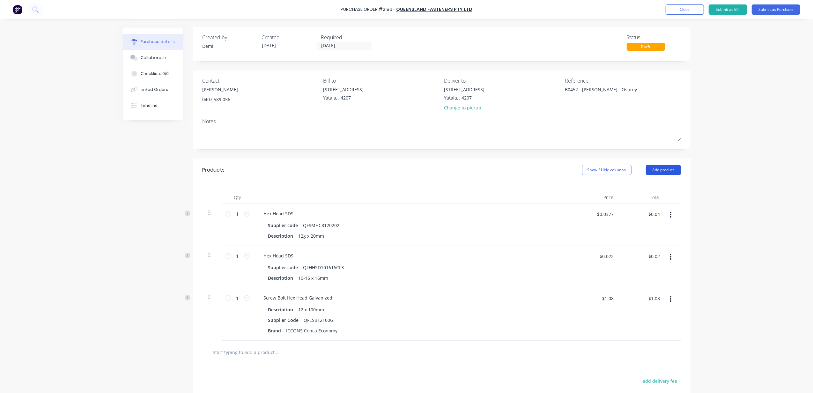
click at [651, 166] on button "Add product" at bounding box center [663, 170] width 35 height 10
click at [656, 201] on div "Basic product" at bounding box center [650, 199] width 49 height 9
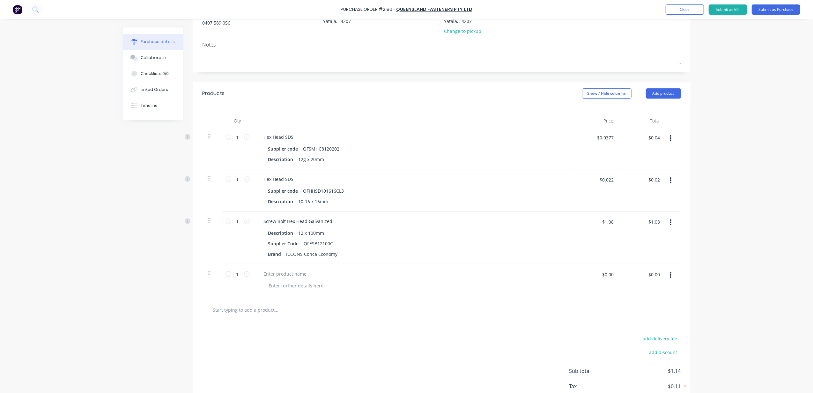
scroll to position [85, 0]
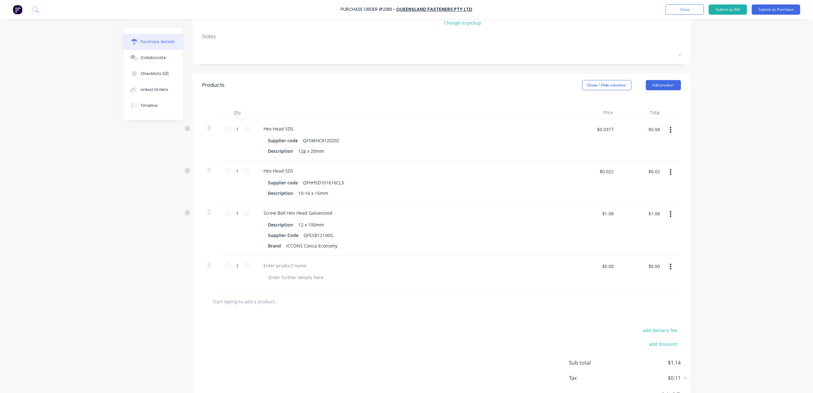
click at [671, 266] on button "button" at bounding box center [670, 266] width 15 height 11
click at [647, 322] on button "Delete" at bounding box center [651, 321] width 54 height 13
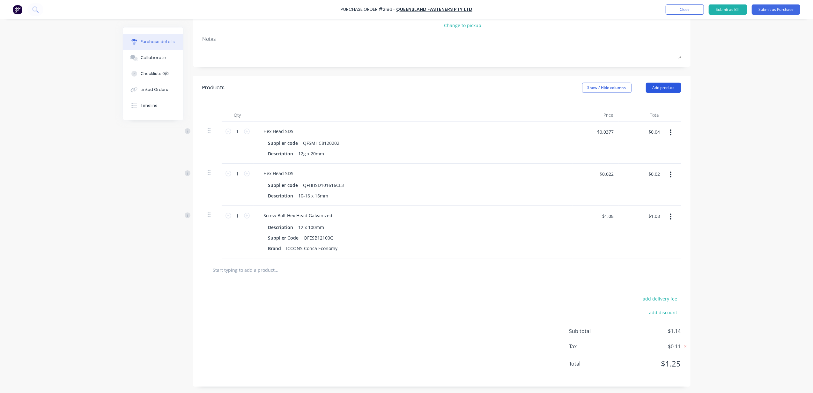
click at [647, 86] on button "Add product" at bounding box center [663, 88] width 35 height 10
click at [646, 103] on div "Product catalogue" at bounding box center [650, 104] width 49 height 9
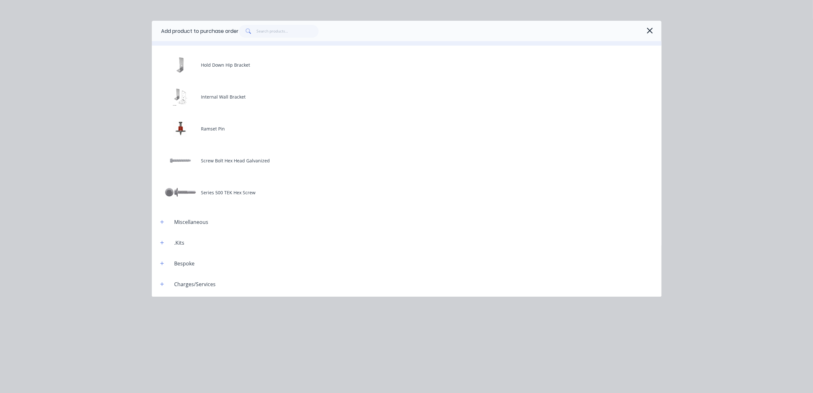
scroll to position [212, 0]
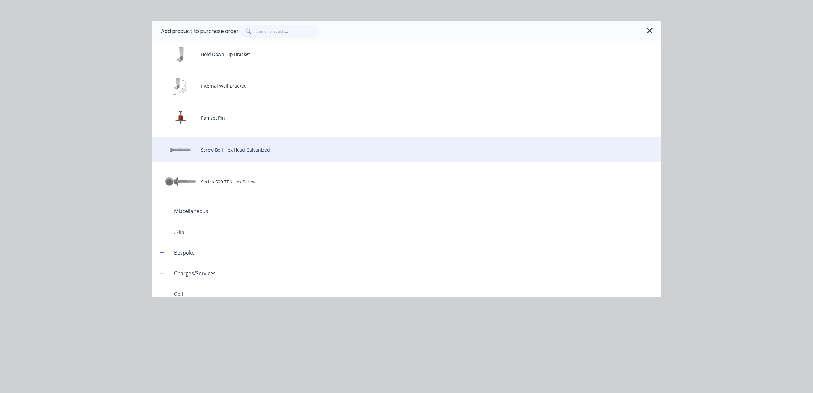
click at [263, 159] on div "Screw Bolt Hex Head Galvanized" at bounding box center [407, 150] width 510 height 26
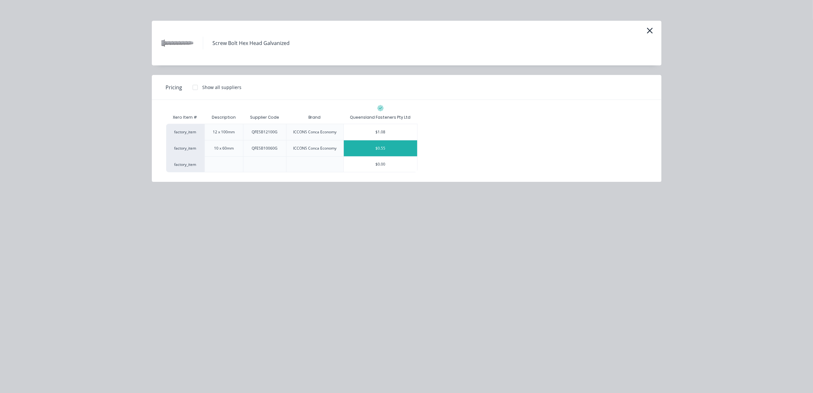
click at [412, 149] on div "$0.55" at bounding box center [380, 148] width 73 height 16
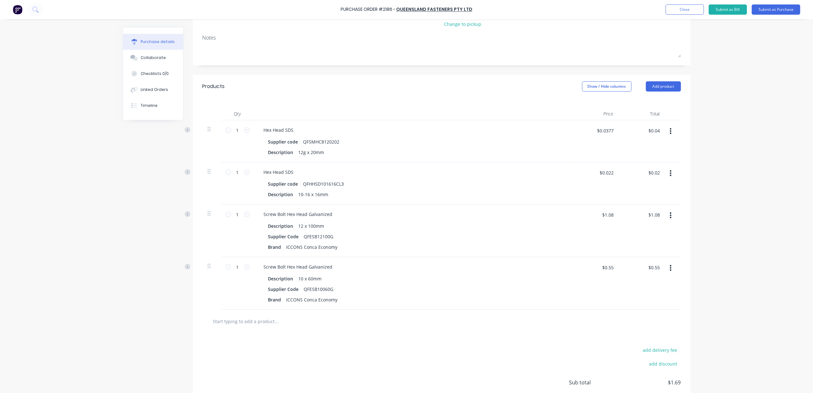
drag, startPoint x: 412, startPoint y: 149, endPoint x: 408, endPoint y: 158, distance: 10.1
click at [408, 158] on div "Hex Head SDS Supplier code QFSMHC8120202 Description 12g x 20mm" at bounding box center [413, 141] width 319 height 42
click at [665, 88] on button "Add product" at bounding box center [663, 86] width 35 height 10
click at [661, 118] on div "Basic product" at bounding box center [650, 115] width 49 height 9
click at [665, 322] on button "button" at bounding box center [670, 320] width 15 height 11
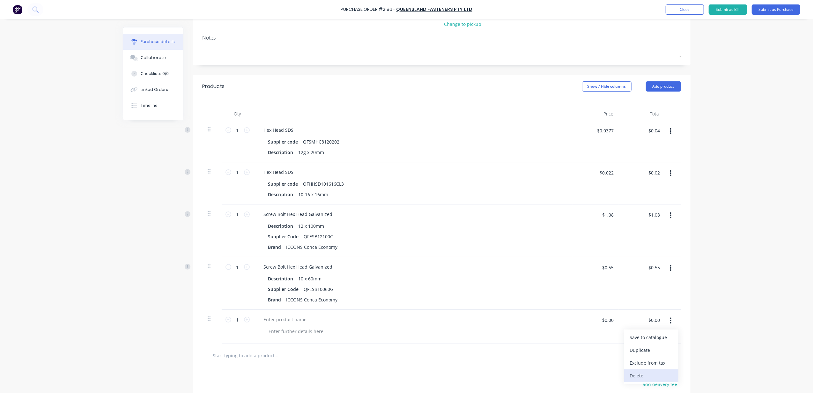
click at [652, 376] on button "Delete" at bounding box center [651, 375] width 54 height 13
click at [661, 85] on button "Add product" at bounding box center [663, 86] width 35 height 10
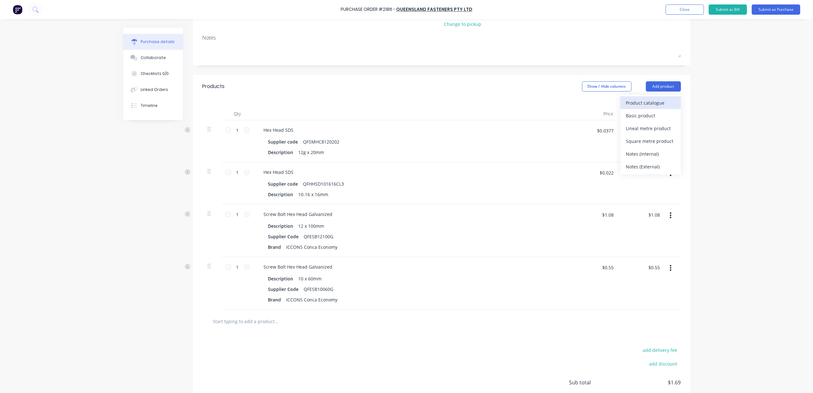
click at [664, 105] on div "Product catalogue" at bounding box center [650, 102] width 49 height 9
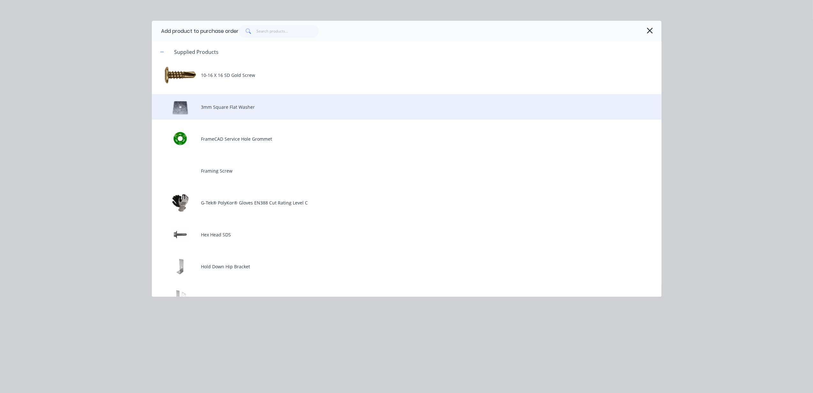
click at [272, 111] on div "3mm Square Flat Washer" at bounding box center [407, 107] width 510 height 26
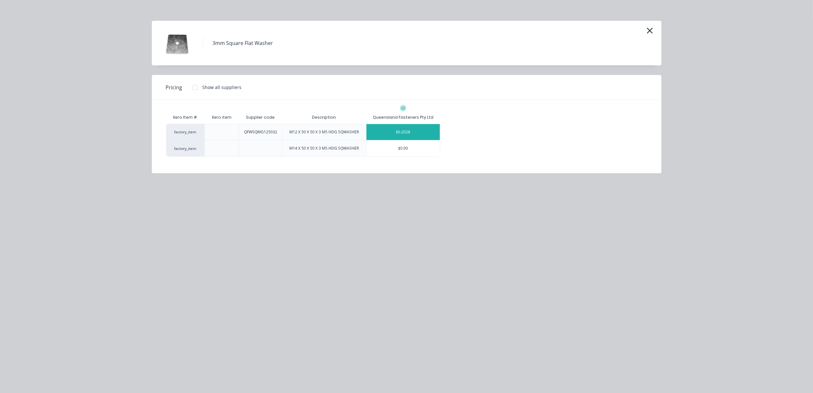
click at [386, 127] on div "$0.2028" at bounding box center [402, 132] width 73 height 16
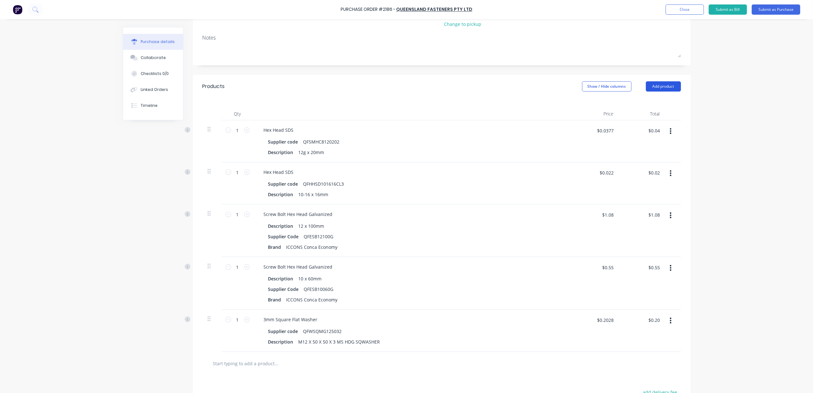
click at [652, 87] on button "Add product" at bounding box center [663, 86] width 35 height 10
click at [651, 106] on div "Product catalogue" at bounding box center [650, 102] width 49 height 9
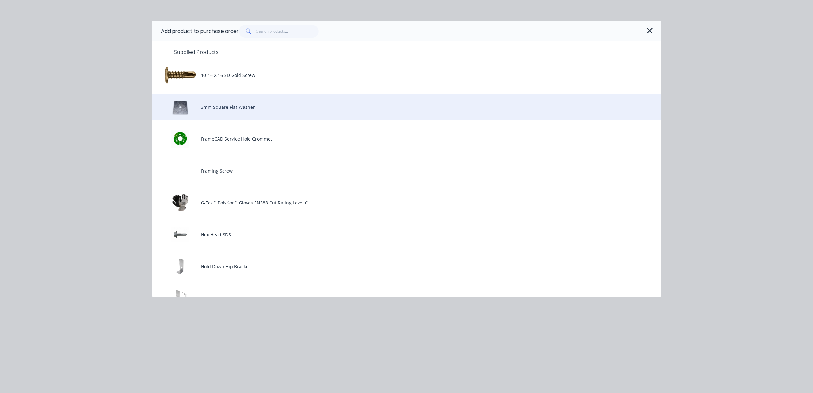
click at [365, 105] on div "3mm Square Flat Washer" at bounding box center [407, 107] width 510 height 26
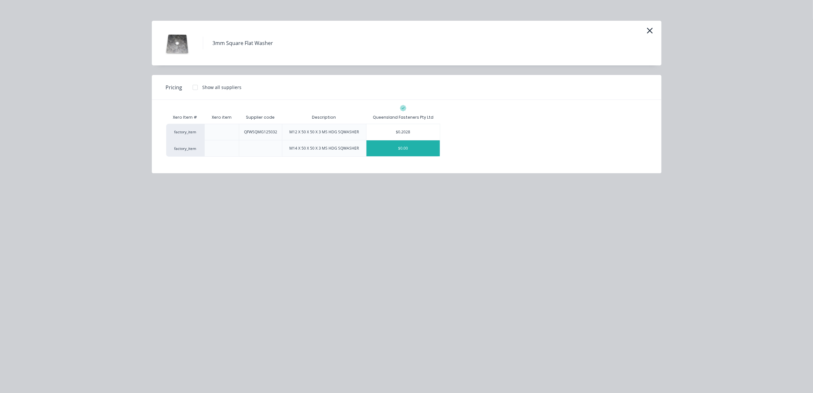
click at [402, 145] on div "$0.00" at bounding box center [402, 148] width 73 height 16
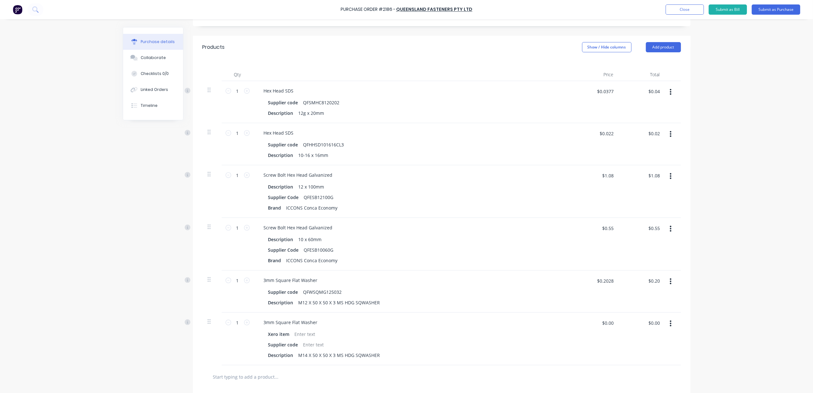
scroll to position [126, 0]
click at [666, 47] on button "Add product" at bounding box center [663, 44] width 35 height 10
click at [649, 62] on div "Product catalogue" at bounding box center [650, 59] width 49 height 9
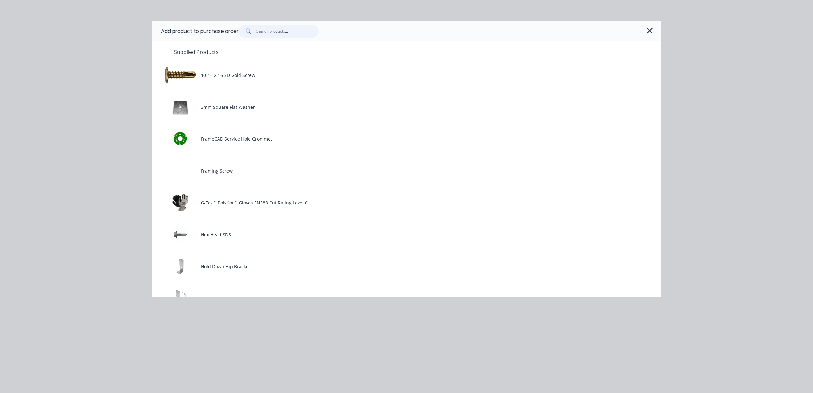
click at [319, 29] on input "text" at bounding box center [287, 31] width 62 height 13
type textarea "x"
type input "ra"
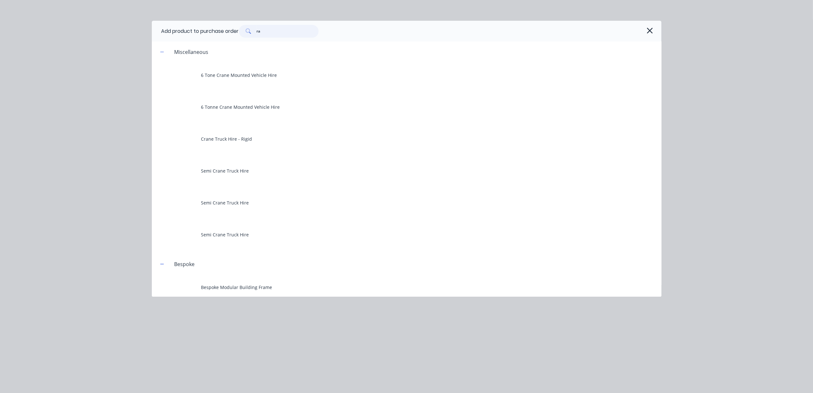
drag, startPoint x: 279, startPoint y: 33, endPoint x: 209, endPoint y: 40, distance: 69.9
click at [209, 40] on div "Add product to purchase order ra" at bounding box center [407, 31] width 510 height 21
type textarea "x"
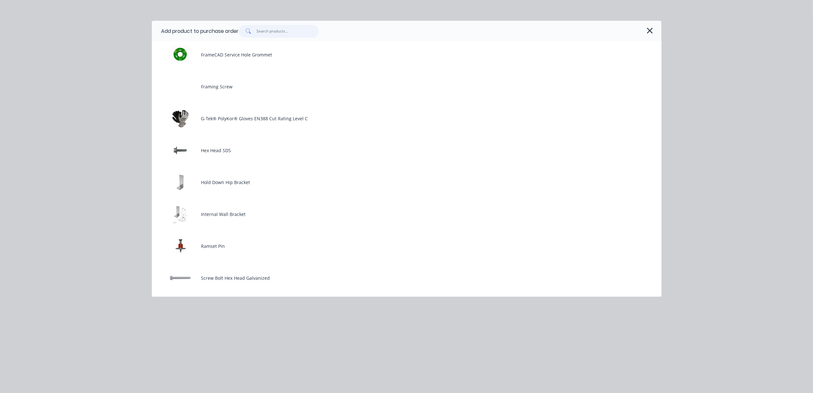
scroll to position [85, 0]
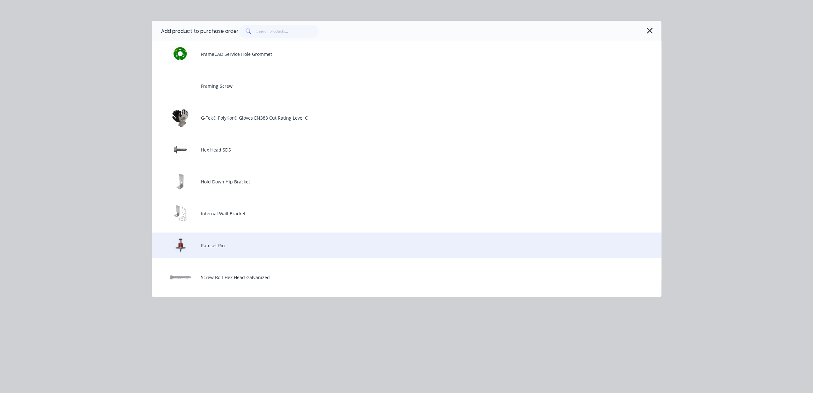
click at [232, 252] on div "Ramset Pin" at bounding box center [407, 245] width 510 height 26
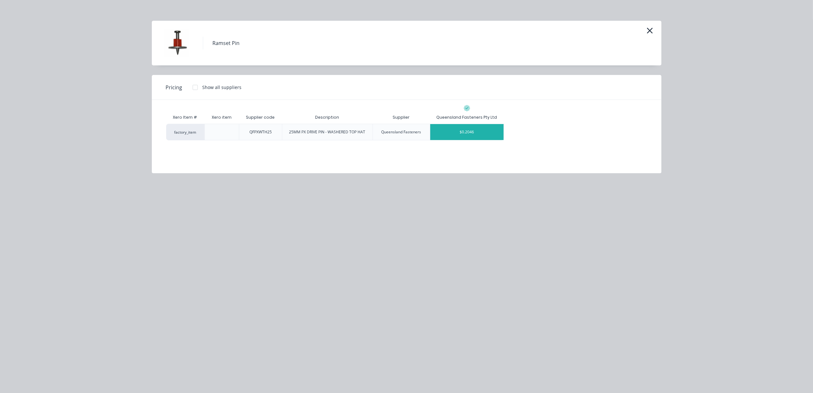
click at [483, 137] on div "$0.2046" at bounding box center [466, 132] width 73 height 16
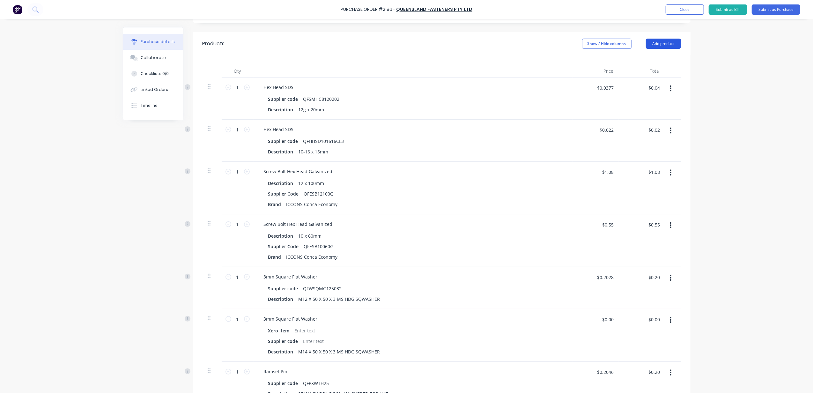
click at [646, 44] on button "Add product" at bounding box center [663, 44] width 35 height 10
click at [631, 56] on div "Product catalogue" at bounding box center [650, 59] width 49 height 9
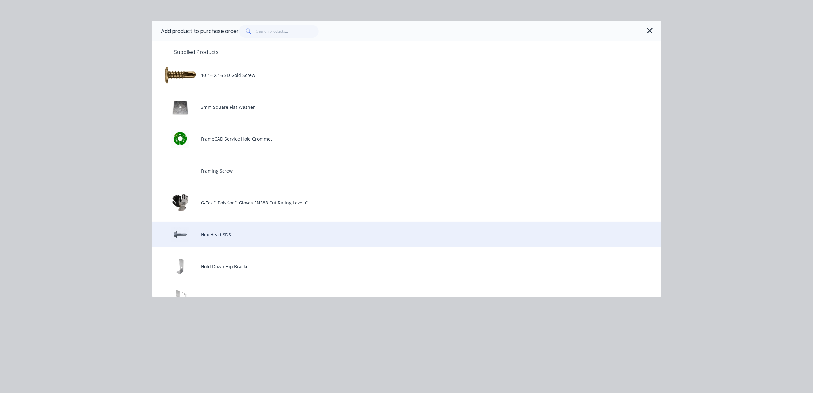
click at [227, 231] on div "Hex Head SDS" at bounding box center [407, 235] width 510 height 26
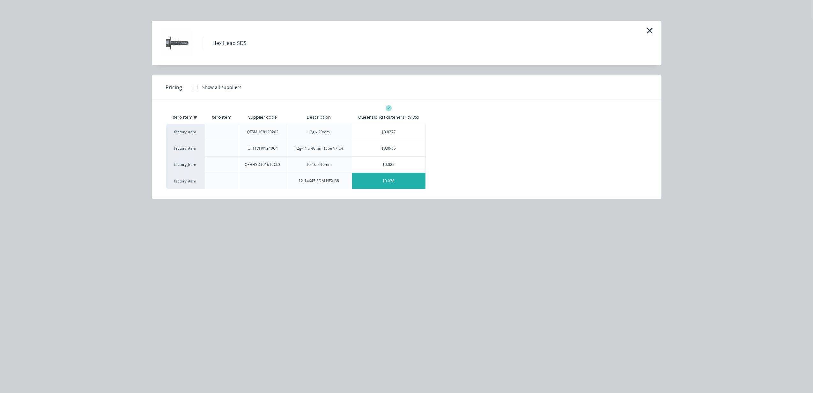
click at [389, 179] on div "$0.078" at bounding box center [388, 181] width 73 height 16
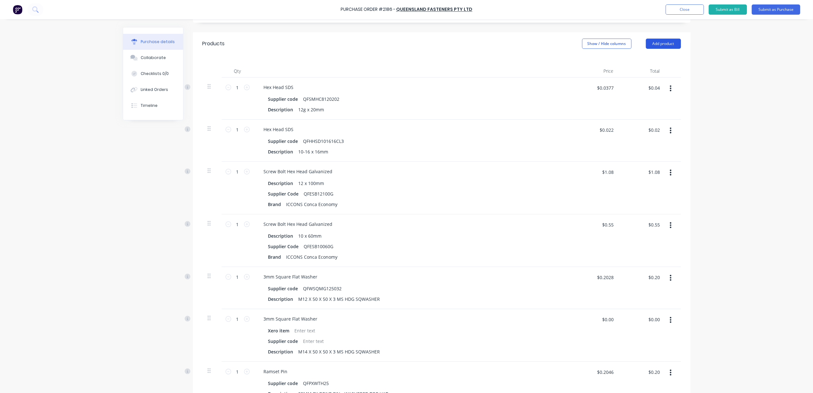
click at [660, 42] on button "Add product" at bounding box center [663, 44] width 35 height 10
click at [652, 58] on div "Product catalogue" at bounding box center [650, 59] width 49 height 9
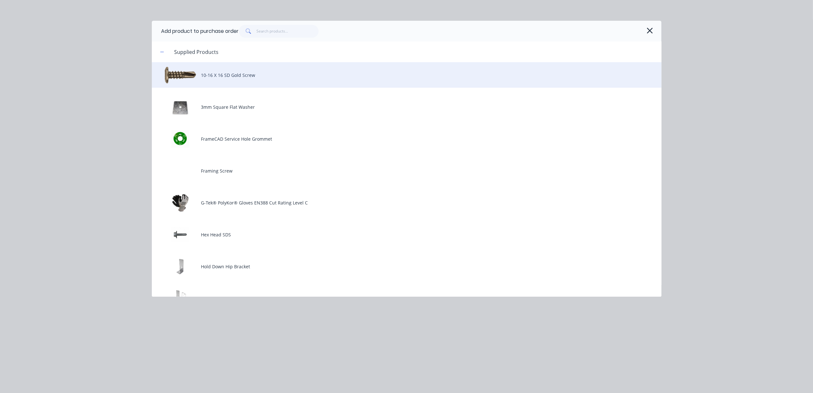
click at [313, 75] on div "10-16 X 16 SD Gold Screw" at bounding box center [407, 75] width 510 height 26
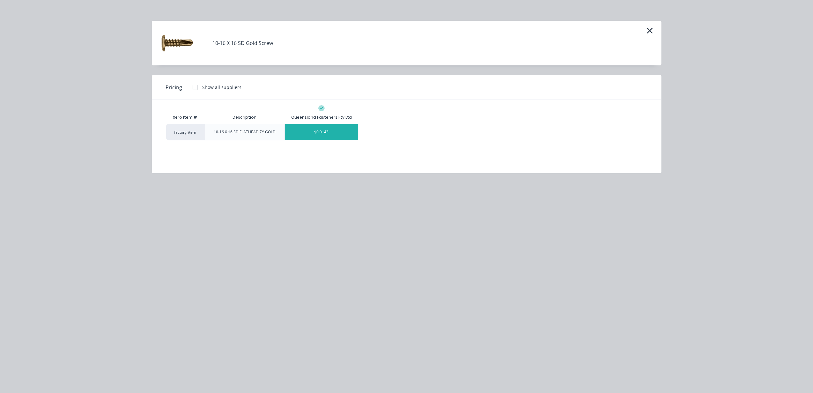
click at [337, 137] on div "$0.0143" at bounding box center [321, 132] width 73 height 16
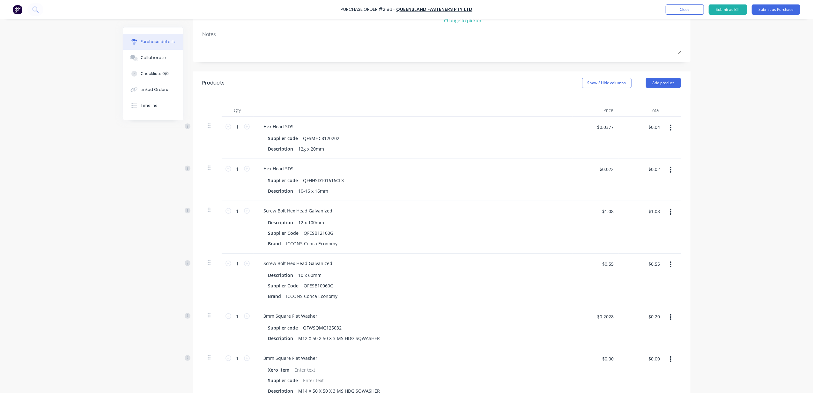
scroll to position [84, 0]
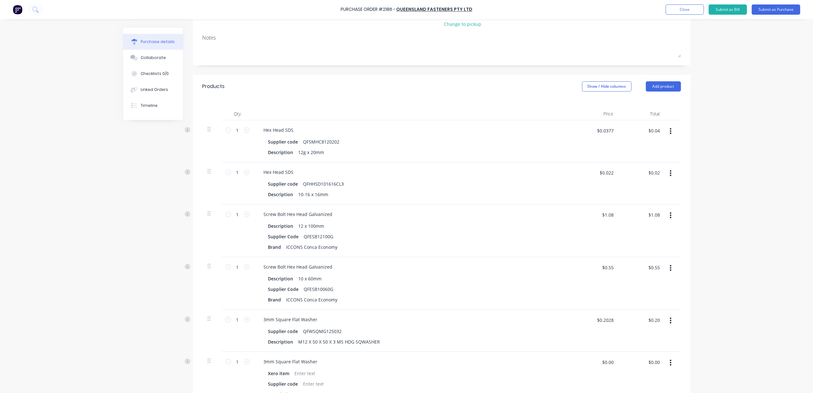
click at [493, 166] on div "Hex Head SDS Supplier code QFHHSD101616CL3 Description 10-16 x 16mm" at bounding box center [413, 183] width 319 height 42
click at [235, 133] on input "1" at bounding box center [237, 130] width 13 height 10
type textarea "x"
type input "8"
type textarea "x"
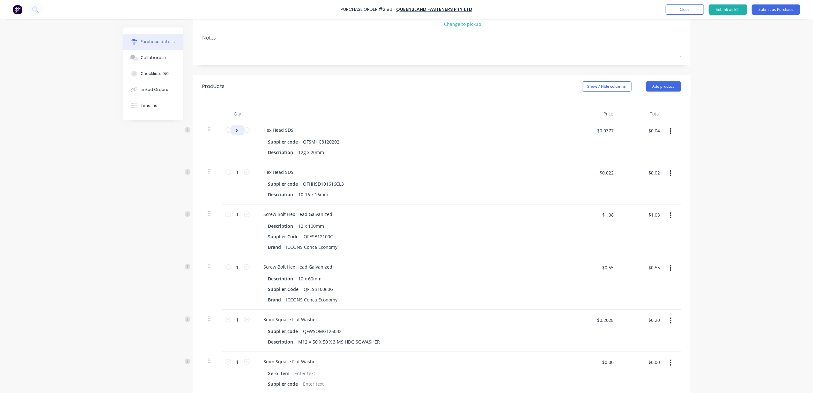
type input "$0.30"
type textarea "x"
type input "83"
type textarea "x"
type input "$3.13"
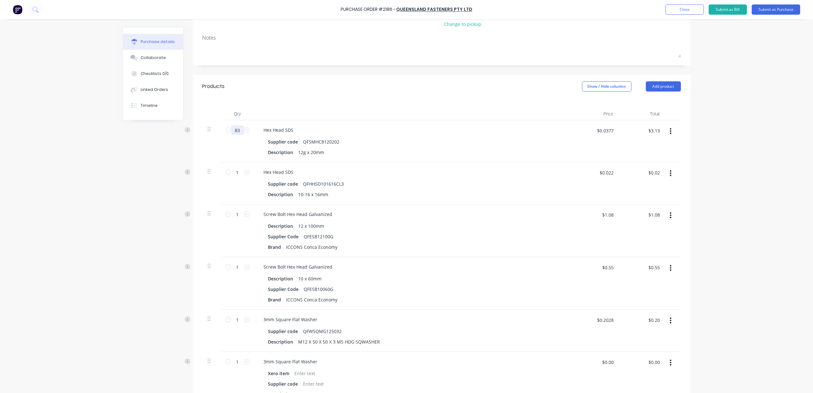
type textarea "x"
type input "834"
type textarea "x"
type input "$31.44"
type textarea "x"
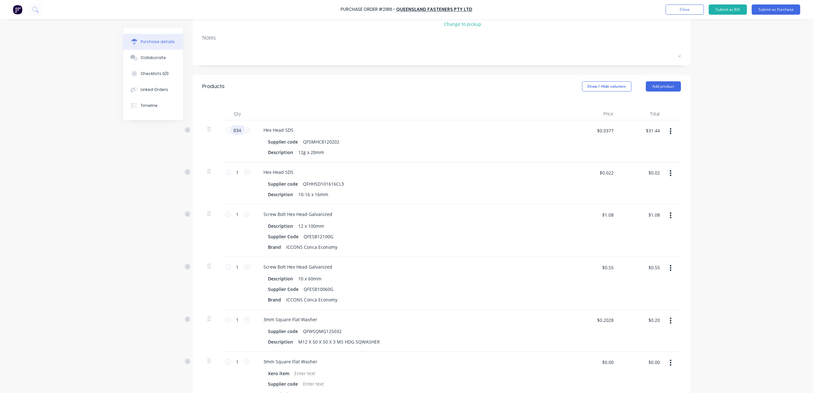
type input "8340"
type textarea "x"
type input "$314.42"
type input "8340"
click at [239, 171] on input "1" at bounding box center [237, 172] width 13 height 10
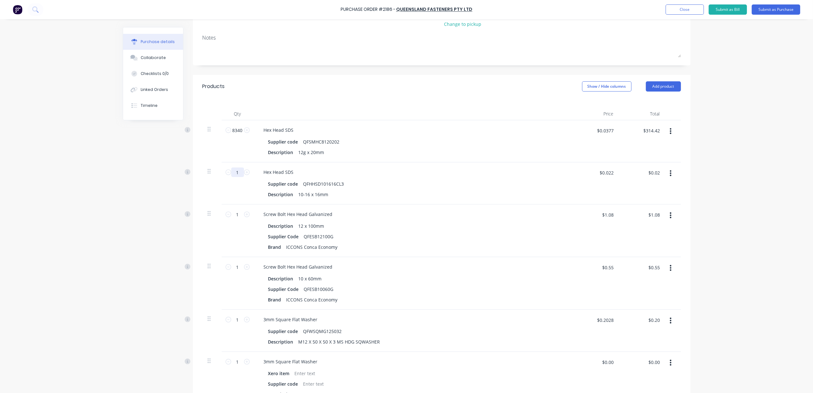
type textarea "x"
type input "14"
type textarea "x"
type input "$0.31"
type textarea "x"
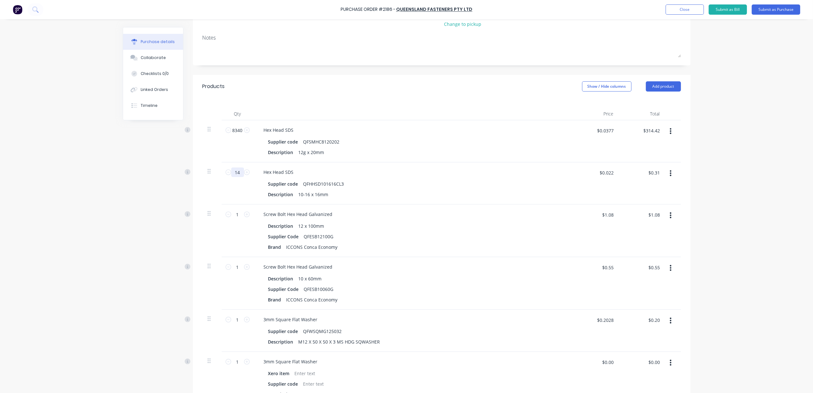
type input "146"
type textarea "x"
type input "$3.21"
type textarea "x"
type input "1460"
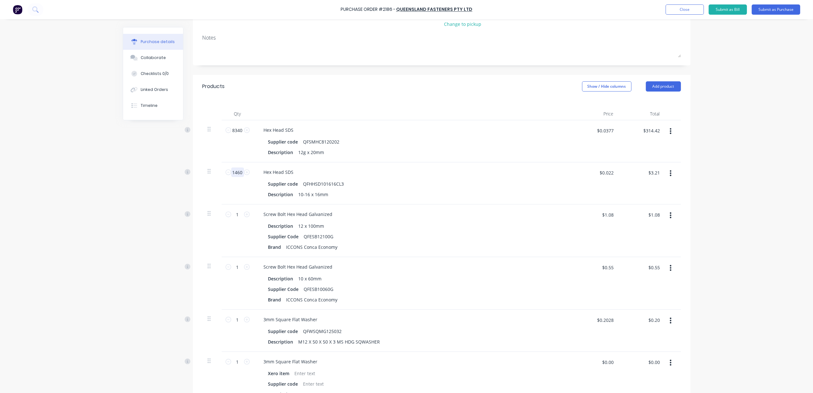
type textarea "x"
type input "$32.12"
type input "1460"
click at [239, 218] on input "1" at bounding box center [237, 215] width 13 height 10
type textarea "x"
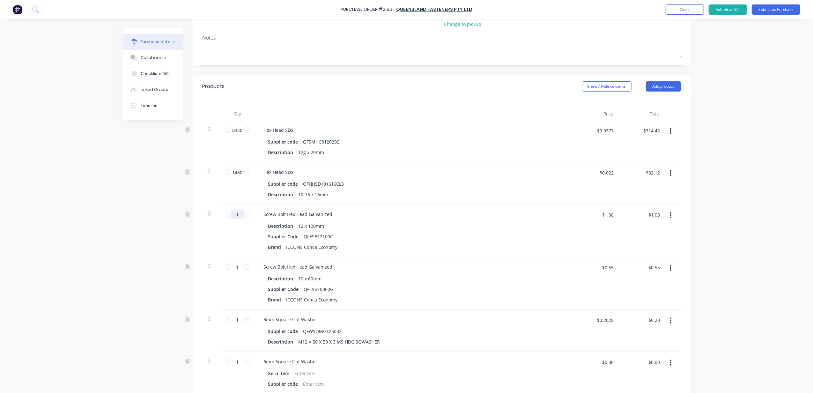
type input "3"
type textarea "x"
type input "$3.24"
type input "30"
type textarea "x"
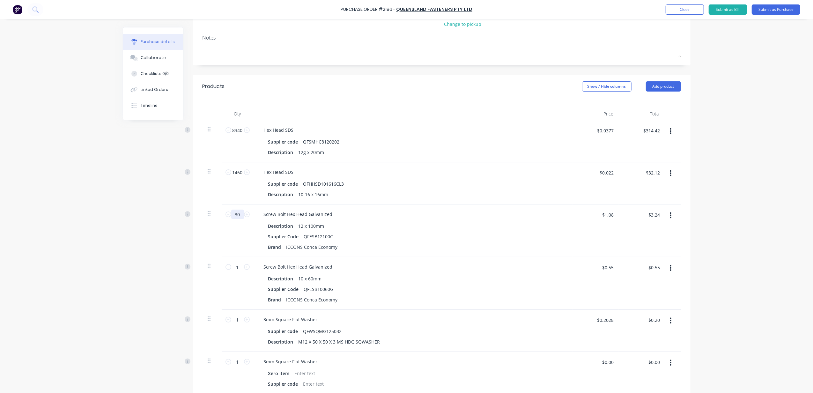
type input "$32.40"
type textarea "x"
type input "308"
type textarea "x"
type input "$332.64"
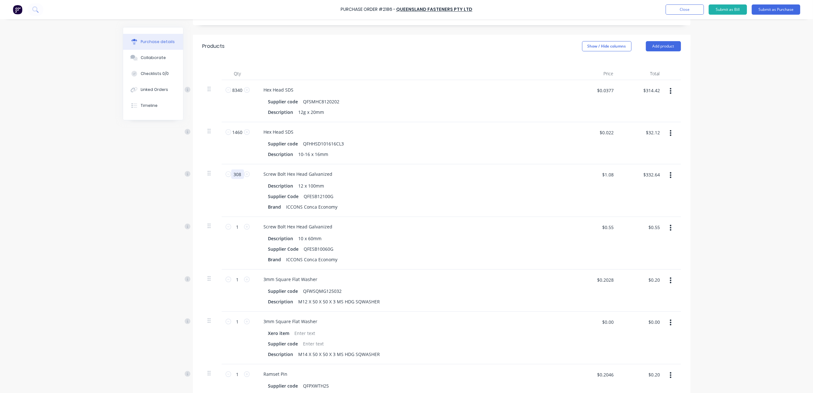
scroll to position [126, 0]
type input "308"
click at [235, 322] on input "1" at bounding box center [237, 319] width 13 height 10
click at [232, 322] on input "1" at bounding box center [237, 319] width 13 height 10
drag, startPoint x: 228, startPoint y: 321, endPoint x: 224, endPoint y: 319, distance: 4.6
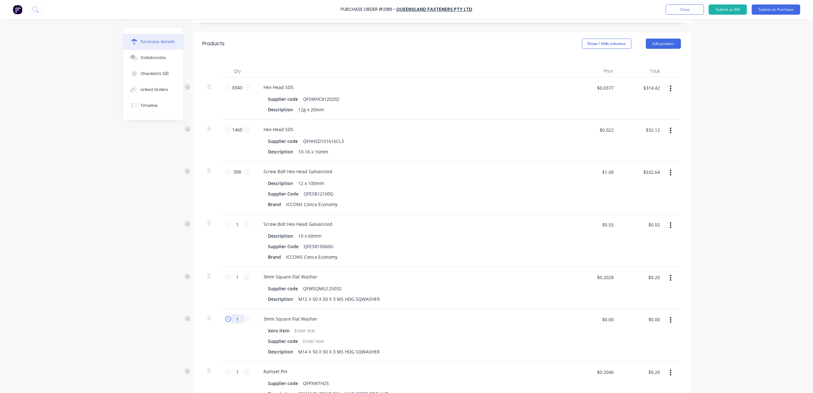
click at [222, 319] on div "1 1" at bounding box center [238, 335] width 32 height 53
drag, startPoint x: 235, startPoint y: 321, endPoint x: 213, endPoint y: 320, distance: 21.4
click at [213, 320] on div "1 1 3mm Square Flat Washer Xero item Supplier code Description M14 X 50 X 50 X …" at bounding box center [442, 335] width 478 height 53
type textarea "x"
type input "3"
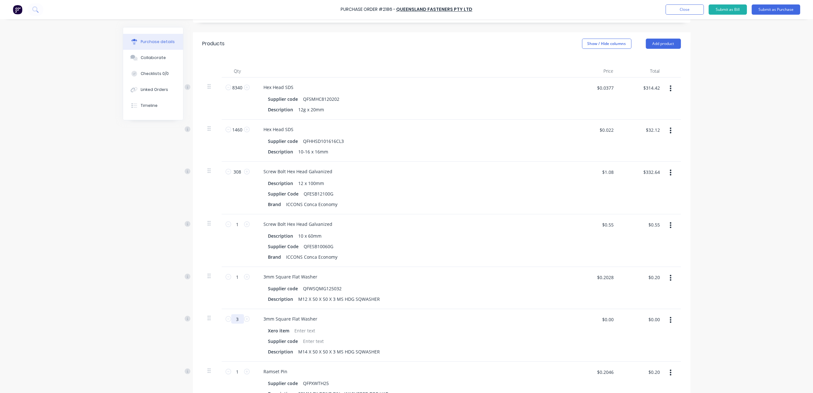
type textarea "x"
type input "30"
type textarea "x"
type input "308"
type textarea "x"
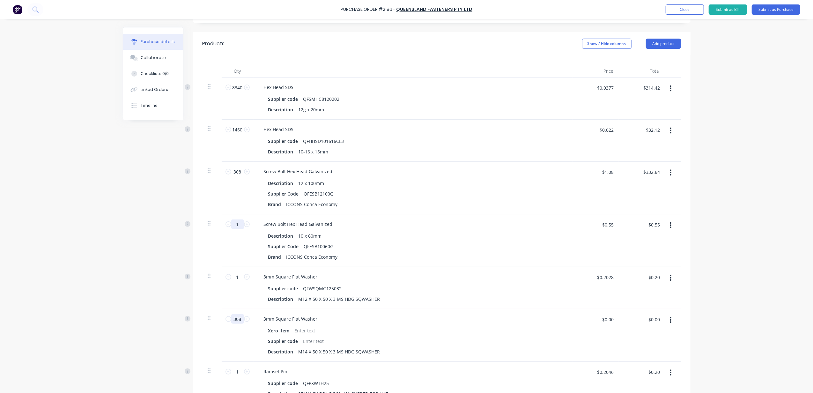
type input "308"
click at [237, 224] on input "1" at bounding box center [237, 224] width 13 height 10
type textarea "x"
type input "12"
type textarea "x"
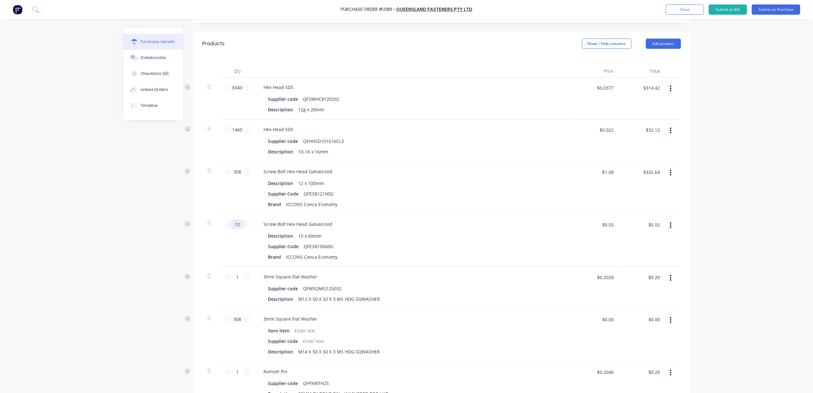
type input "$6.60"
type textarea "x"
type input "126"
type textarea "x"
type input "$69.30"
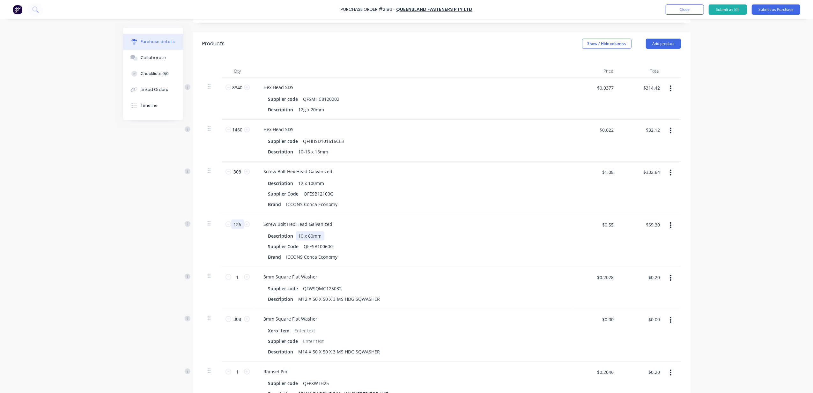
type input "126"
type textarea "x"
click at [300, 234] on div "10 x 60mm" at bounding box center [310, 235] width 28 height 9
click at [236, 281] on input "1" at bounding box center [237, 277] width 13 height 10
type textarea "x"
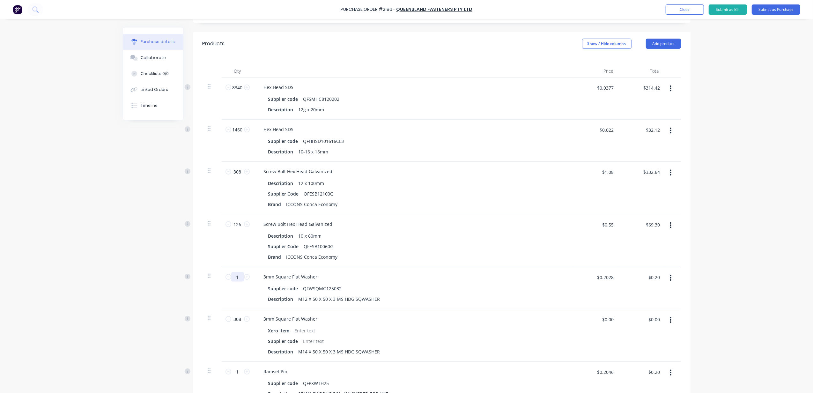
type input "12"
type textarea "x"
type input "$2.43"
type textarea "x"
type input "126"
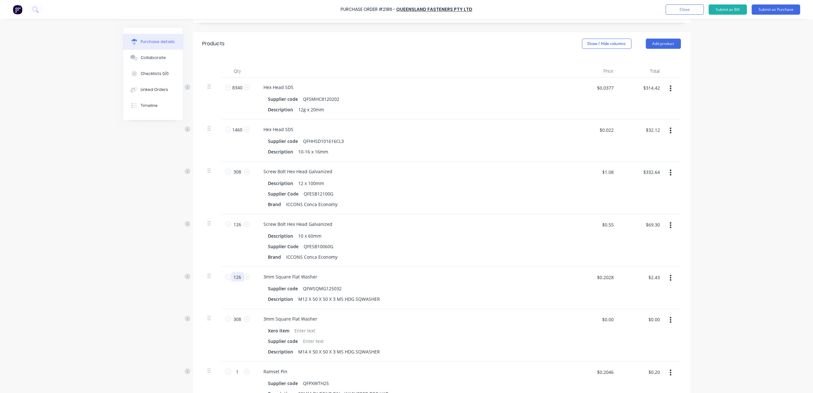
type textarea "x"
type input "$25.55"
type input "126"
click at [434, 265] on div "Screw Bolt Hex Head Galvanized Description 10 x 60mm Supplier Code QFESB10060G …" at bounding box center [413, 240] width 319 height 53
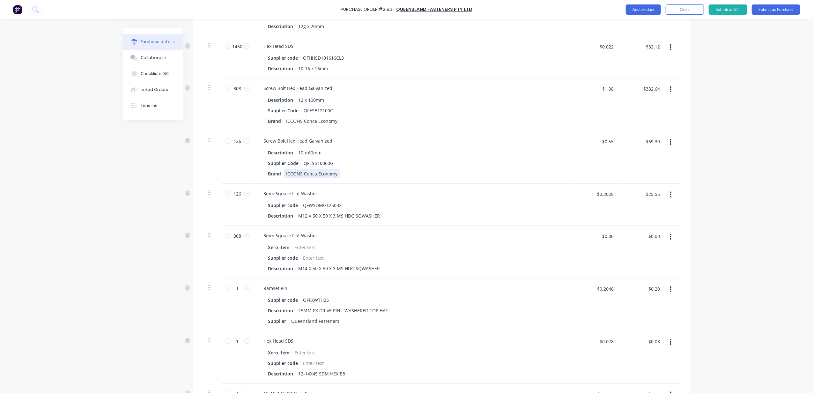
scroll to position [211, 0]
click at [238, 290] on input "1" at bounding box center [237, 287] width 13 height 10
drag, startPoint x: 238, startPoint y: 290, endPoint x: 229, endPoint y: 290, distance: 8.9
click at [231, 290] on input "1" at bounding box center [237, 287] width 13 height 10
type textarea "x"
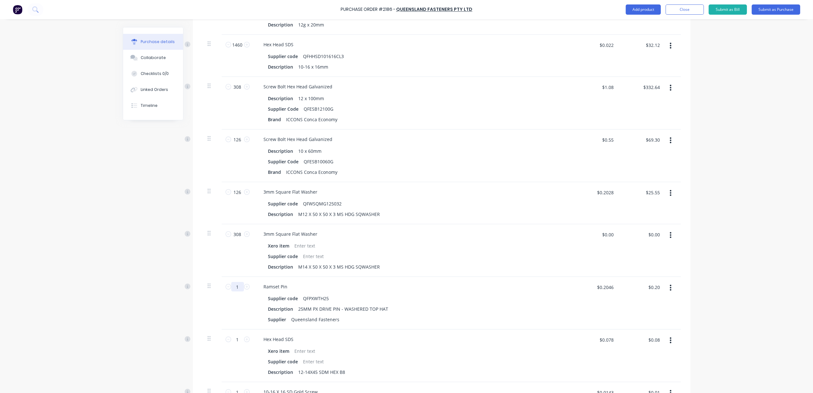
type input "2"
type textarea "x"
type input "$0.41"
type textarea "x"
type input "21"
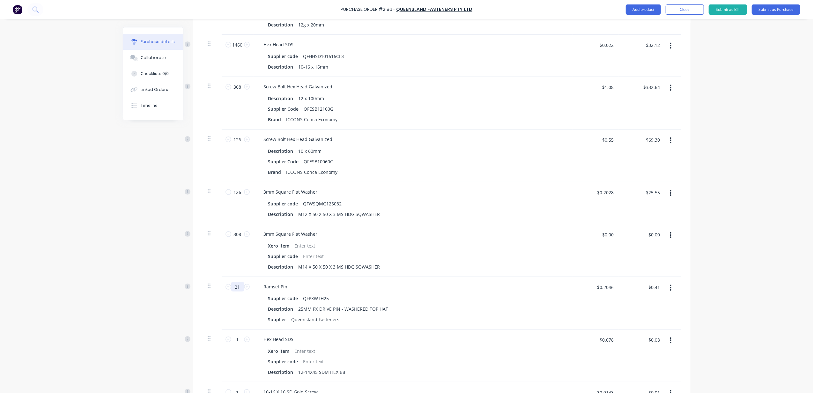
type textarea "x"
type input "$4.30"
type textarea "x"
type input "211"
type textarea "x"
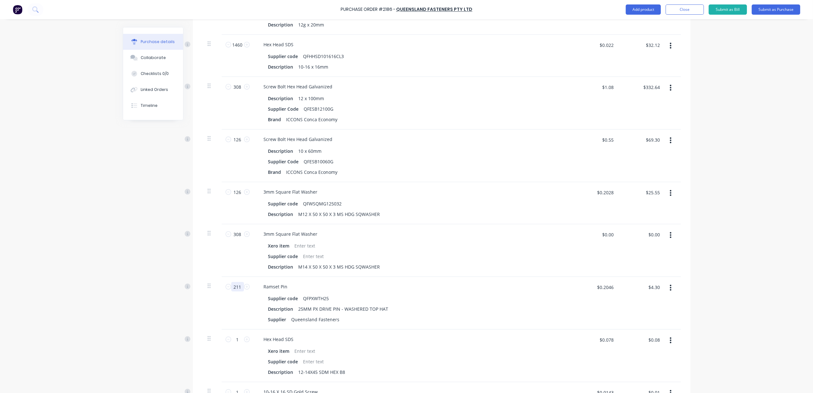
type input "$43.17"
type input "211"
click at [236, 339] on input "1" at bounding box center [237, 340] width 13 height 10
type textarea "x"
type input "9"
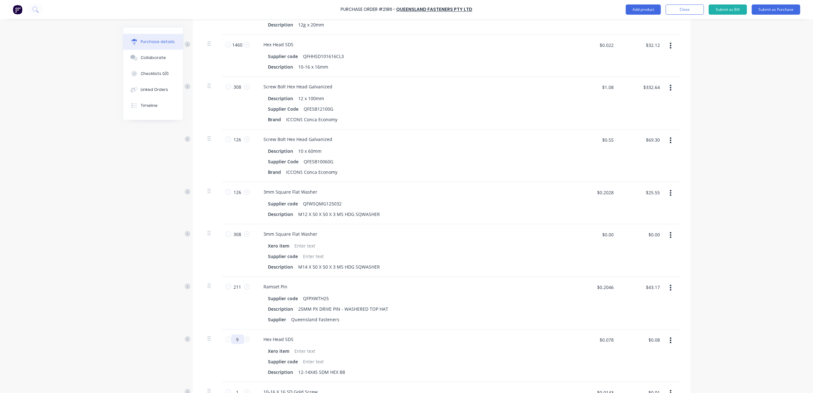
type textarea "x"
type input "$0.70"
type input "90"
type textarea "x"
type input "$7.02"
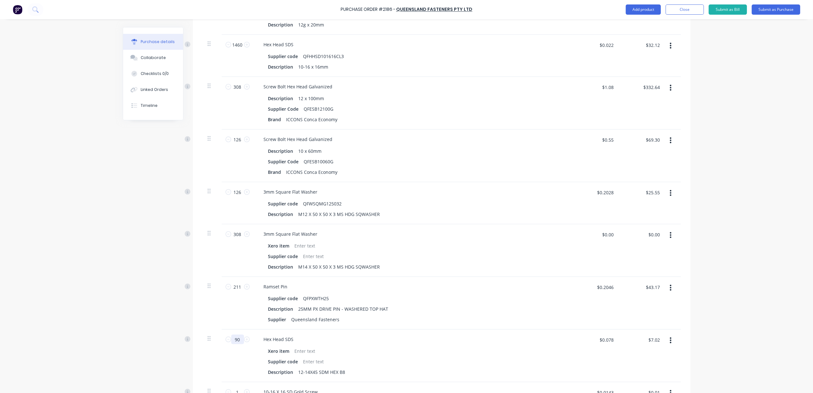
type input "9"
type textarea "x"
type input "$0.70"
type textarea "x"
type input "1"
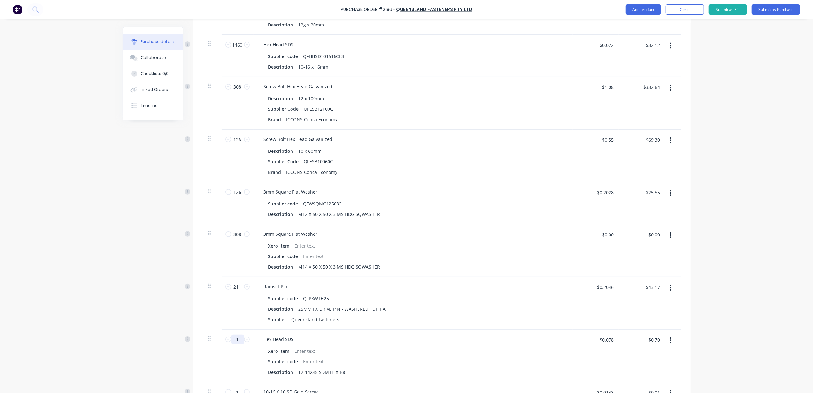
type textarea "x"
type input "$0.08"
type textarea "x"
type input "19"
type textarea "x"
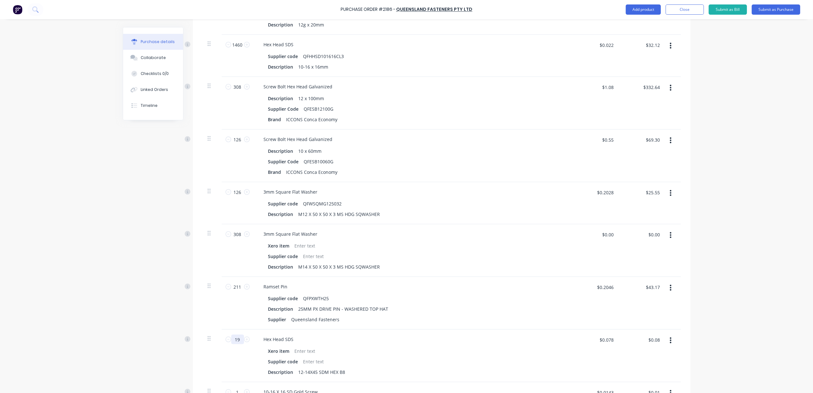
type input "$1.48"
type input "190"
type textarea "x"
type input "$14.82"
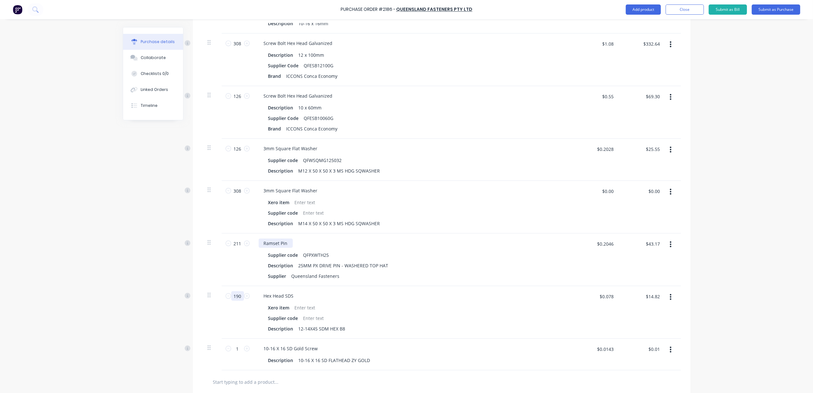
scroll to position [296, 0]
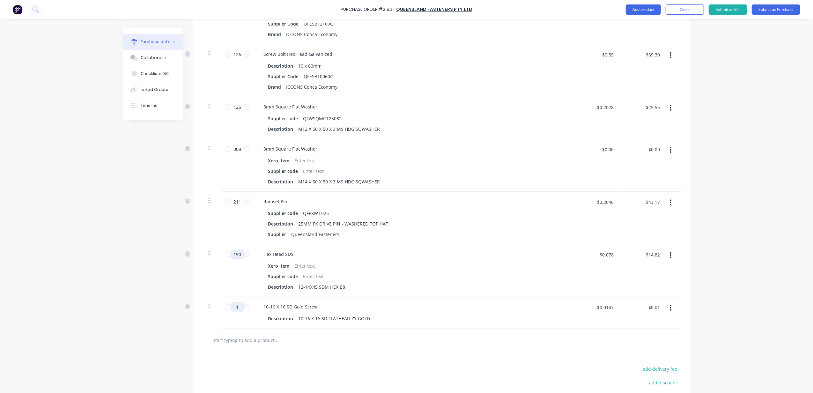
type input "190"
click at [233, 309] on input "1" at bounding box center [237, 307] width 13 height 10
type textarea "x"
click at [441, 270] on div "Xero item" at bounding box center [412, 265] width 292 height 9
click at [640, 9] on button "Add product" at bounding box center [643, 9] width 35 height 10
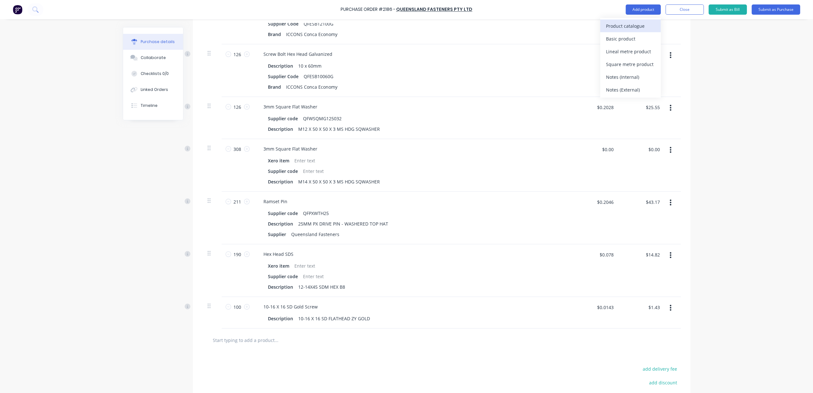
click at [651, 30] on div "Product catalogue" at bounding box center [630, 25] width 49 height 9
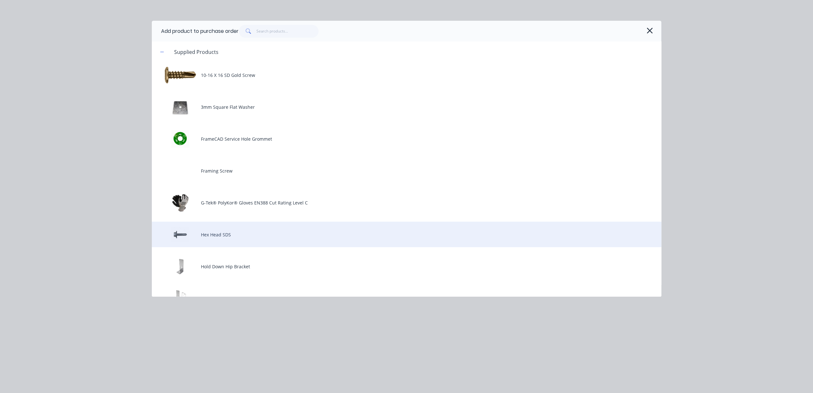
click at [305, 243] on div "Hex Head SDS" at bounding box center [407, 235] width 510 height 26
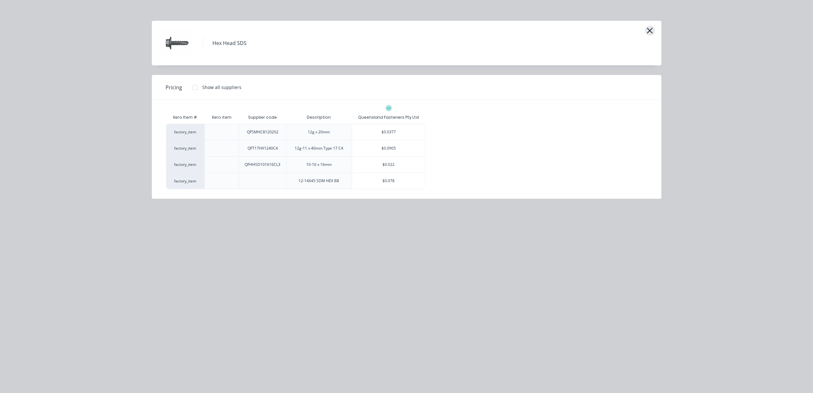
click at [645, 30] on button "button" at bounding box center [650, 31] width 10 height 10
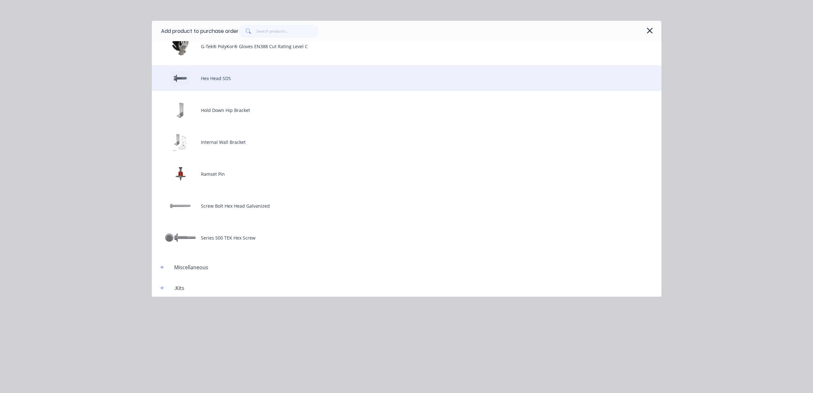
scroll to position [170, 0]
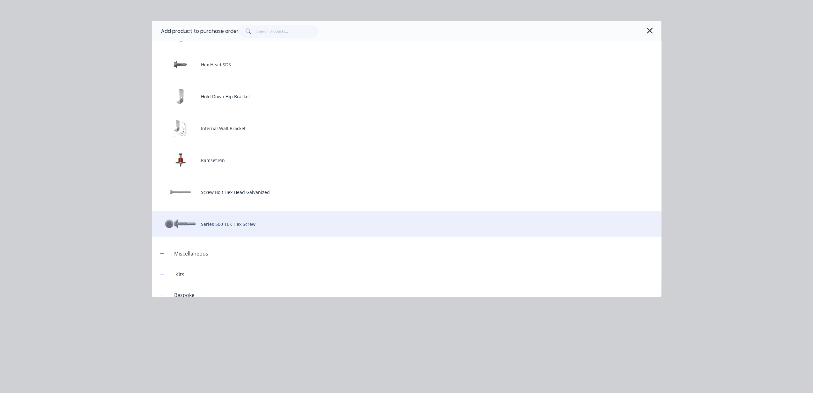
click at [358, 224] on div "Series 500 TEK Hex Screw" at bounding box center [407, 224] width 510 height 26
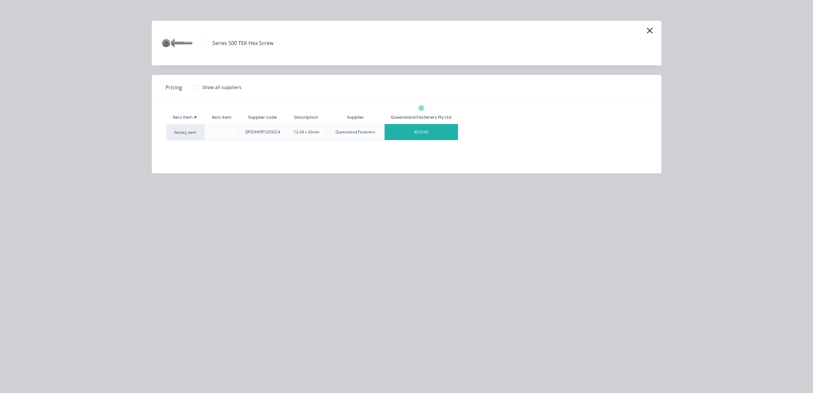
click at [435, 131] on div "$0.0143" at bounding box center [421, 132] width 73 height 16
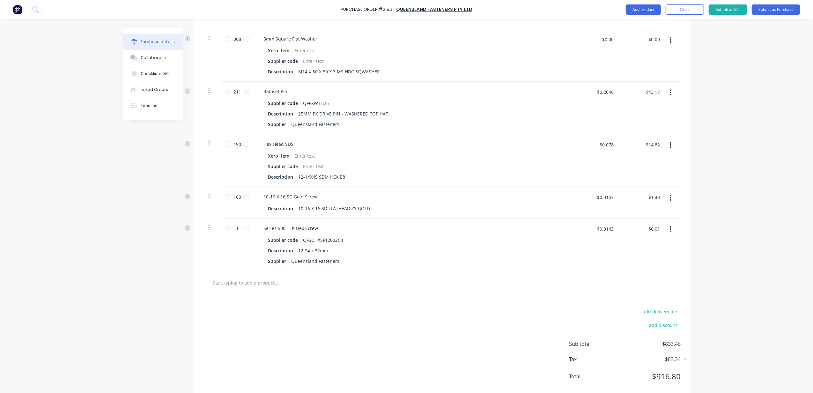
scroll to position [421, 0]
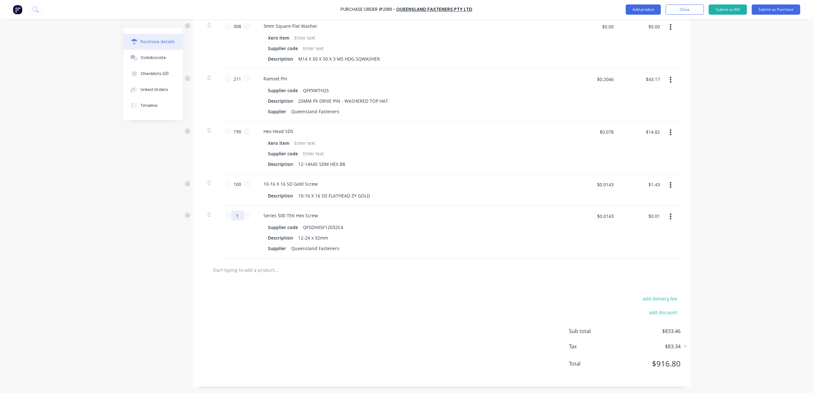
click at [235, 215] on input "1" at bounding box center [237, 216] width 13 height 10
click at [355, 255] on div "Series 500 TEK Hex Screw Supplier code QFSDHX5F12032C4 Description 12-24 x 32mm…" at bounding box center [413, 232] width 319 height 53
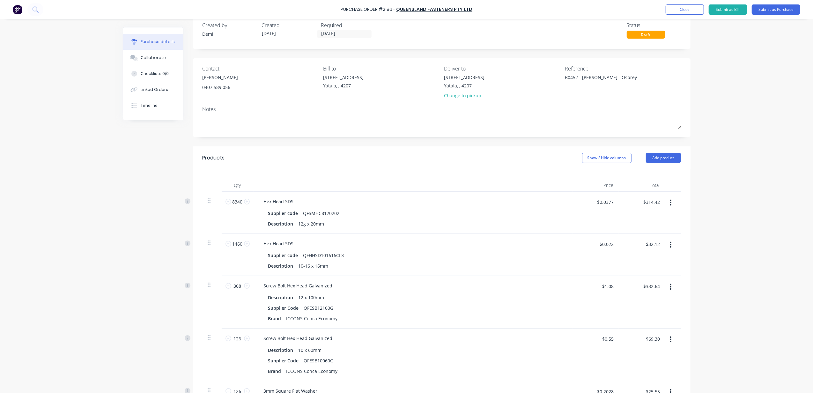
scroll to position [0, 0]
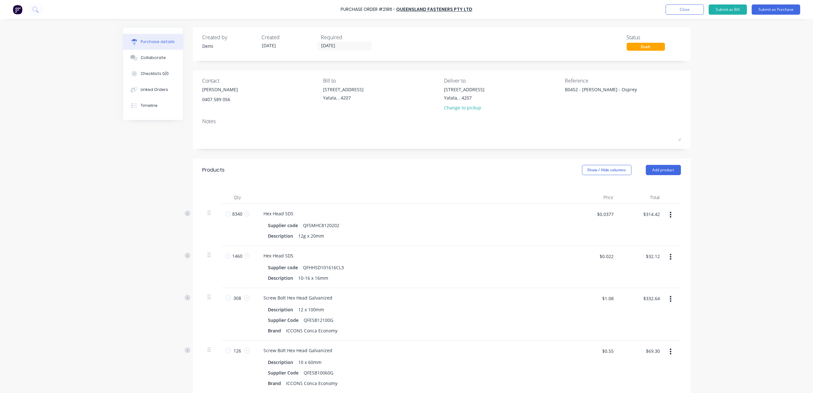
click at [465, 5] on div "Purchase Order #2186 - Queensland Fasteners Pty Ltd Add product Close Submit as…" at bounding box center [406, 9] width 813 height 19
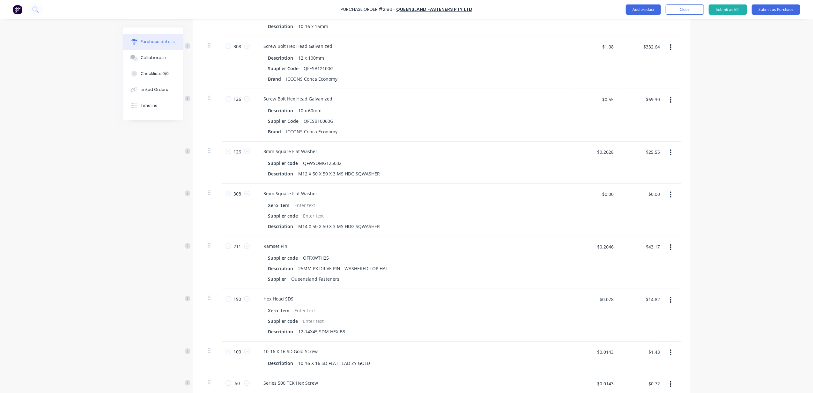
scroll to position [255, 0]
click at [607, 190] on input "$0.00" at bounding box center [607, 190] width 19 height 10
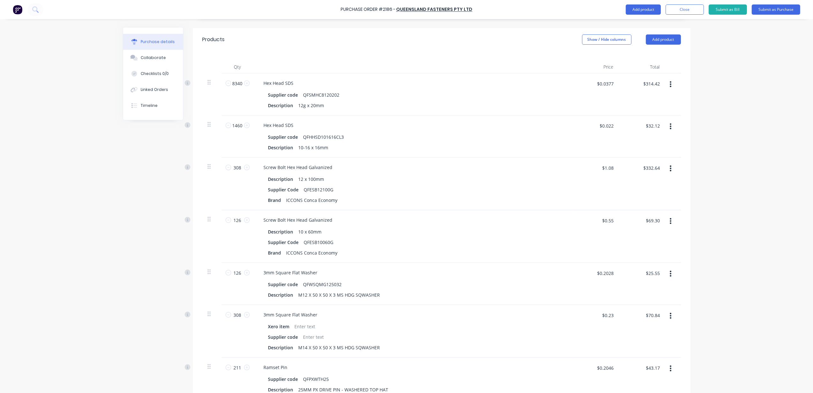
scroll to position [124, 0]
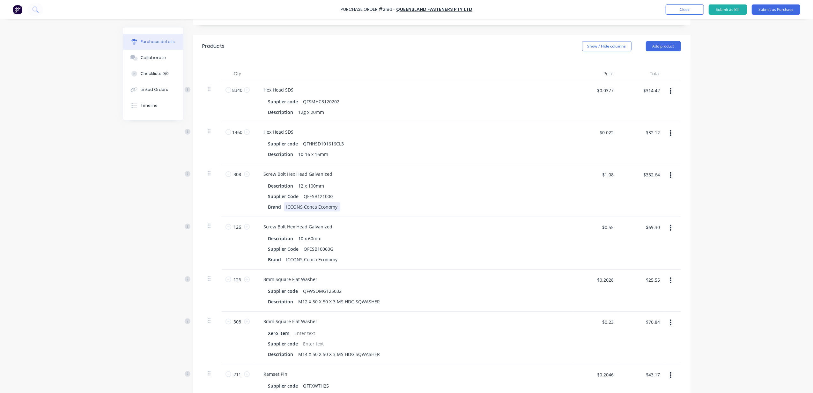
drag, startPoint x: 474, startPoint y: 260, endPoint x: 454, endPoint y: 206, distance: 57.0
click at [454, 206] on div "Brand ICCONS Conca Economy" at bounding box center [412, 206] width 292 height 9
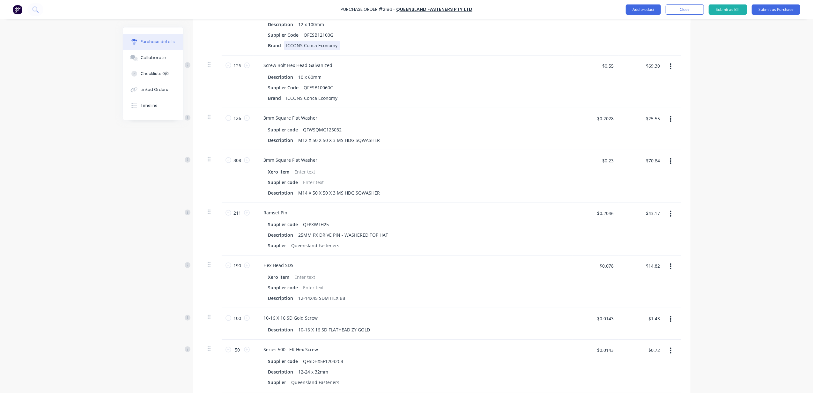
scroll to position [336, 0]
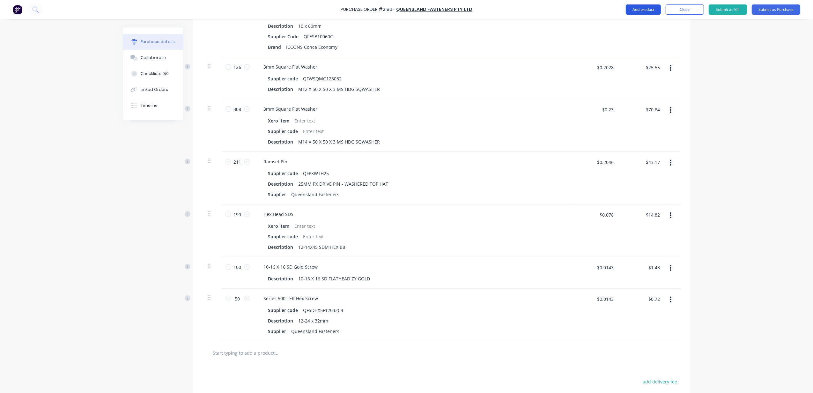
click at [650, 10] on button "Add product" at bounding box center [643, 9] width 35 height 10
click at [647, 22] on div "Product catalogue" at bounding box center [630, 25] width 49 height 9
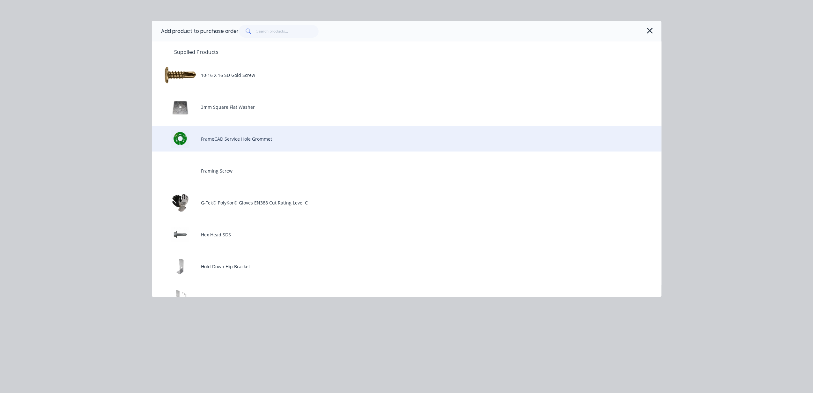
click at [364, 136] on div "FrameCAD Service Hole Grommet" at bounding box center [407, 139] width 510 height 26
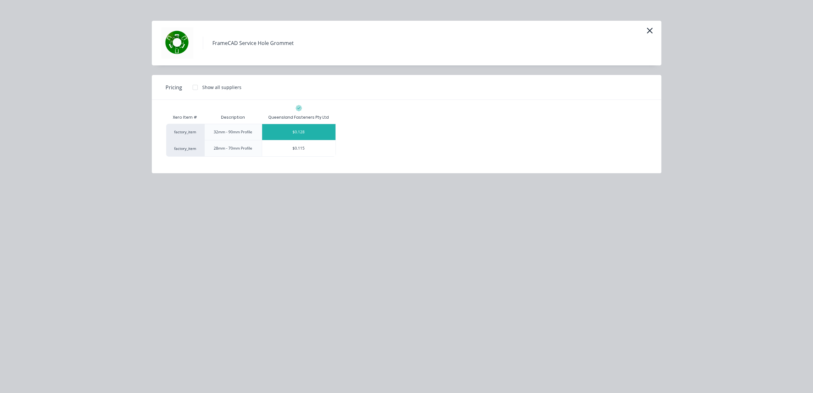
click at [325, 127] on div "$0.128" at bounding box center [298, 132] width 73 height 16
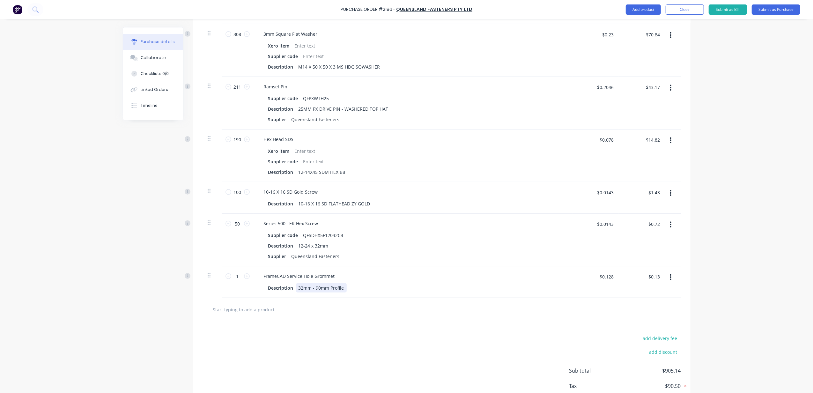
scroll to position [421, 0]
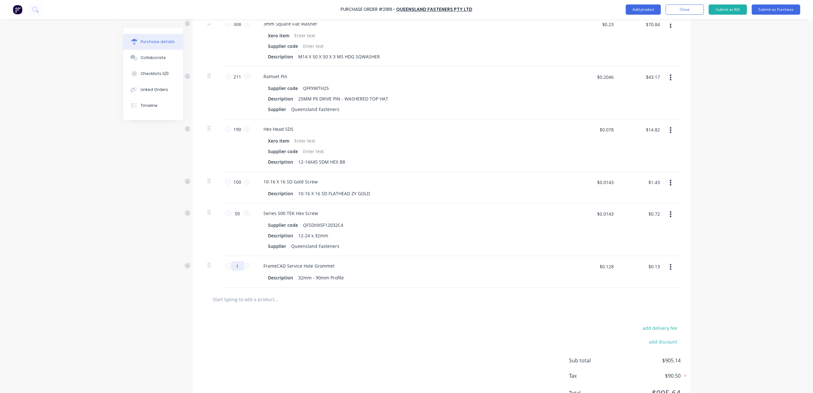
click at [238, 267] on input "1" at bounding box center [237, 266] width 13 height 10
click at [400, 324] on div "add delivery fee add discount Sub total $936.24 Tax $93.61 Total $1,029.85" at bounding box center [442, 363] width 498 height 105
click at [378, 265] on div "FrameCAD Service Hole Grommet" at bounding box center [413, 265] width 309 height 9
click at [299, 279] on div "32mm - 90mm Profile" at bounding box center [321, 277] width 51 height 9
click at [509, 201] on div "10-16 X 16 SD Gold Screw Description 10-16 X 16 SD FLATHEAD ZY GOLD" at bounding box center [413, 188] width 319 height 32
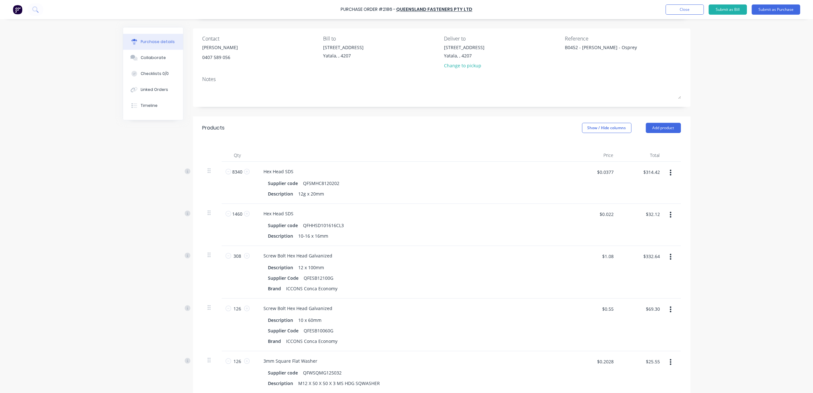
scroll to position [0, 0]
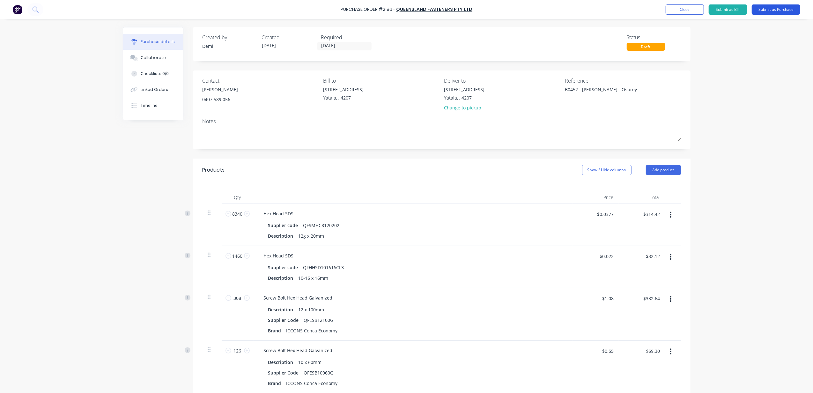
click at [775, 13] on button "Submit as Purchase" at bounding box center [776, 9] width 48 height 10
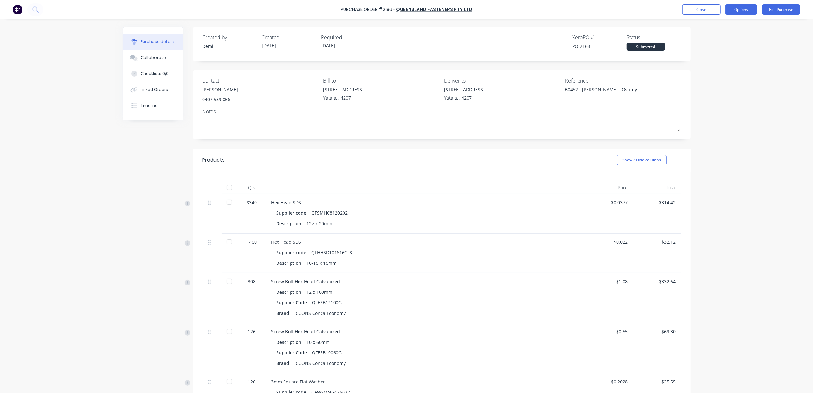
click at [743, 12] on button "Options" at bounding box center [741, 9] width 32 height 10
click at [739, 24] on div "Print / Email" at bounding box center [726, 25] width 49 height 9
click at [738, 34] on div "With pricing" at bounding box center [726, 38] width 49 height 9
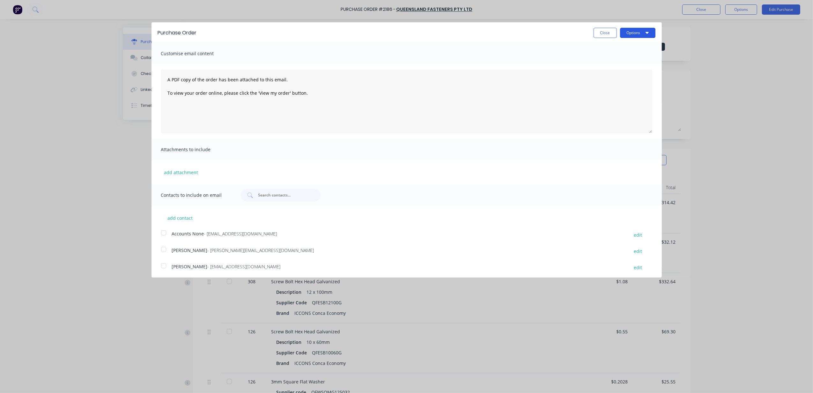
click at [620, 35] on button "Options" at bounding box center [637, 33] width 35 height 10
click at [164, 269] on div at bounding box center [163, 265] width 13 height 13
click at [637, 33] on button "Options" at bounding box center [637, 33] width 35 height 10
click at [629, 59] on div "Email" at bounding box center [625, 61] width 49 height 9
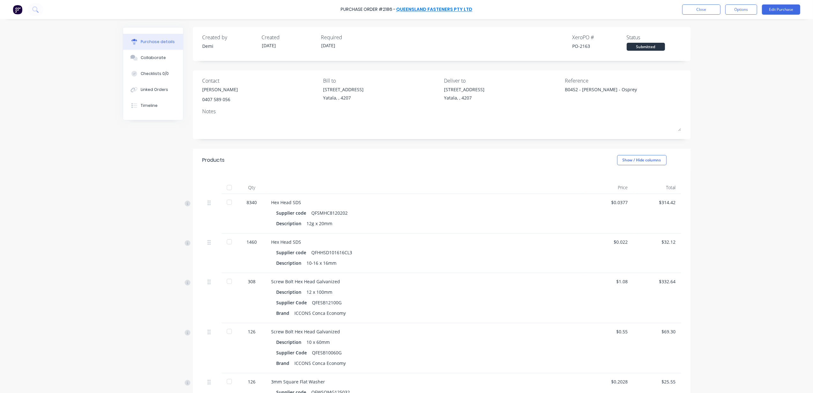
click at [446, 11] on link "Queensland Fasteners Pty Ltd" at bounding box center [434, 9] width 76 height 6
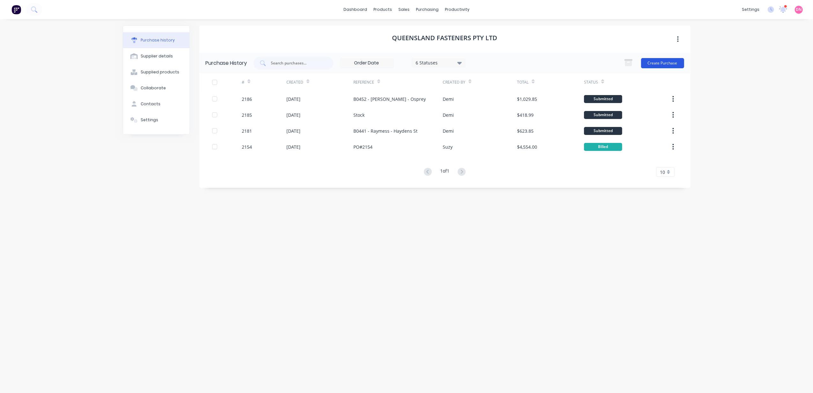
click at [668, 68] on button "Create Purchase" at bounding box center [662, 63] width 43 height 10
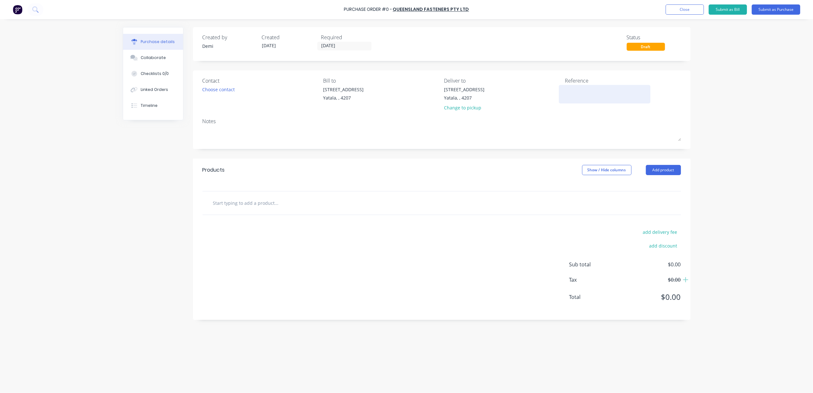
click at [608, 86] on textarea at bounding box center [605, 93] width 80 height 14
click at [223, 92] on div "Choose contact" at bounding box center [219, 89] width 33 height 7
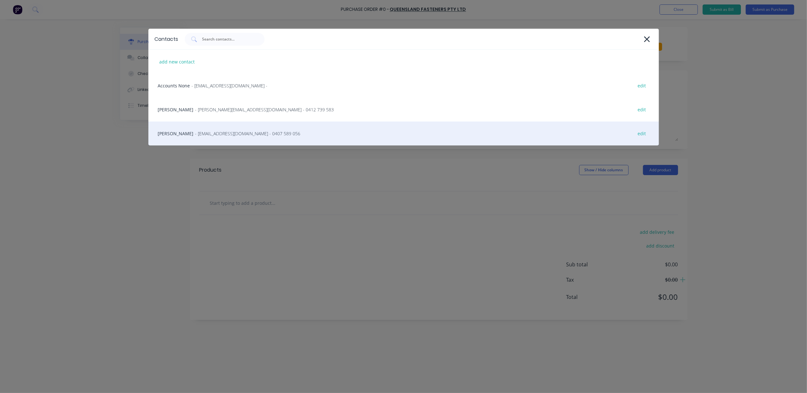
click at [228, 128] on div "Jack Prendergast - sales@queenslandfasteners.com - 0407 589 056 edit" at bounding box center [403, 134] width 510 height 24
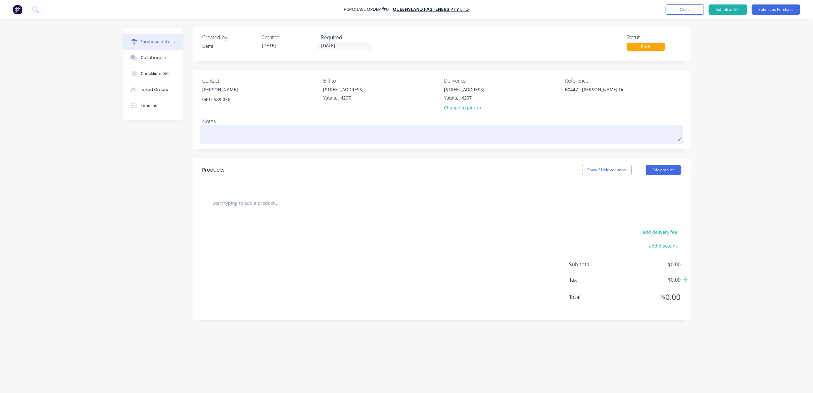
click at [232, 132] on textarea at bounding box center [442, 134] width 478 height 14
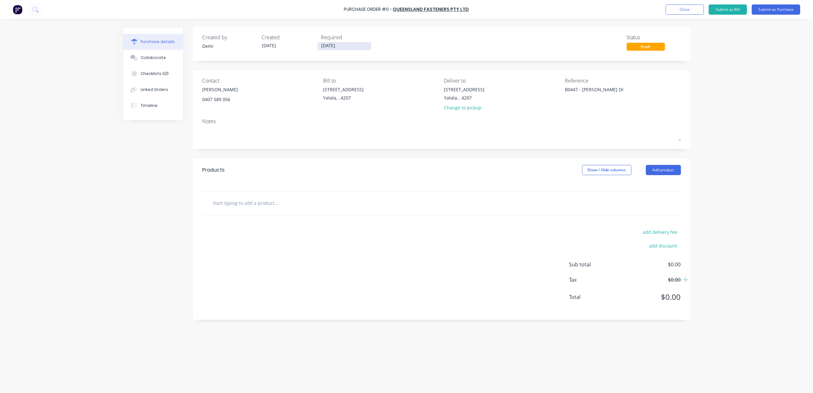
click at [328, 48] on input "25/08/25" at bounding box center [345, 46] width 54 height 8
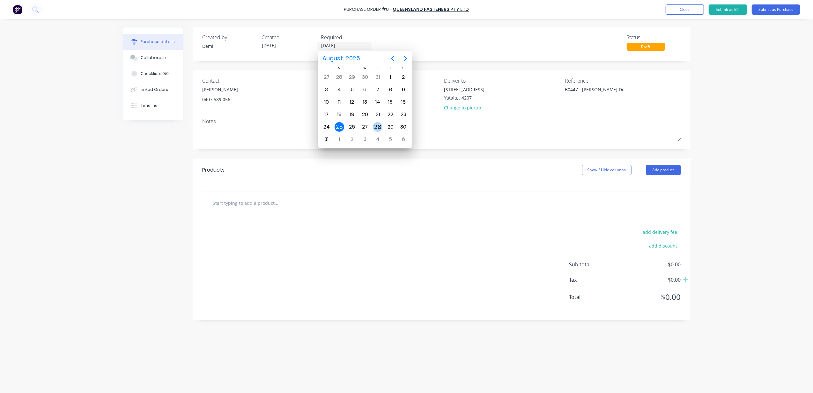
click at [381, 124] on div "28" at bounding box center [378, 127] width 10 height 10
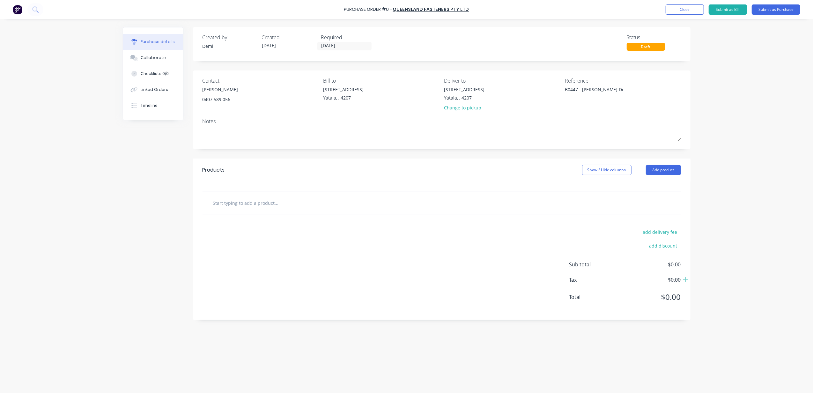
drag, startPoint x: 305, startPoint y: 199, endPoint x: 315, endPoint y: 196, distance: 11.0
click at [305, 199] on input "text" at bounding box center [277, 202] width 128 height 13
click at [656, 169] on button "Add product" at bounding box center [663, 170] width 35 height 10
click at [666, 191] on div "Product catalogue" at bounding box center [650, 186] width 49 height 9
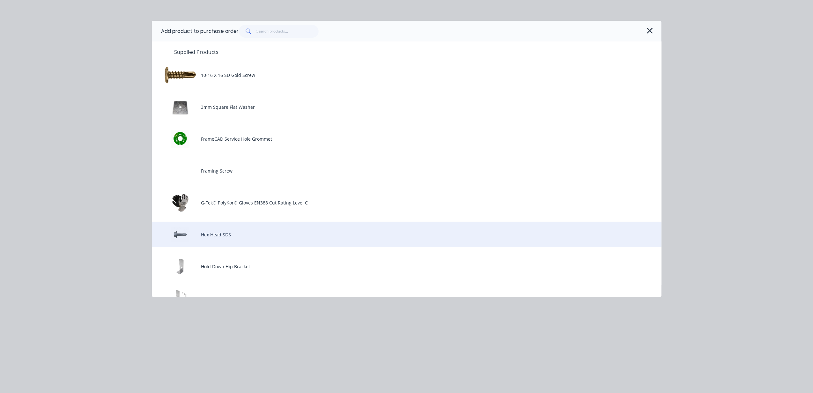
click at [305, 241] on div "Hex Head SDS" at bounding box center [407, 235] width 510 height 26
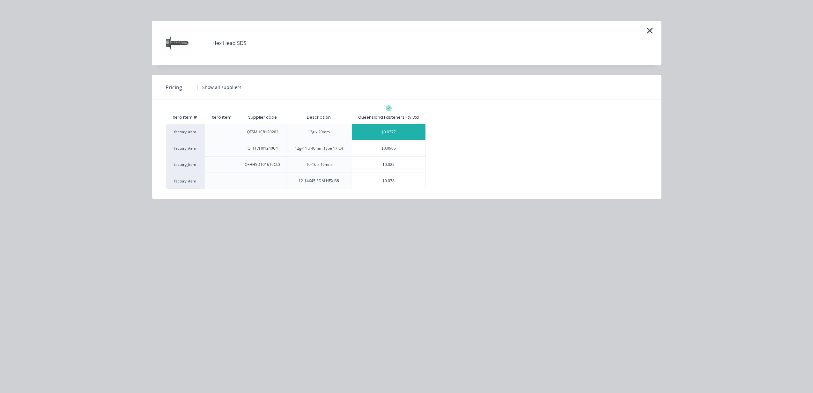
click at [376, 134] on div "$0.0377" at bounding box center [388, 132] width 73 height 16
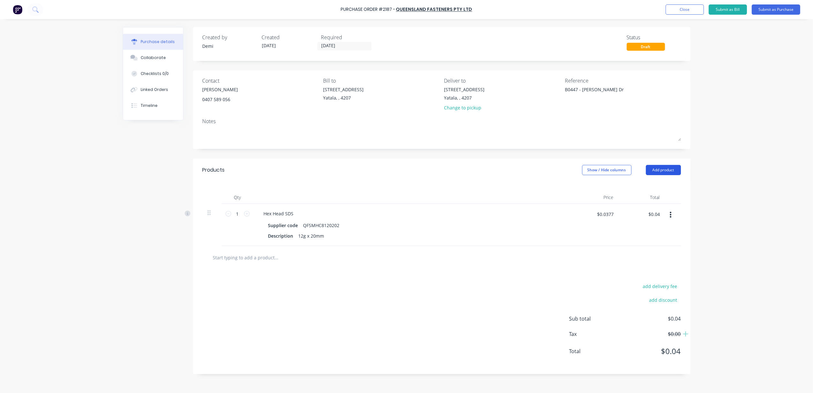
drag, startPoint x: 659, startPoint y: 163, endPoint x: 660, endPoint y: 167, distance: 4.3
click at [659, 164] on div "Products Show / Hide columns Add product" at bounding box center [442, 170] width 498 height 23
click at [660, 167] on button "Add product" at bounding box center [663, 170] width 35 height 10
click at [660, 184] on div "Product catalogue" at bounding box center [650, 186] width 49 height 9
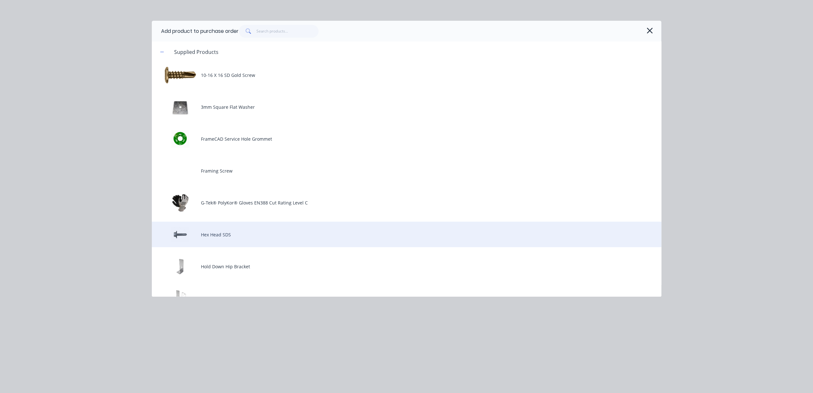
click at [390, 230] on div "Hex Head SDS" at bounding box center [407, 235] width 510 height 26
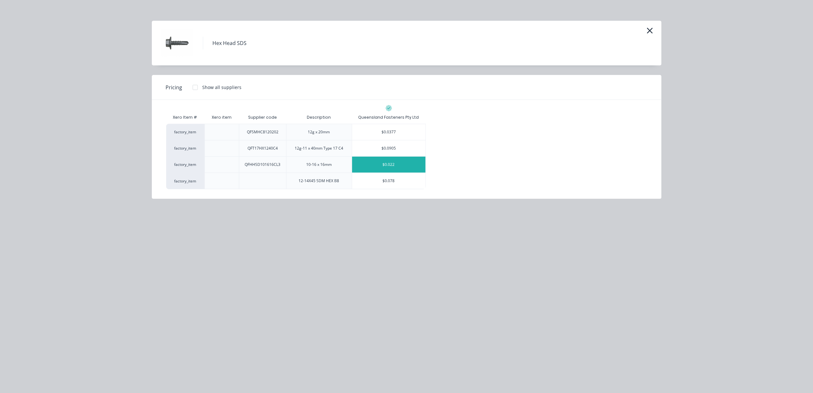
click at [389, 161] on div "$0.022" at bounding box center [388, 165] width 73 height 16
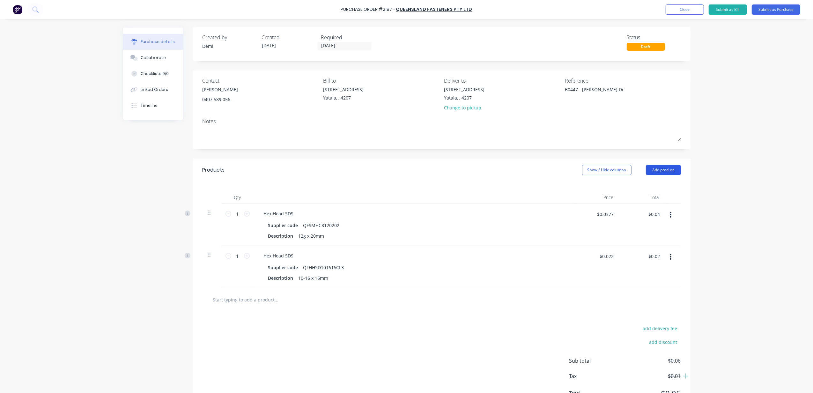
click at [664, 166] on button "Add product" at bounding box center [663, 170] width 35 height 10
click at [652, 184] on div "Product catalogue" at bounding box center [650, 186] width 49 height 9
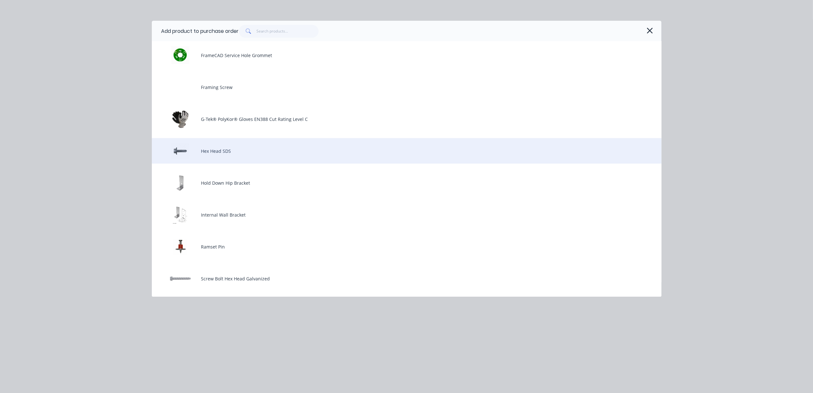
scroll to position [85, 0]
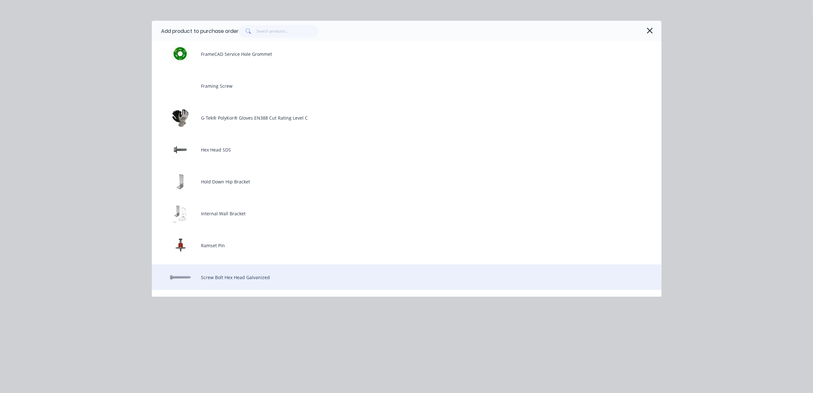
click at [306, 271] on div "Screw Bolt Hex Head Galvanized" at bounding box center [407, 277] width 510 height 26
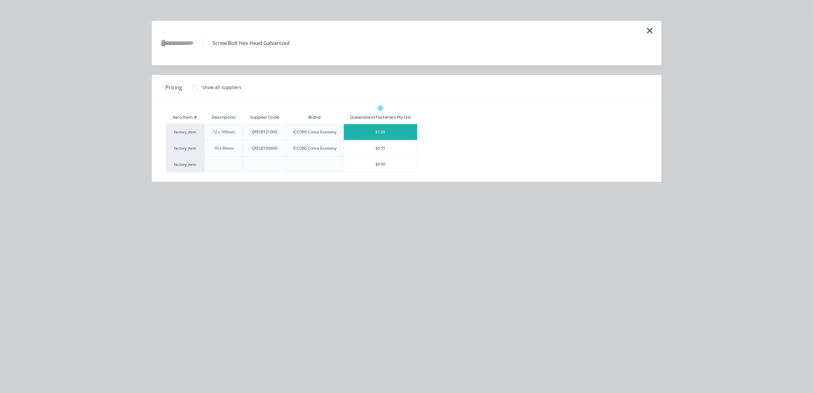
click at [381, 130] on div "$1.08" at bounding box center [380, 132] width 73 height 16
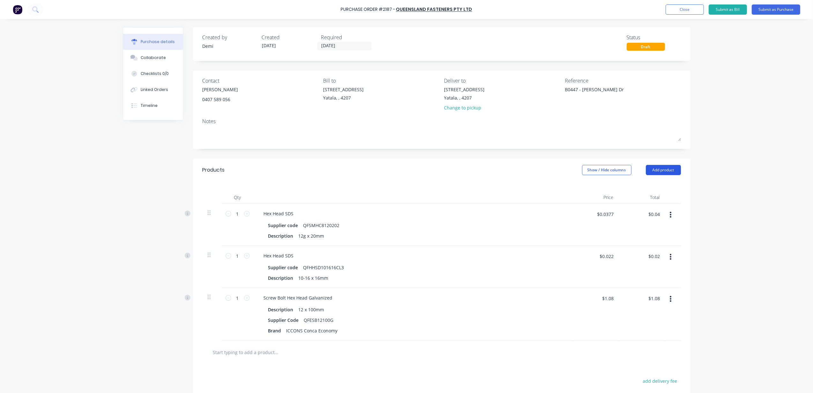
click at [651, 170] on button "Add product" at bounding box center [663, 170] width 35 height 10
click at [650, 192] on button "Product catalogue" at bounding box center [650, 186] width 61 height 13
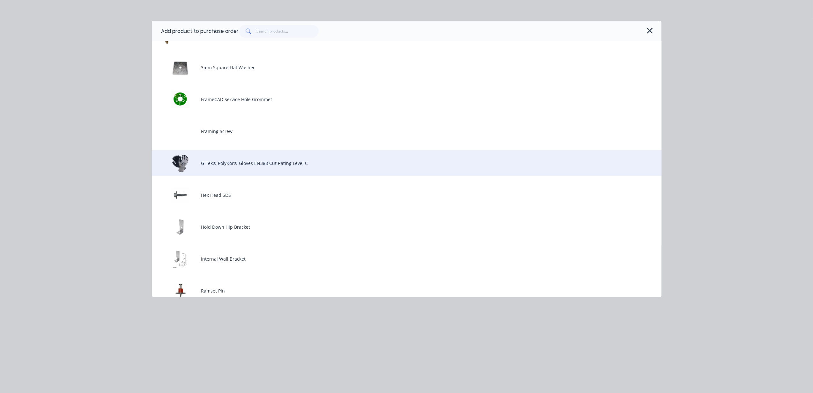
scroll to position [42, 0]
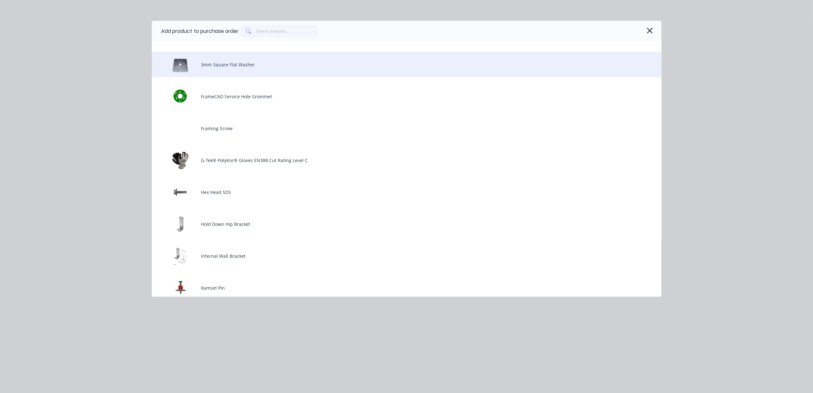
click at [315, 62] on div "3mm Square Flat Washer" at bounding box center [407, 65] width 510 height 26
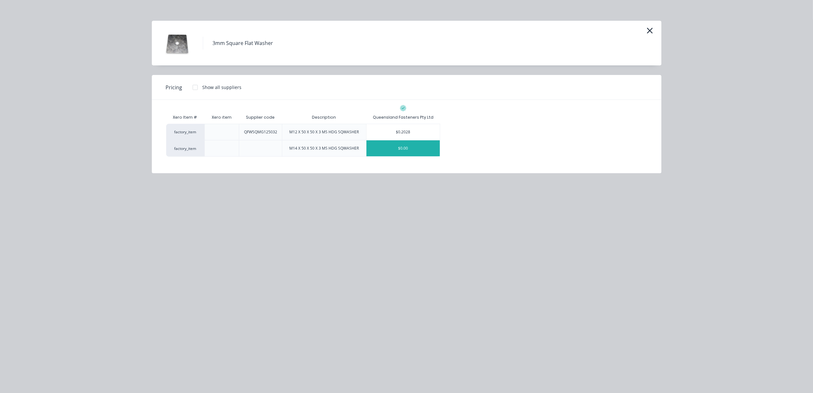
click at [395, 147] on div "$0.00" at bounding box center [402, 148] width 73 height 16
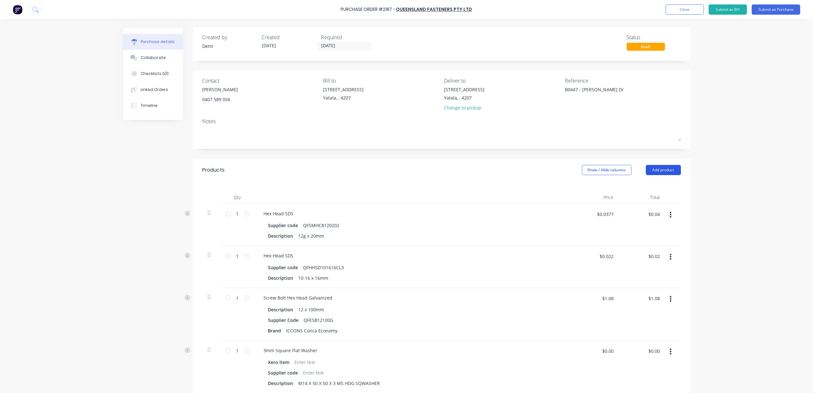
click at [648, 167] on button "Add product" at bounding box center [663, 170] width 35 height 10
click at [647, 181] on button "Product catalogue" at bounding box center [650, 186] width 61 height 13
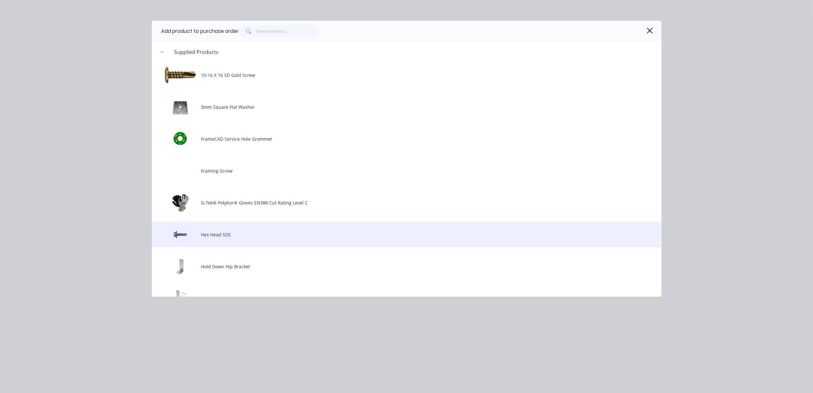
click at [374, 238] on div "Hex Head SDS" at bounding box center [407, 235] width 510 height 26
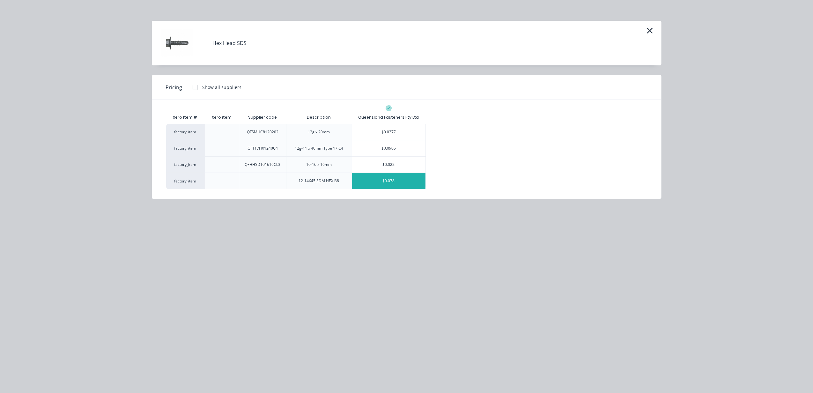
click at [385, 179] on div "$0.078" at bounding box center [388, 181] width 73 height 16
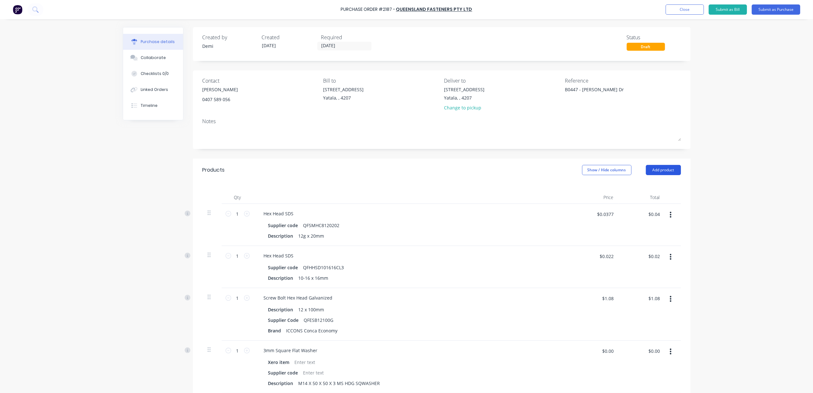
click at [646, 170] on button "Add product" at bounding box center [663, 170] width 35 height 10
click at [643, 184] on div "Product catalogue" at bounding box center [650, 186] width 49 height 9
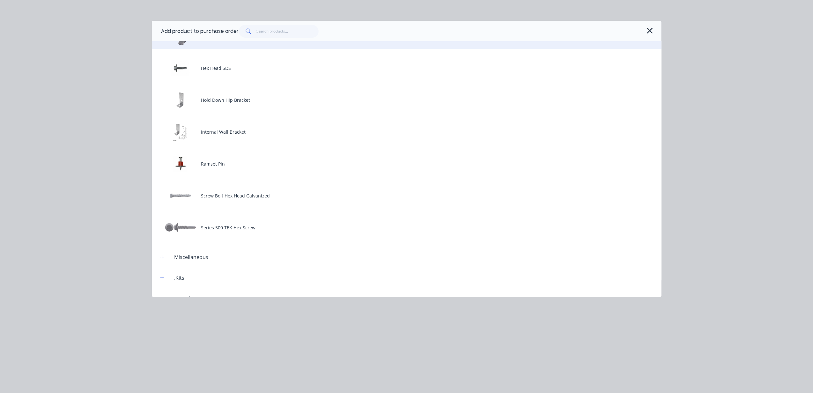
scroll to position [170, 0]
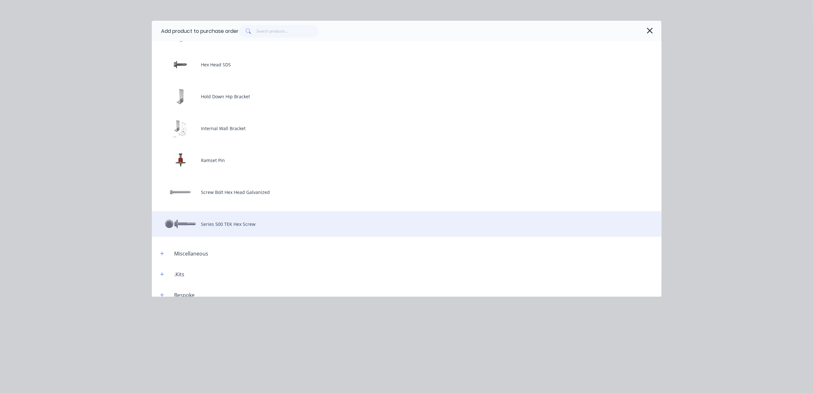
click at [321, 225] on div "Series 500 TEK Hex Screw" at bounding box center [407, 224] width 510 height 26
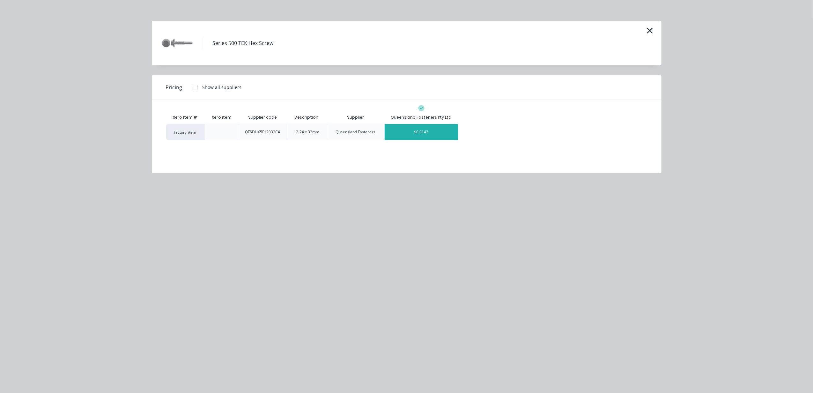
click at [449, 133] on div "$0.0143" at bounding box center [421, 132] width 73 height 16
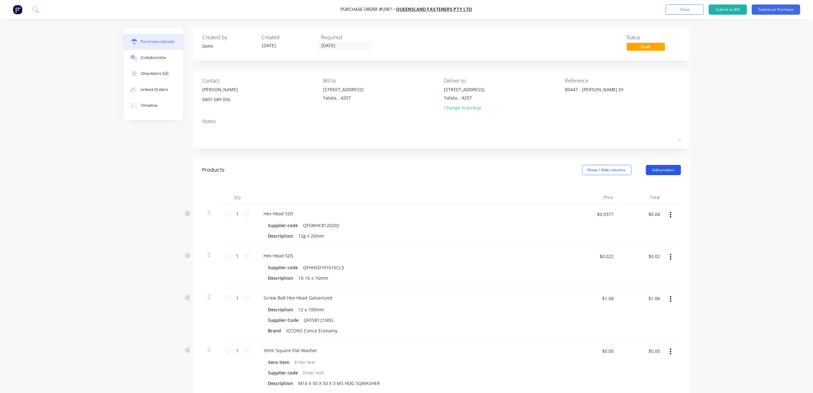
click at [649, 175] on button "Add product" at bounding box center [663, 170] width 35 height 10
click at [645, 186] on div "Product catalogue" at bounding box center [650, 186] width 49 height 9
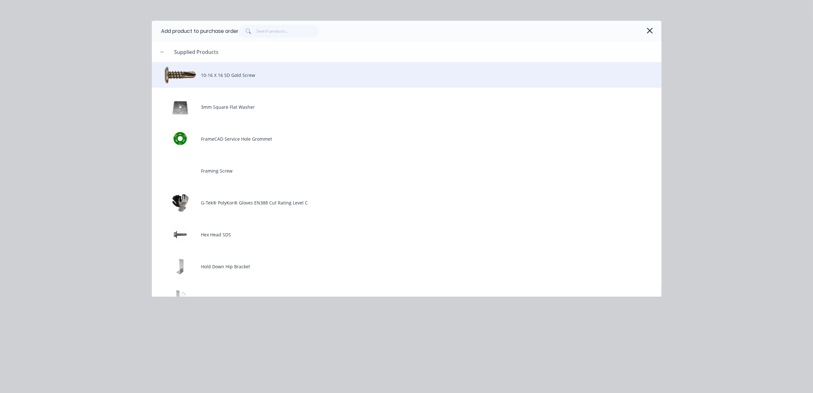
click at [309, 83] on div "10-16 X 16 SD Gold Screw" at bounding box center [407, 75] width 510 height 26
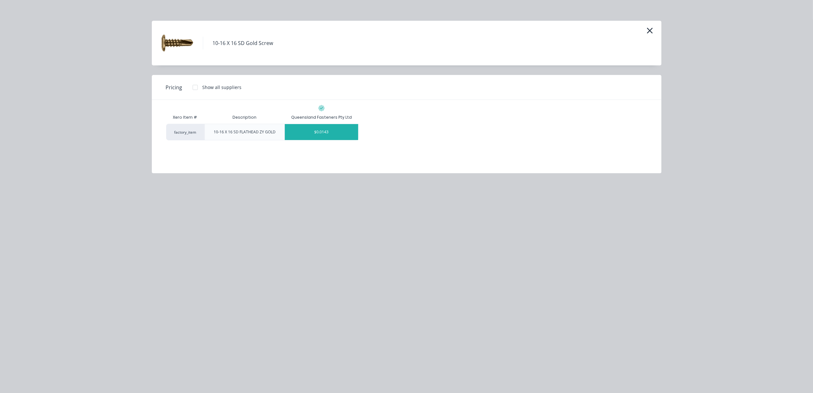
click at [342, 138] on div "$0.0143" at bounding box center [321, 132] width 73 height 16
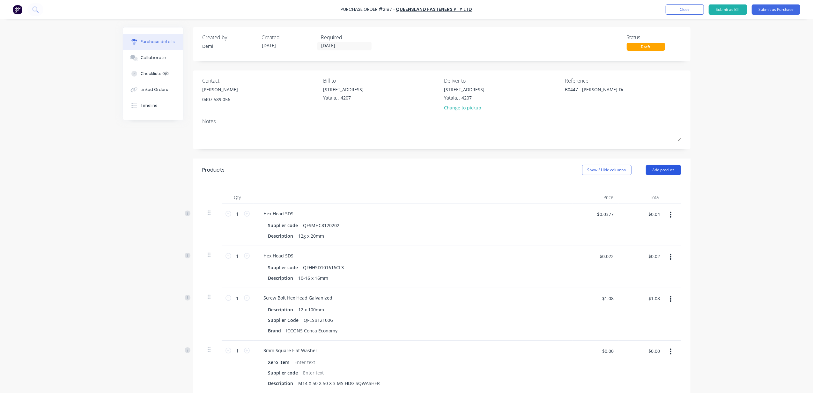
click at [657, 173] on button "Add product" at bounding box center [663, 170] width 35 height 10
click at [657, 189] on div "Product catalogue" at bounding box center [650, 186] width 49 height 9
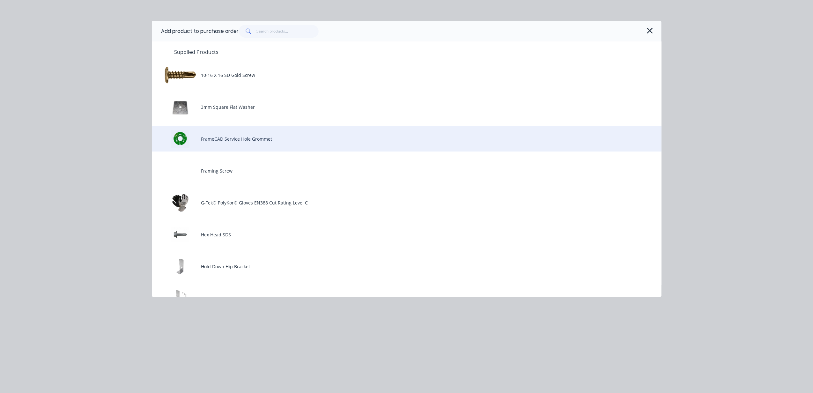
click at [454, 149] on div "FrameCAD Service Hole Grommet" at bounding box center [407, 139] width 510 height 26
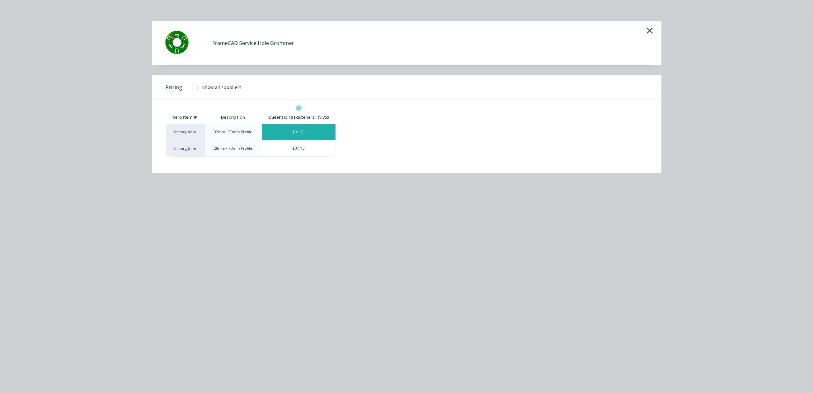
click at [321, 129] on div "$0.128" at bounding box center [298, 132] width 73 height 16
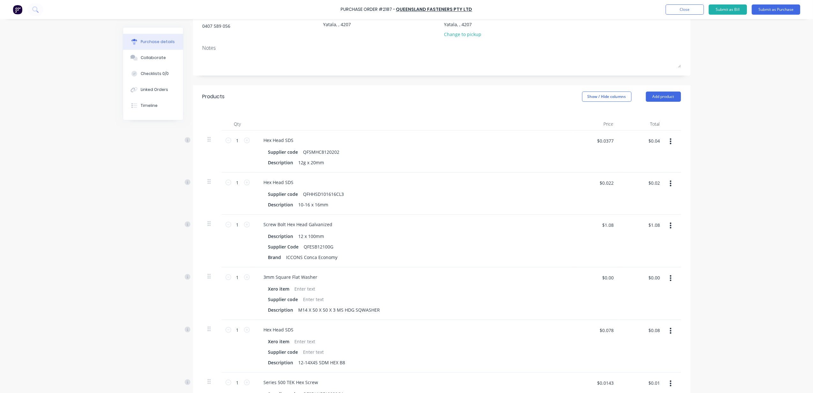
scroll to position [128, 0]
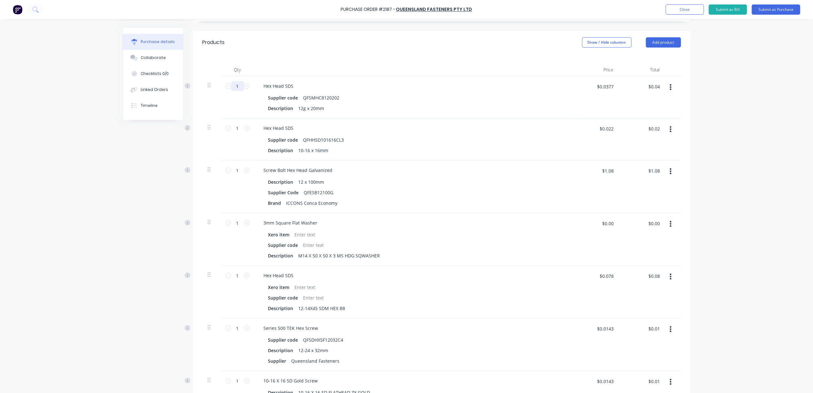
drag, startPoint x: 236, startPoint y: 87, endPoint x: 225, endPoint y: 83, distance: 11.8
click at [227, 83] on div "1 1" at bounding box center [238, 86] width 22 height 10
drag, startPoint x: 235, startPoint y: 128, endPoint x: 227, endPoint y: 127, distance: 8.0
click at [227, 127] on div "1 1" at bounding box center [238, 128] width 22 height 10
drag, startPoint x: 226, startPoint y: 127, endPoint x: 421, endPoint y: 119, distance: 195.7
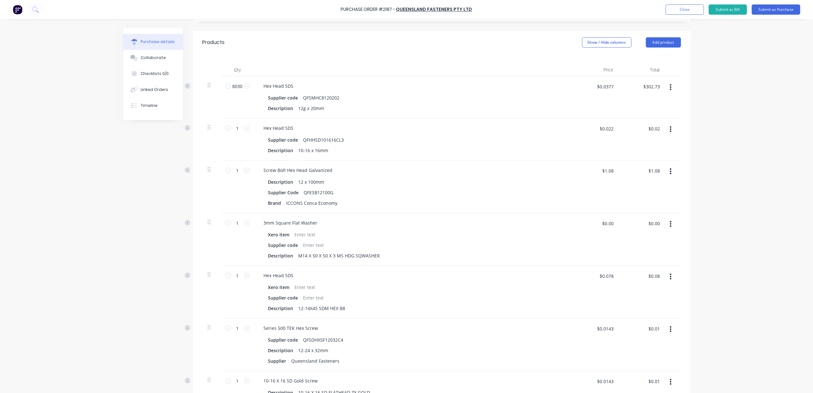
click at [421, 119] on div "Hex Head SDS Supplier code QFHHSD101616CL3 Description 10-16 x 16mm" at bounding box center [413, 139] width 319 height 42
click at [240, 129] on input "1" at bounding box center [237, 128] width 13 height 10
click at [388, 144] on div "Supplier code QFHHSD101616CL3" at bounding box center [412, 139] width 292 height 9
click at [236, 170] on input "1" at bounding box center [237, 171] width 13 height 10
click at [411, 208] on div "Brand ICCONS Conca Economy" at bounding box center [412, 202] width 292 height 9
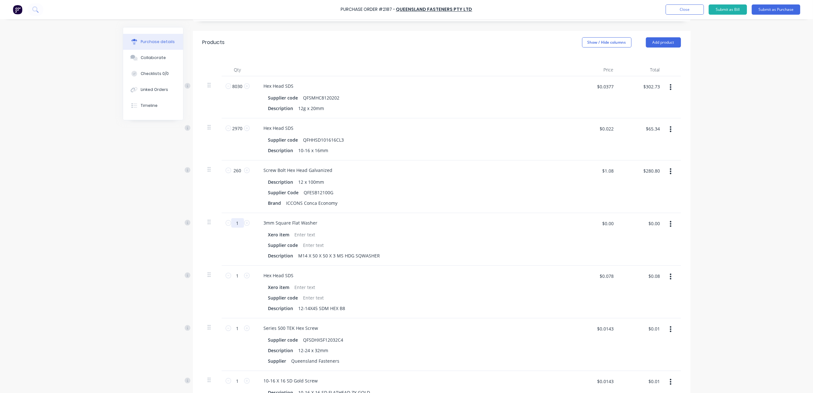
click at [238, 225] on input "1" at bounding box center [237, 223] width 13 height 10
click at [237, 276] on input "1" at bounding box center [237, 276] width 13 height 10
click at [233, 330] on input "1" at bounding box center [237, 328] width 13 height 10
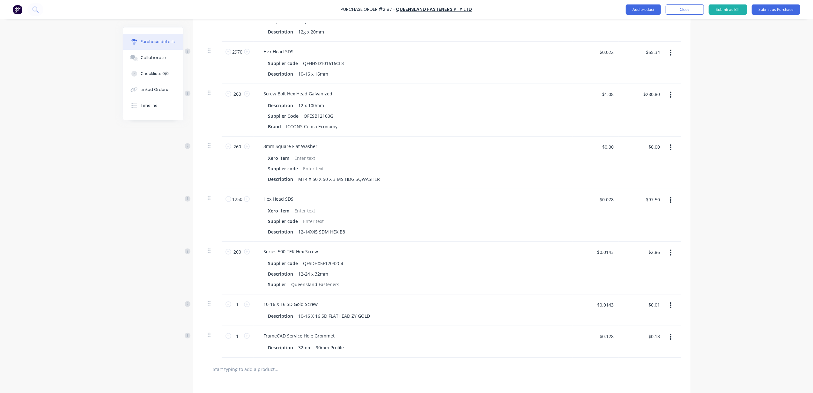
scroll to position [212, 0]
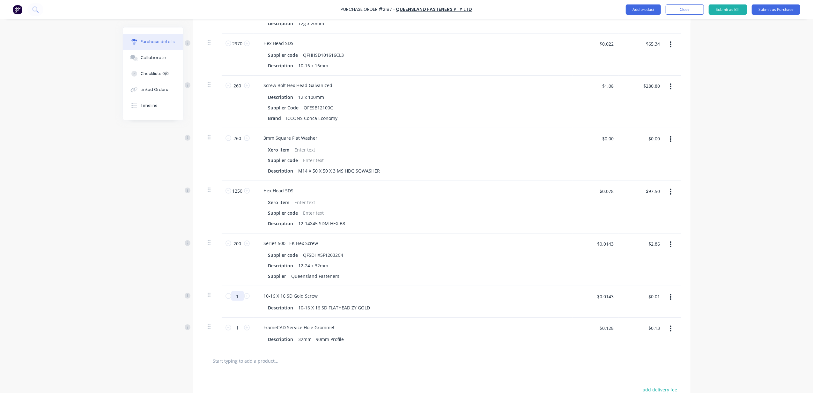
click at [238, 296] on input "1" at bounding box center [237, 296] width 13 height 10
click at [235, 328] on input "1" at bounding box center [237, 328] width 13 height 10
click at [384, 247] on div "Series 500 TEK Hex Screw" at bounding box center [413, 243] width 309 height 9
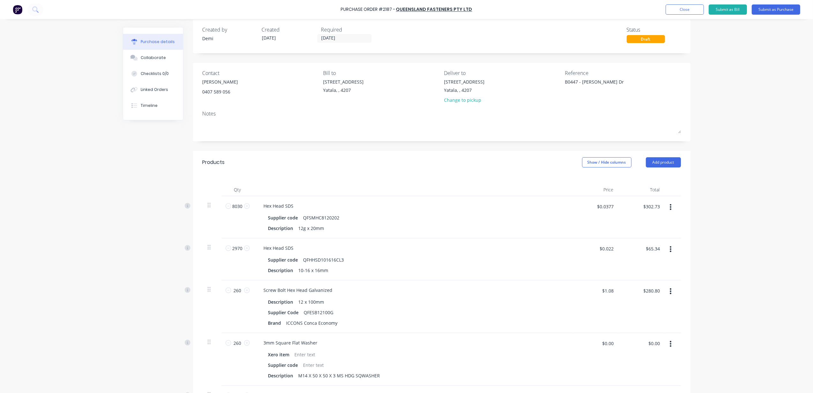
scroll to position [0, 0]
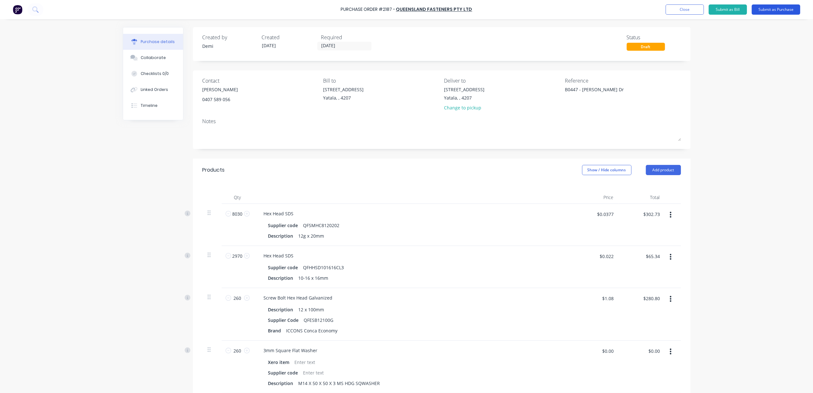
click at [772, 9] on button "Submit as Purchase" at bounding box center [776, 9] width 48 height 10
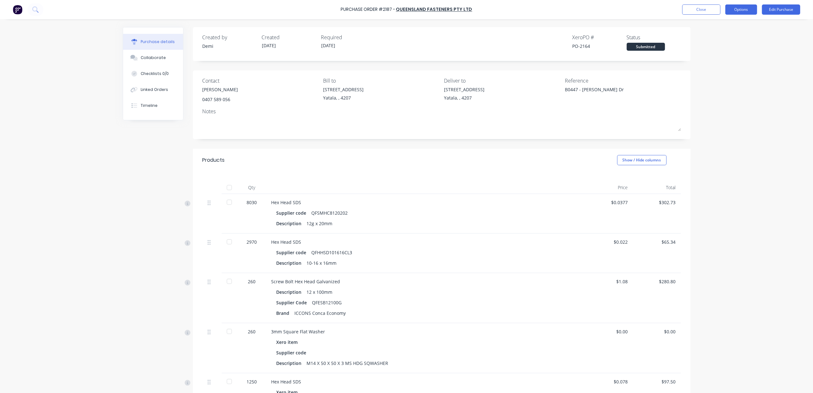
click at [736, 13] on button "Options" at bounding box center [741, 9] width 32 height 10
click at [738, 25] on div "Print / Email" at bounding box center [726, 25] width 49 height 9
click at [738, 41] on div "With pricing" at bounding box center [726, 38] width 49 height 9
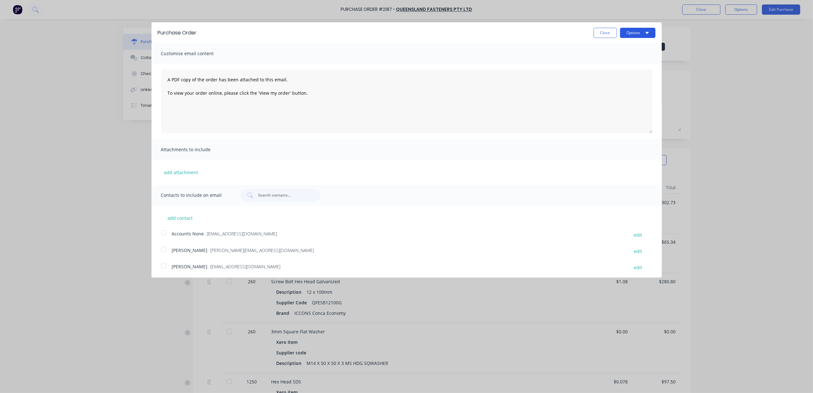
click at [625, 31] on button "Options" at bounding box center [637, 33] width 35 height 10
click at [626, 55] on button "Email" at bounding box center [625, 61] width 61 height 13
click at [162, 264] on div at bounding box center [163, 265] width 13 height 13
click at [620, 31] on button "Options" at bounding box center [637, 33] width 35 height 10
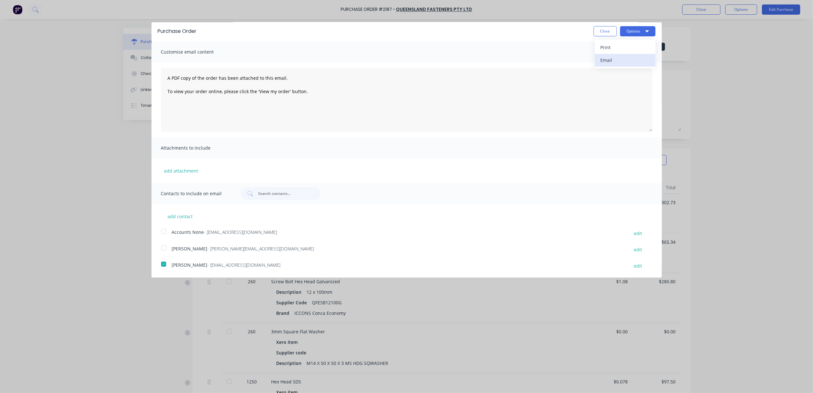
click at [601, 57] on div "Email" at bounding box center [625, 59] width 49 height 9
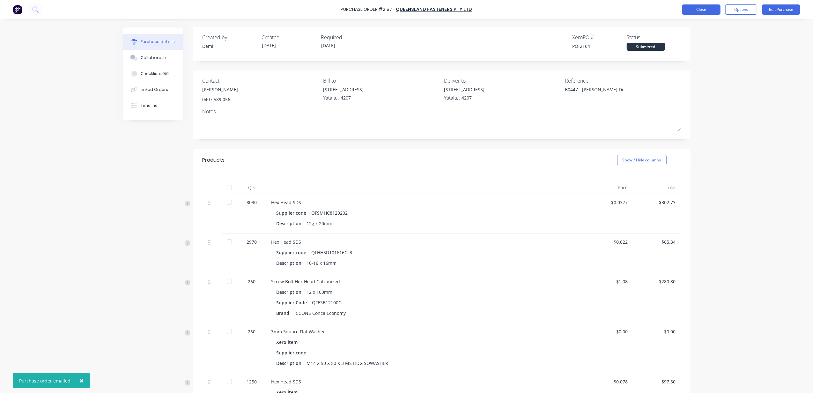
click at [708, 6] on button "Close" at bounding box center [701, 9] width 38 height 10
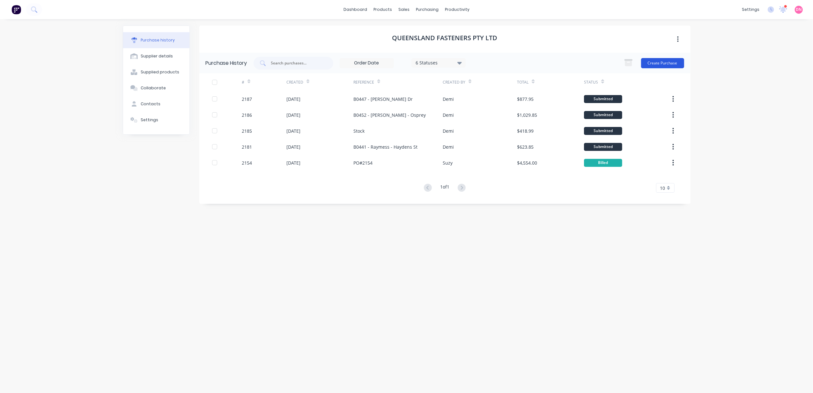
click at [678, 58] on button "Create Purchase" at bounding box center [662, 63] width 43 height 10
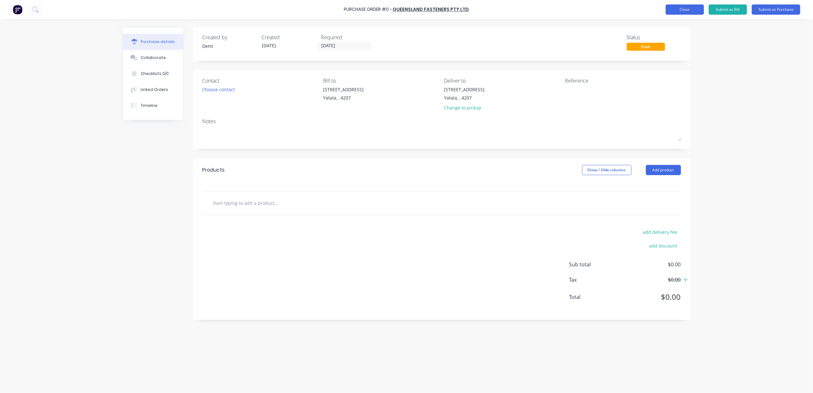
click at [697, 10] on button "Close" at bounding box center [685, 9] width 38 height 10
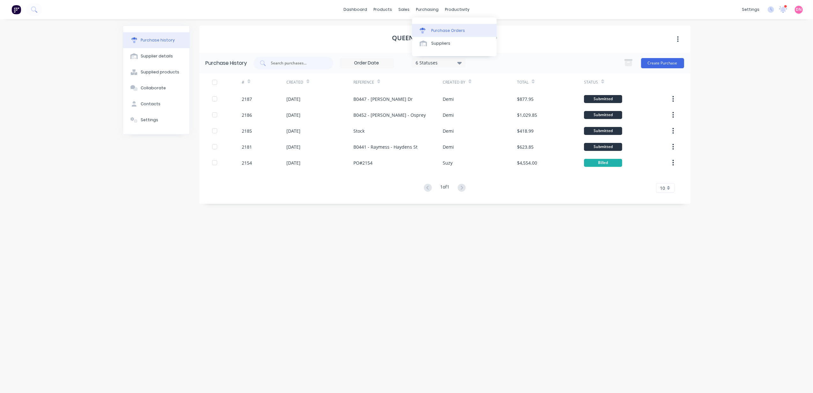
click at [428, 28] on div at bounding box center [425, 31] width 10 height 6
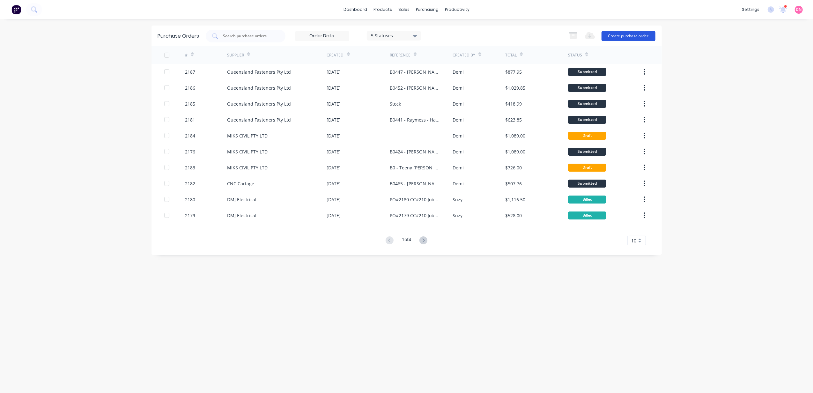
click at [610, 36] on button "Create purchase order" at bounding box center [628, 36] width 54 height 10
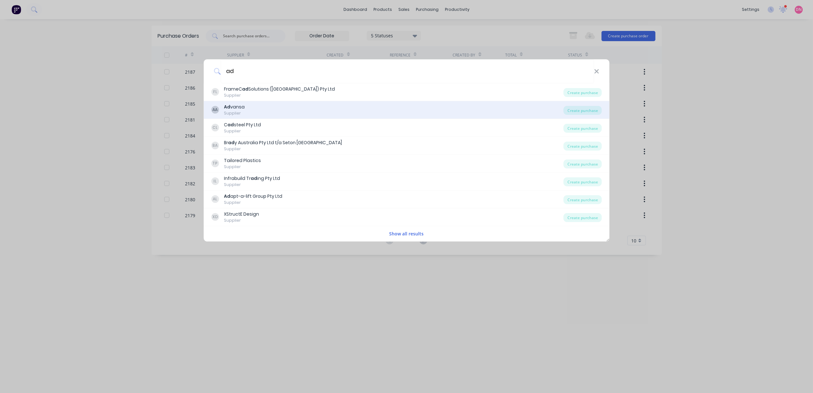
click at [583, 105] on div "AA Ad vansa Supplier Create purchase" at bounding box center [406, 110] width 406 height 18
click at [583, 110] on div "Create purchase" at bounding box center [583, 110] width 38 height 9
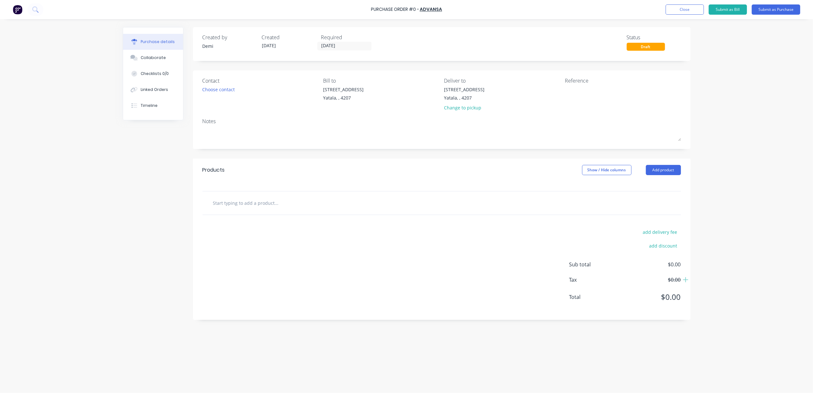
click at [279, 203] on input "text" at bounding box center [277, 202] width 128 height 13
click at [649, 169] on button "Add product" at bounding box center [663, 170] width 35 height 10
click at [667, 189] on div "Product catalogue" at bounding box center [650, 186] width 49 height 9
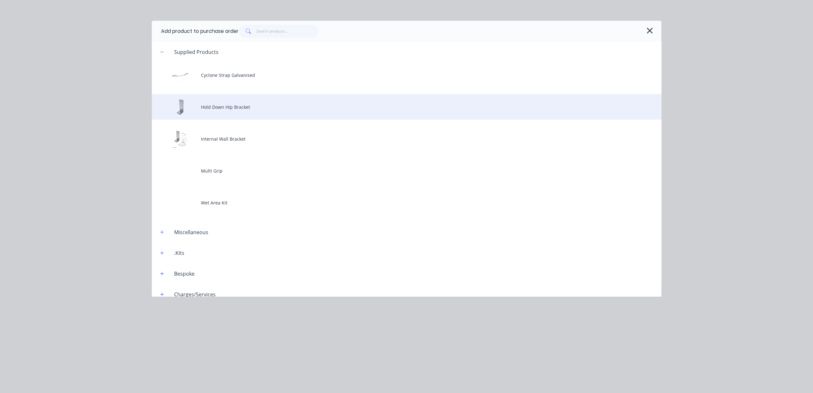
click at [429, 105] on div "Hold Down Hip Bracket" at bounding box center [407, 107] width 510 height 26
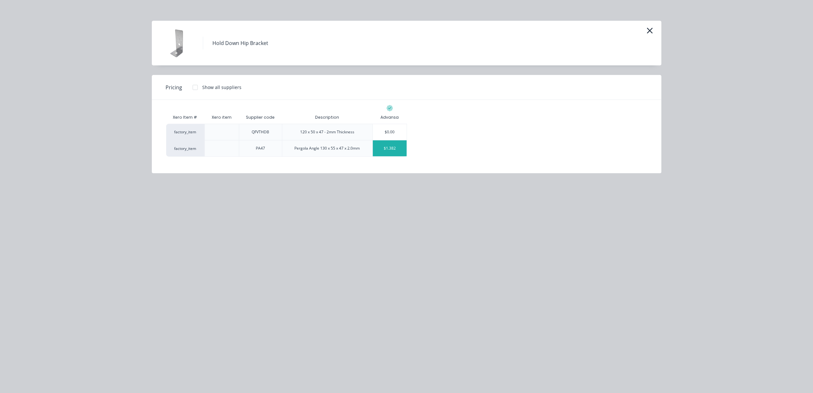
click at [381, 151] on div "$1.382" at bounding box center [390, 148] width 34 height 16
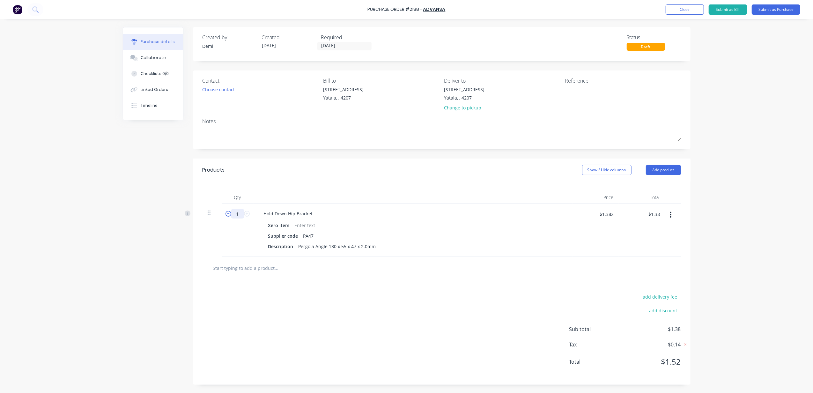
drag, startPoint x: 240, startPoint y: 215, endPoint x: 227, endPoint y: 212, distance: 13.3
click at [227, 212] on div "1 1" at bounding box center [238, 214] width 22 height 10
drag, startPoint x: 242, startPoint y: 213, endPoint x: 225, endPoint y: 209, distance: 18.0
click at [225, 210] on div "300 300" at bounding box center [238, 230] width 32 height 53
click at [658, 172] on button "Add product" at bounding box center [663, 170] width 35 height 10
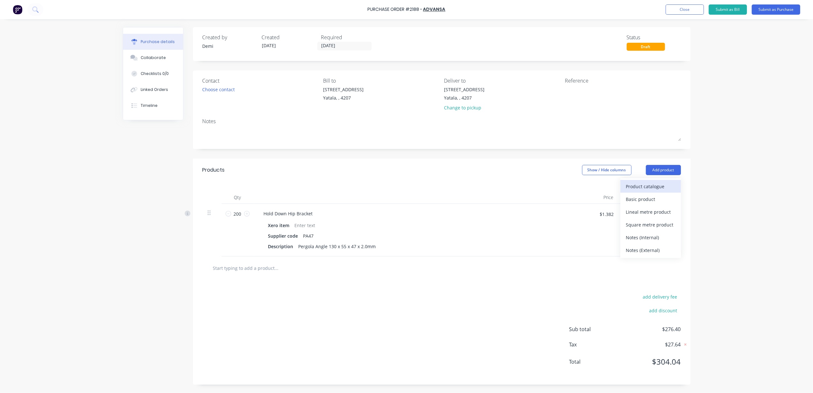
click at [658, 188] on div "Product catalogue" at bounding box center [650, 186] width 49 height 9
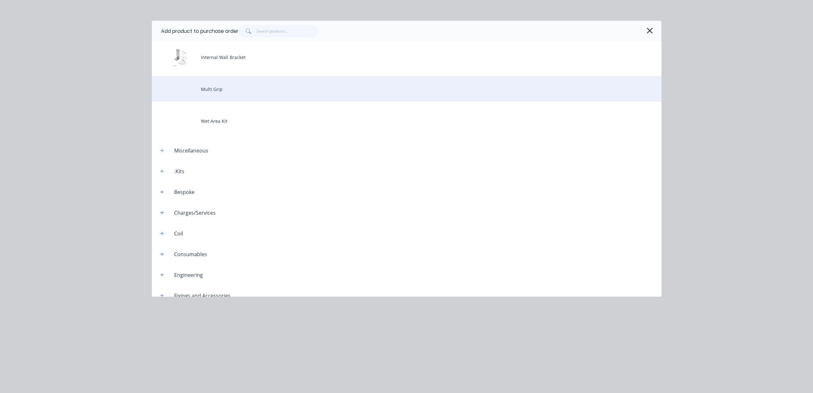
scroll to position [128, 0]
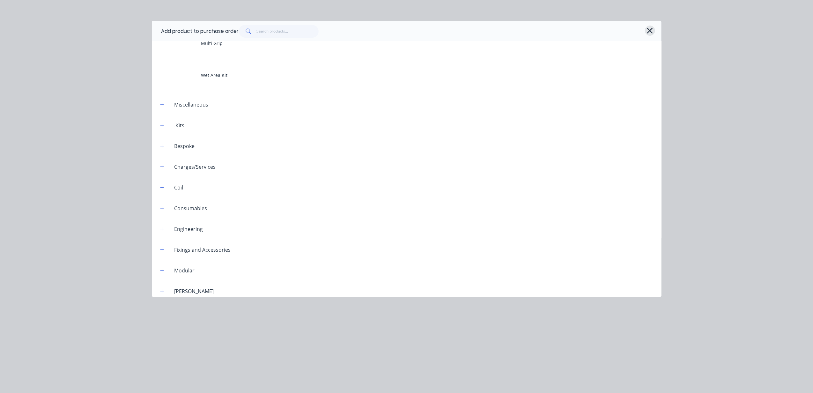
click at [647, 30] on icon "button" at bounding box center [649, 30] width 7 height 9
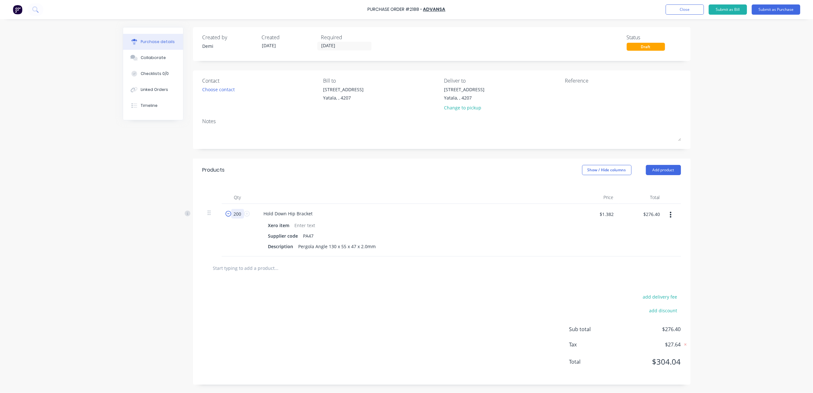
drag, startPoint x: 240, startPoint y: 214, endPoint x: 228, endPoint y: 212, distance: 11.8
click at [228, 212] on div "200 200" at bounding box center [238, 214] width 22 height 10
click at [446, 207] on div "Hold Down Hip Bracket Xero item Supplier code PA47 Description Pergola Angle 13…" at bounding box center [413, 230] width 319 height 53
click at [654, 172] on button "Add product" at bounding box center [663, 170] width 35 height 10
click at [651, 184] on div "Product catalogue" at bounding box center [650, 186] width 49 height 9
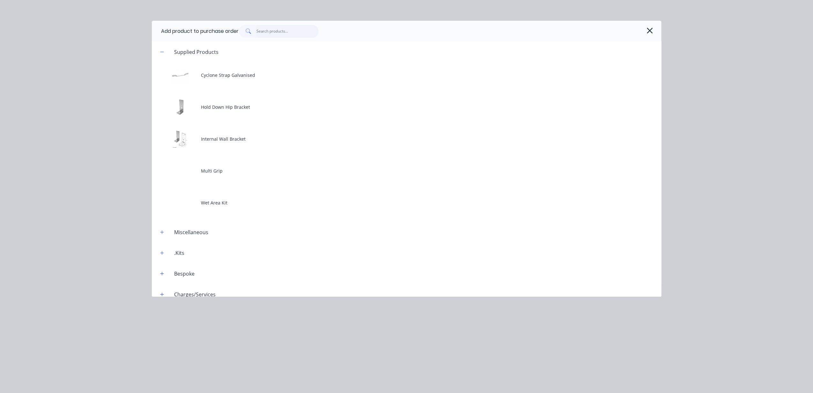
click at [262, 31] on input "text" at bounding box center [287, 31] width 62 height 13
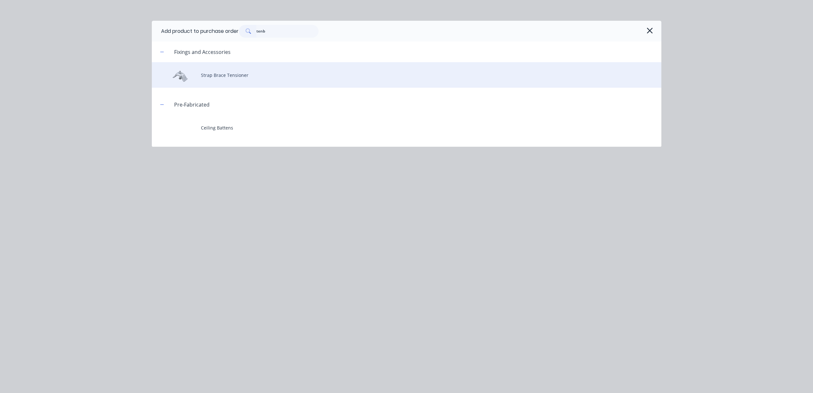
click at [234, 72] on div "Strap Brace Tensioner" at bounding box center [407, 75] width 510 height 26
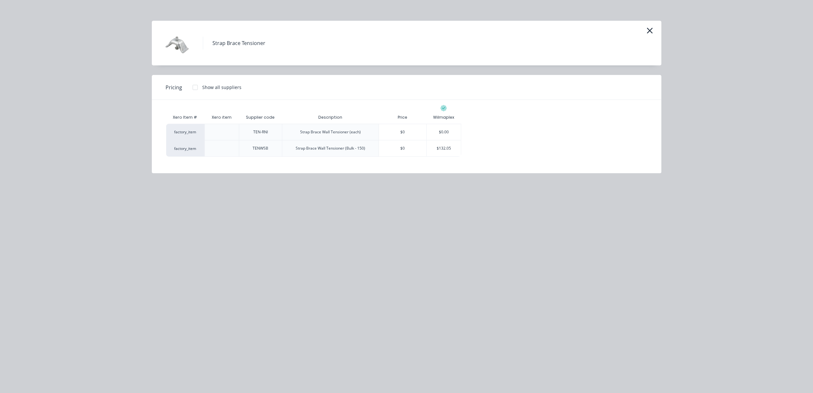
click at [193, 89] on div at bounding box center [195, 87] width 13 height 13
click at [649, 31] on icon "button" at bounding box center [650, 31] width 6 height 6
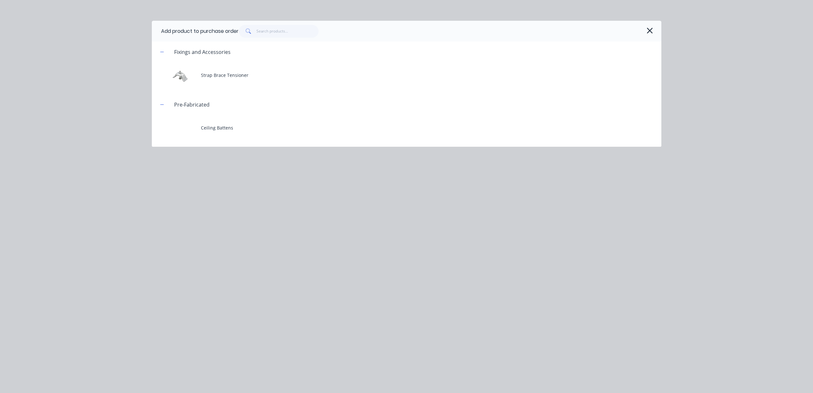
click at [647, 27] on icon "button" at bounding box center [649, 30] width 7 height 9
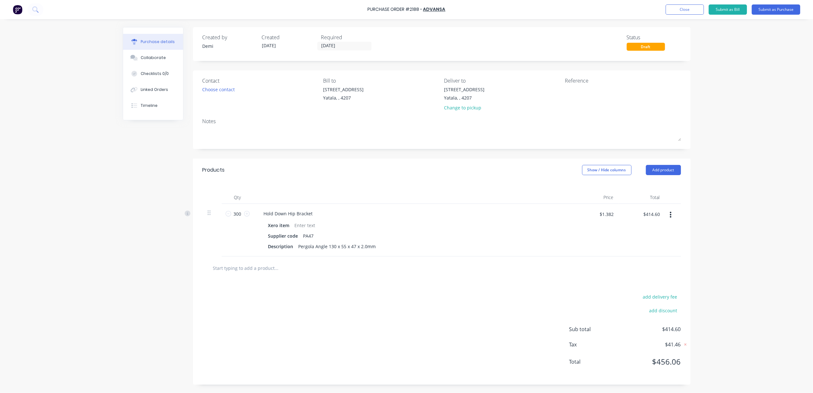
click at [273, 271] on input "text" at bounding box center [277, 268] width 128 height 13
click at [688, 10] on button "Close" at bounding box center [685, 9] width 38 height 10
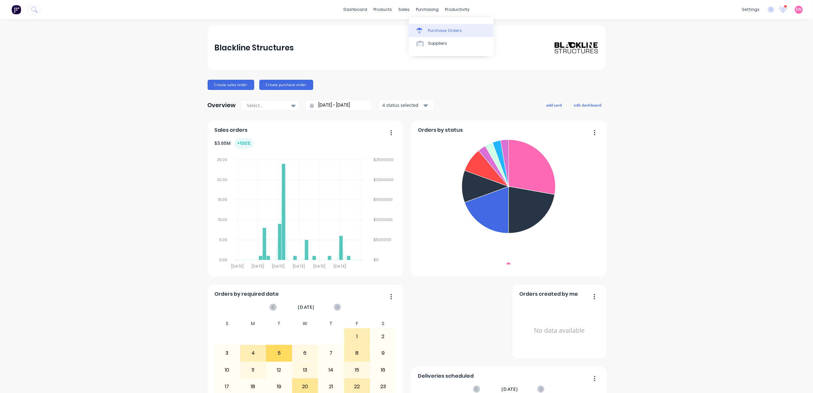
click at [423, 27] on link "Purchase Orders" at bounding box center [451, 30] width 85 height 13
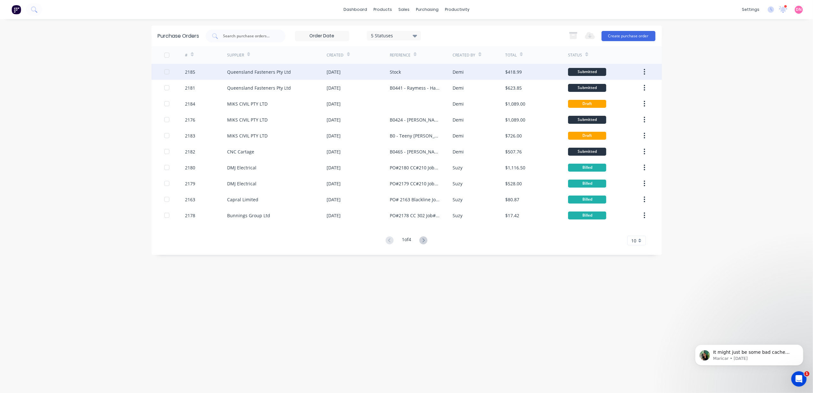
click at [644, 70] on icon "button" at bounding box center [644, 72] width 1 height 6
click at [500, 72] on div "Demi" at bounding box center [479, 72] width 53 height 16
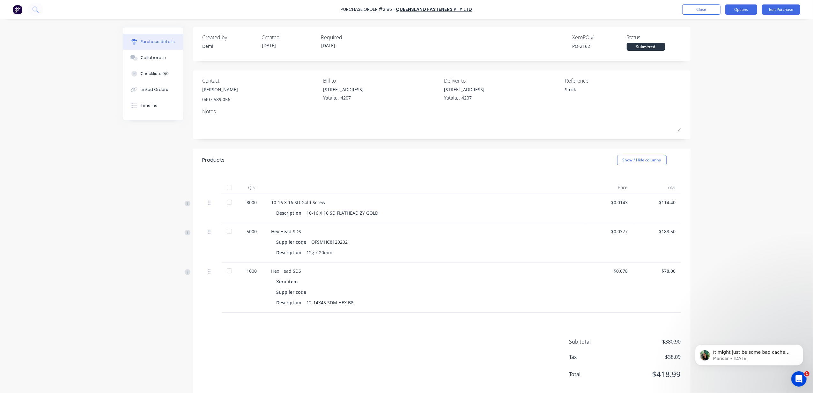
click at [736, 11] on button "Options" at bounding box center [741, 9] width 32 height 10
click at [735, 24] on div "Print / Email" at bounding box center [726, 25] width 49 height 9
click at [731, 39] on div "With pricing" at bounding box center [726, 38] width 49 height 9
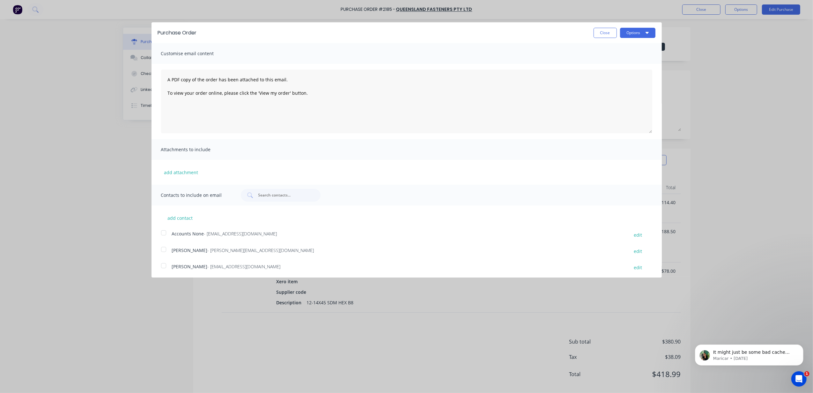
click at [161, 265] on div at bounding box center [163, 265] width 13 height 13
click at [622, 31] on button "Options" at bounding box center [637, 33] width 35 height 10
click at [621, 64] on div "Email" at bounding box center [625, 61] width 49 height 9
type textarea "x"
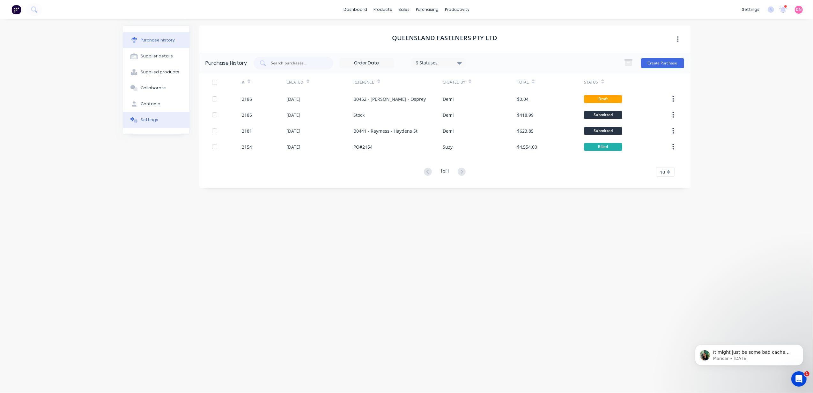
click at [182, 115] on button "Settings" at bounding box center [156, 120] width 66 height 16
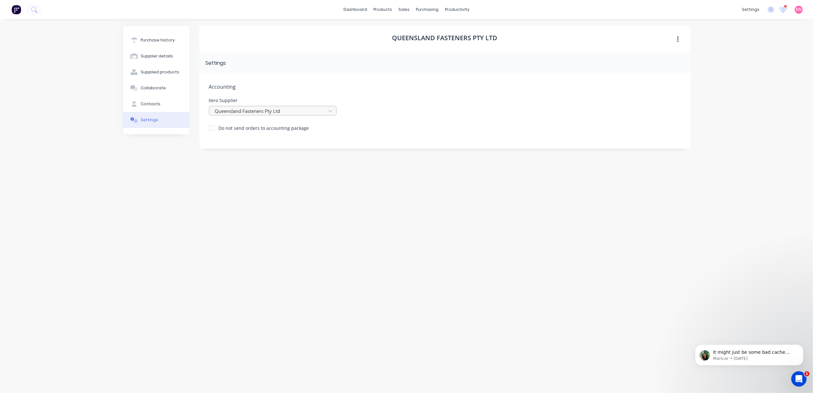
click at [246, 115] on div at bounding box center [268, 111] width 108 height 8
